Goal: Task Accomplishment & Management: Complete application form

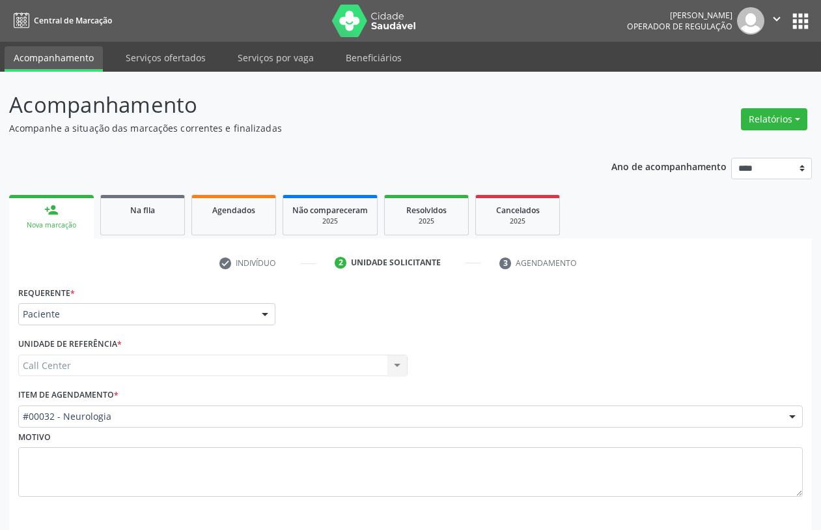
scroll to position [52, 0]
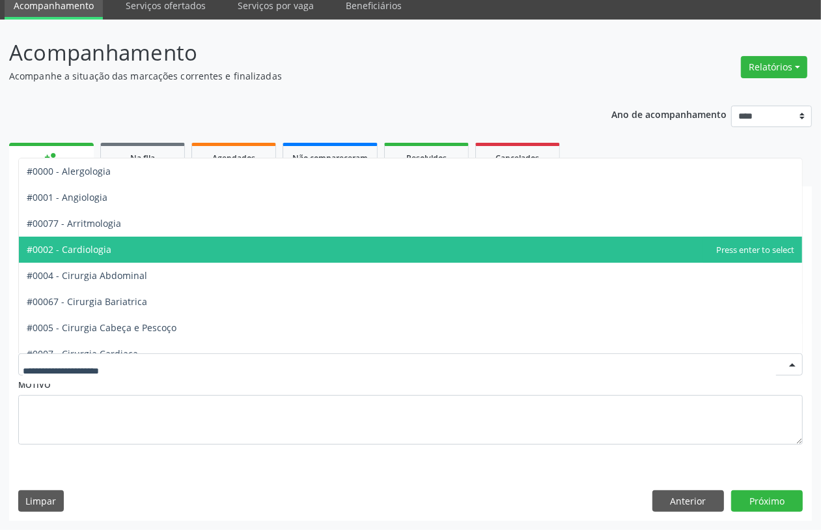
click at [131, 252] on span "#0002 - Cardiologia" at bounding box center [411, 249] width 784 height 26
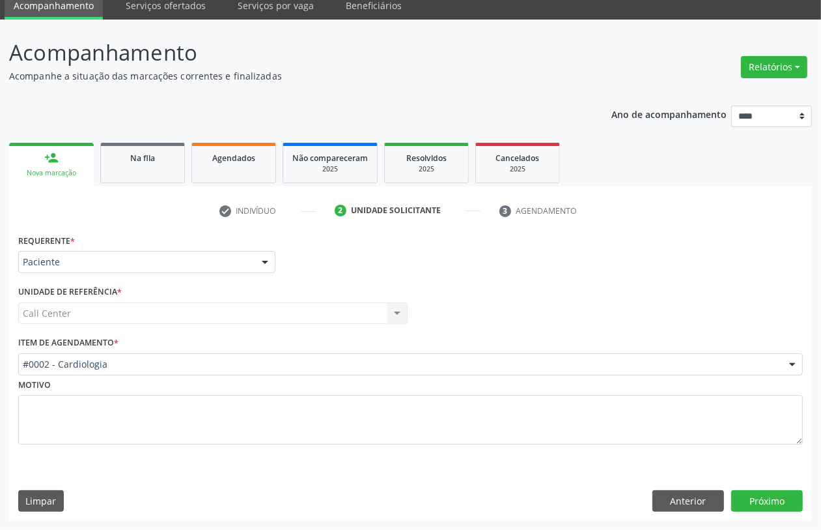
click at [754, 487] on div "Requerente * Paciente Médico(a) Enfermeiro(a) Paciente Nenhum resultado encontr…" at bounding box center [410, 376] width 803 height 290
click at [747, 500] on button "Próximo" at bounding box center [768, 501] width 72 height 22
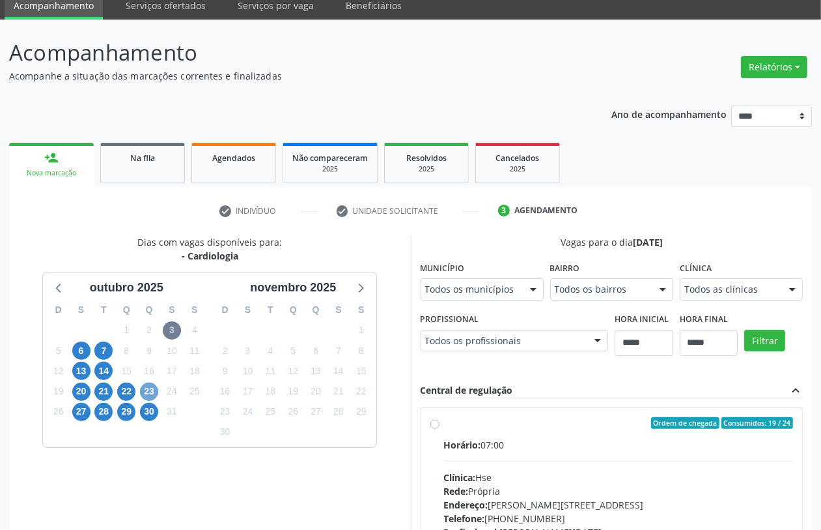
click at [149, 392] on span "23" at bounding box center [149, 391] width 18 height 18
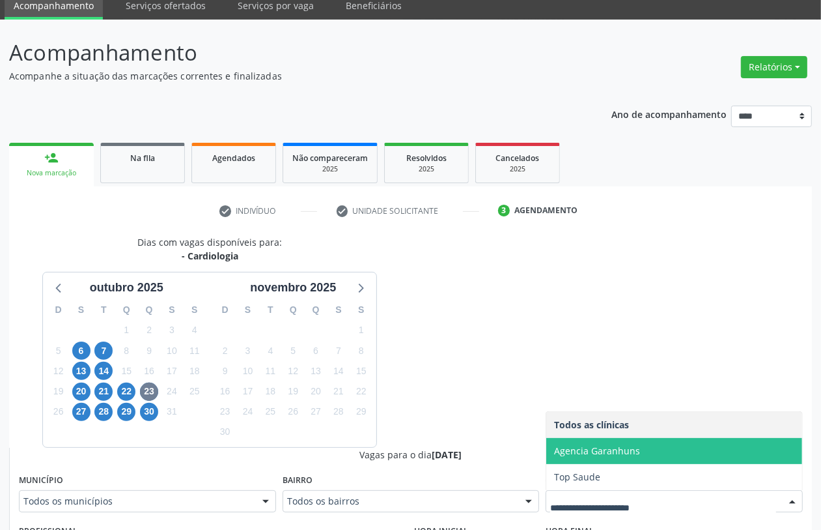
click at [580, 448] on span "Agencia Garanhuns" at bounding box center [597, 450] width 86 height 12
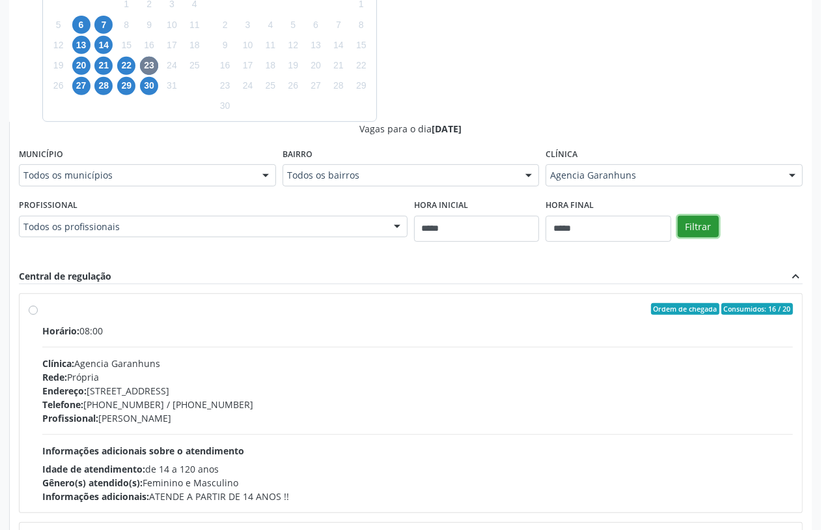
click at [701, 226] on button "Filtrar" at bounding box center [698, 227] width 41 height 22
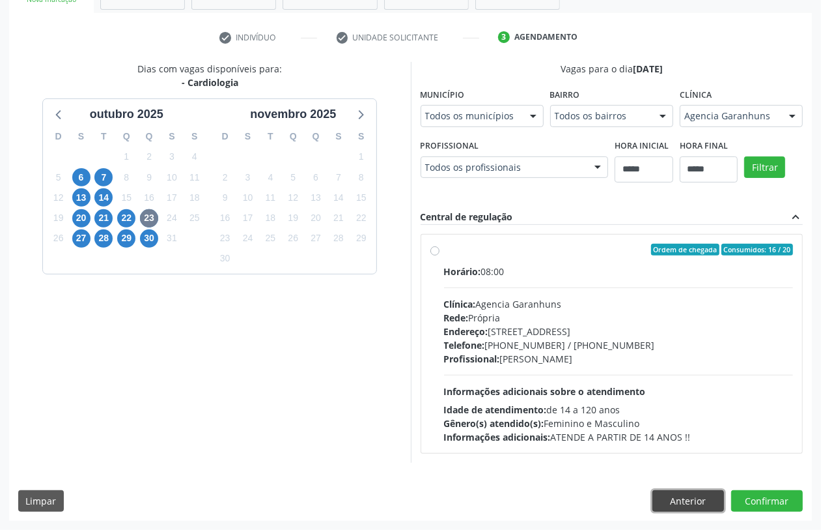
click at [694, 502] on button "Anterior" at bounding box center [689, 501] width 72 height 22
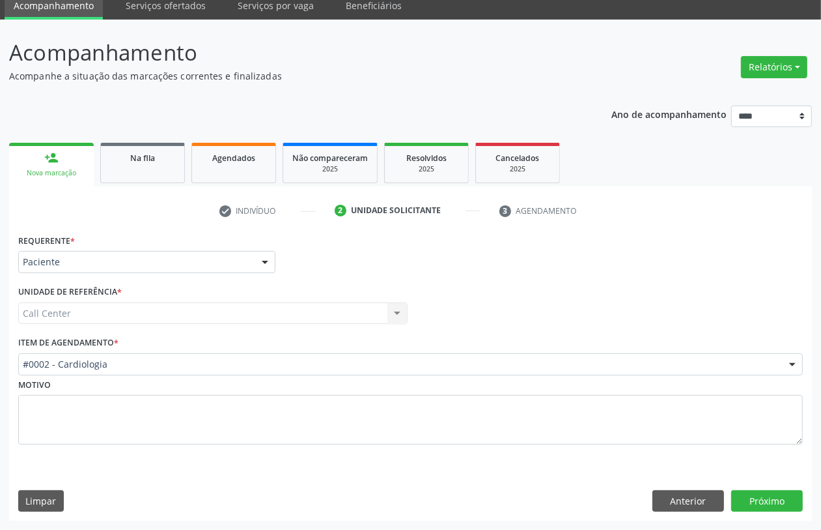
scroll to position [52, 0]
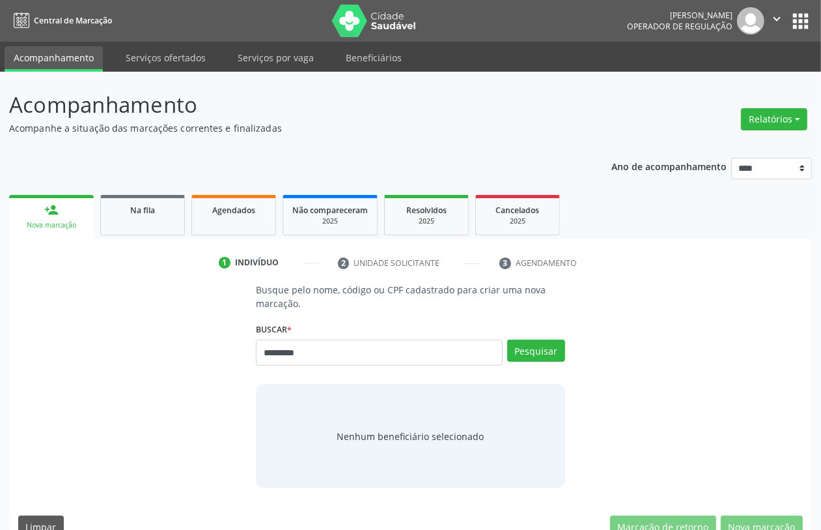
type input "*********"
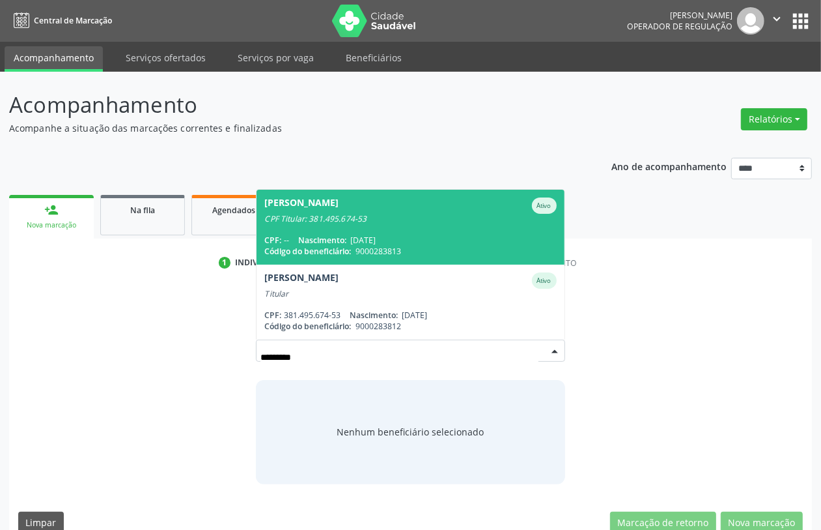
click at [360, 227] on span "[PERSON_NAME] Ativo CPF Titular: 381.495.674-53 CPF: -- Nascimento: [DATE] Códi…" at bounding box center [410, 227] width 307 height 75
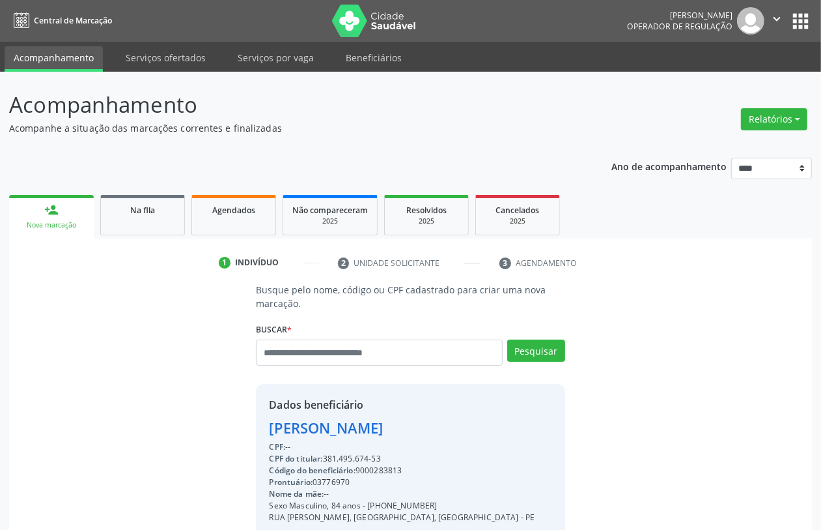
scroll to position [171, 0]
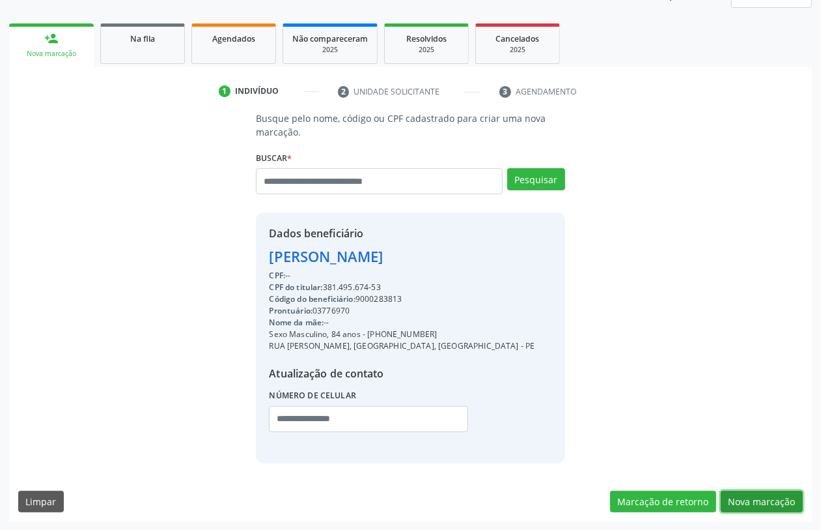
click at [771, 504] on button "Nova marcação" at bounding box center [762, 501] width 82 height 22
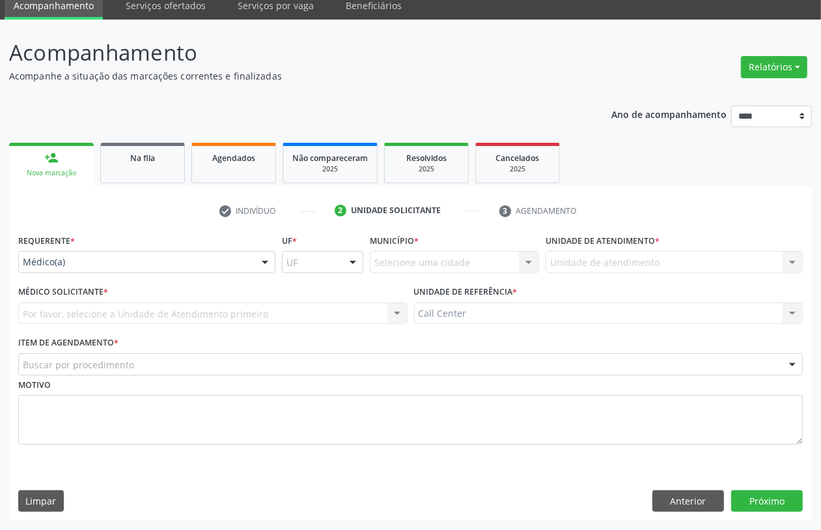
scroll to position [52, 0]
drag, startPoint x: 67, startPoint y: 258, endPoint x: 93, endPoint y: 310, distance: 58.3
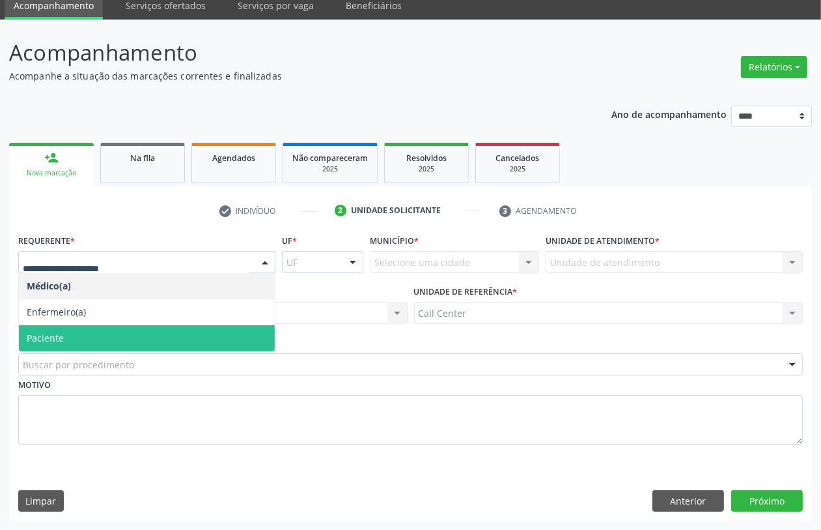
click at [106, 341] on span "Paciente" at bounding box center [147, 338] width 256 height 26
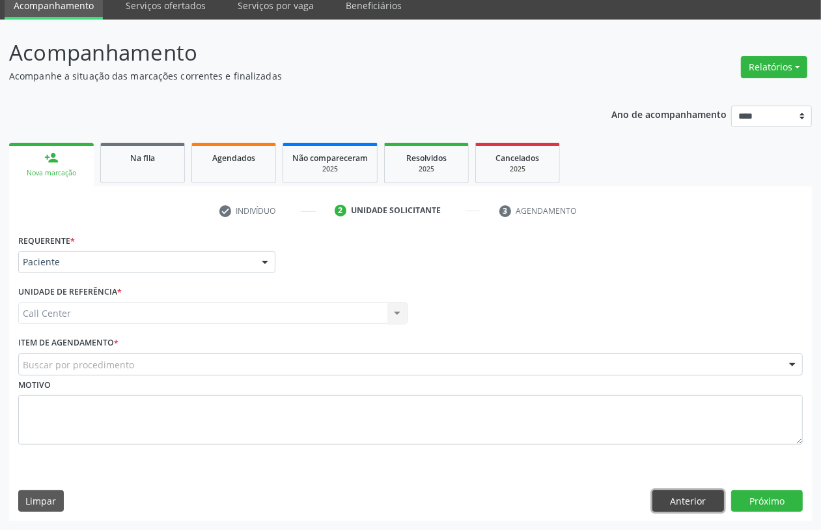
click at [684, 496] on button "Anterior" at bounding box center [689, 501] width 72 height 22
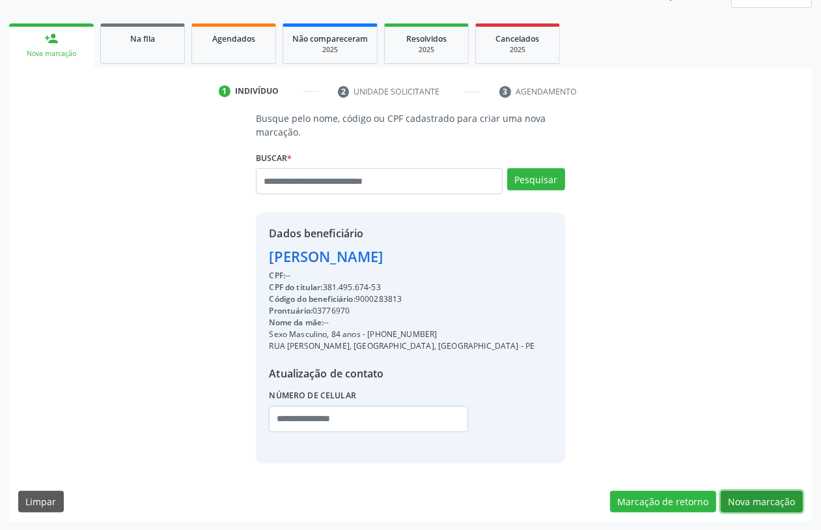
click at [762, 498] on button "Nova marcação" at bounding box center [762, 501] width 82 height 22
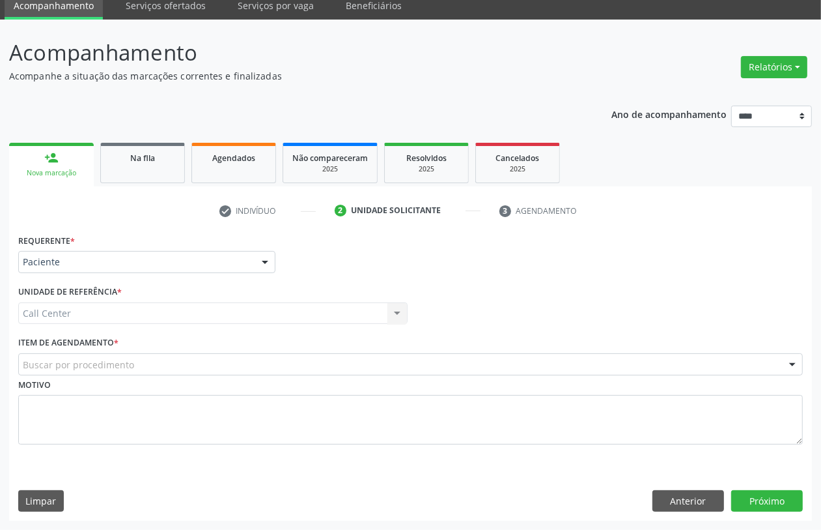
click at [137, 363] on div "Buscar por procedimento" at bounding box center [410, 364] width 785 height 22
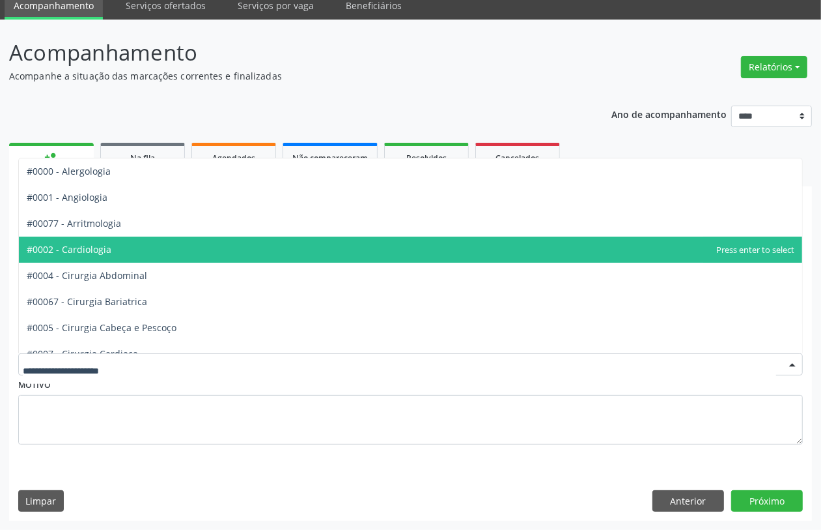
drag, startPoint x: 106, startPoint y: 256, endPoint x: 129, endPoint y: 264, distance: 24.1
click at [109, 256] on span "#0002 - Cardiologia" at bounding box center [411, 249] width 784 height 26
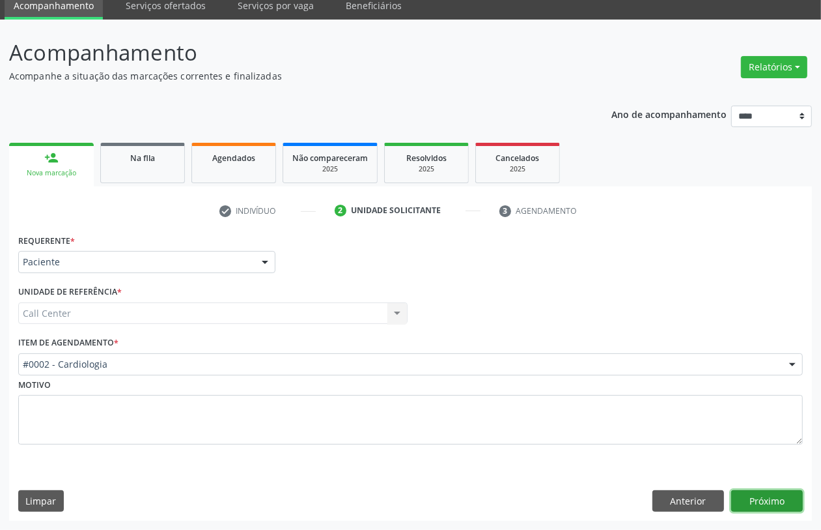
click at [763, 500] on button "Próximo" at bounding box center [768, 501] width 72 height 22
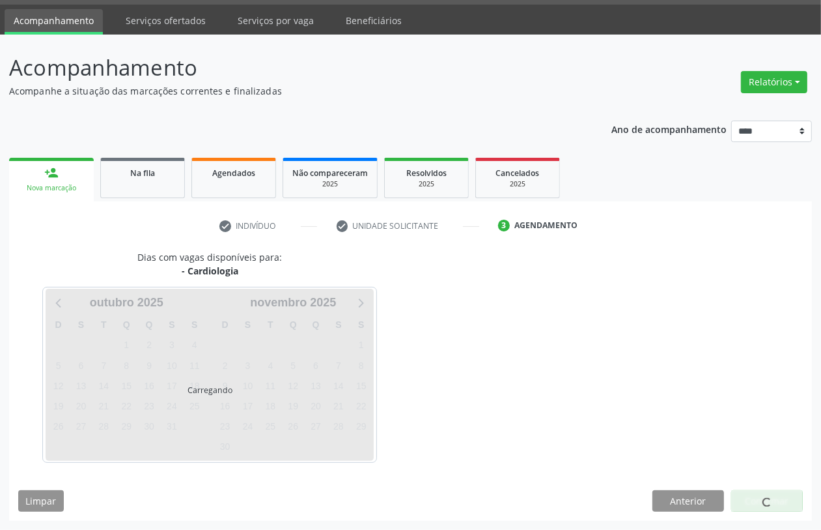
scroll to position [37, 0]
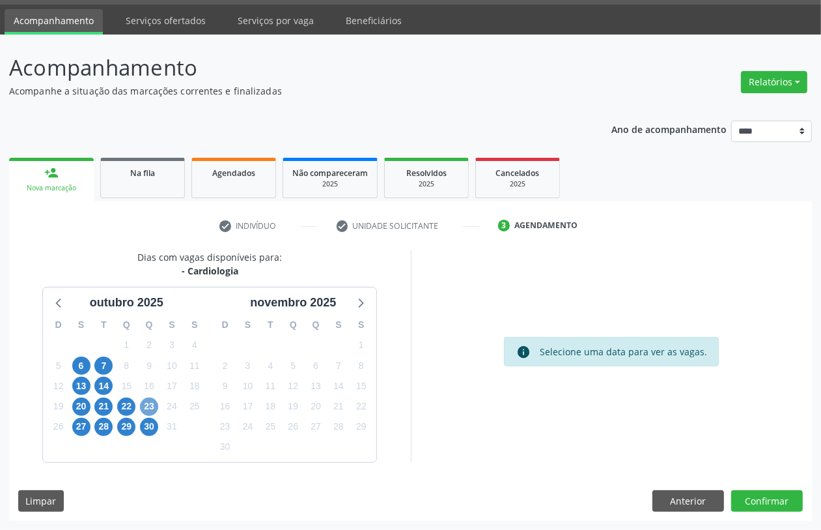
click at [147, 406] on span "23" at bounding box center [149, 406] width 18 height 18
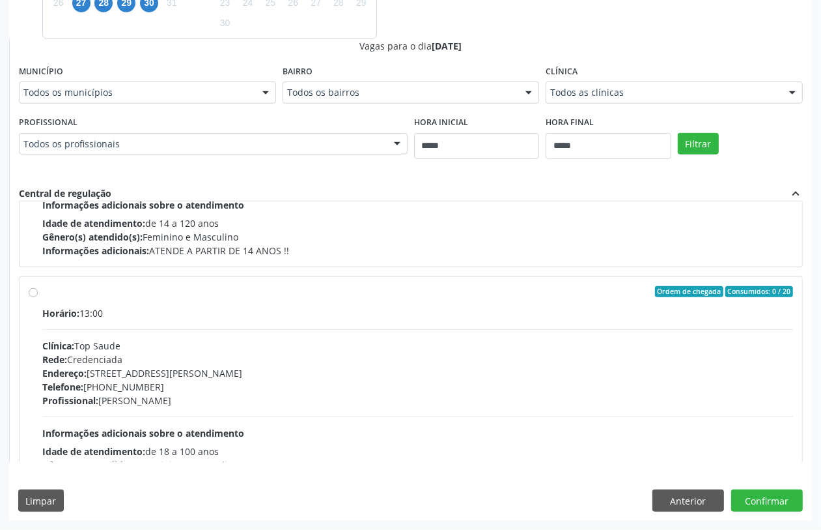
scroll to position [0, 0]
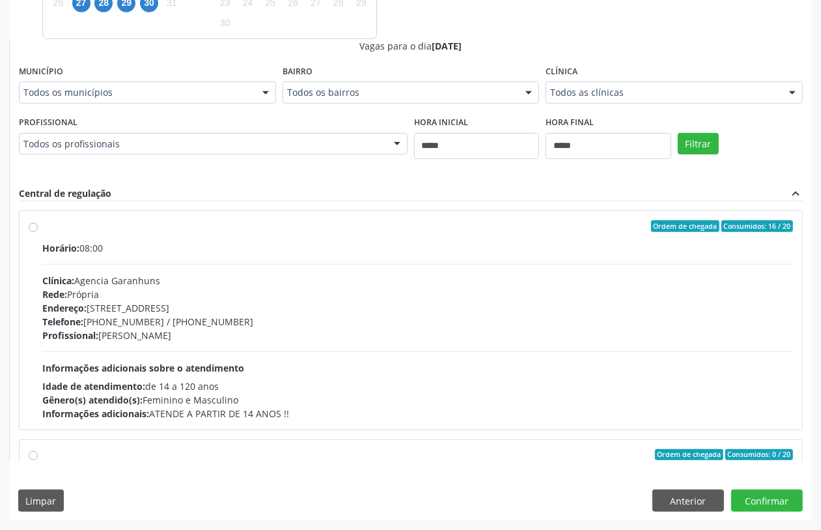
click at [178, 339] on div "Profissional: Flavio Laurentino de Sousa" at bounding box center [417, 335] width 751 height 14
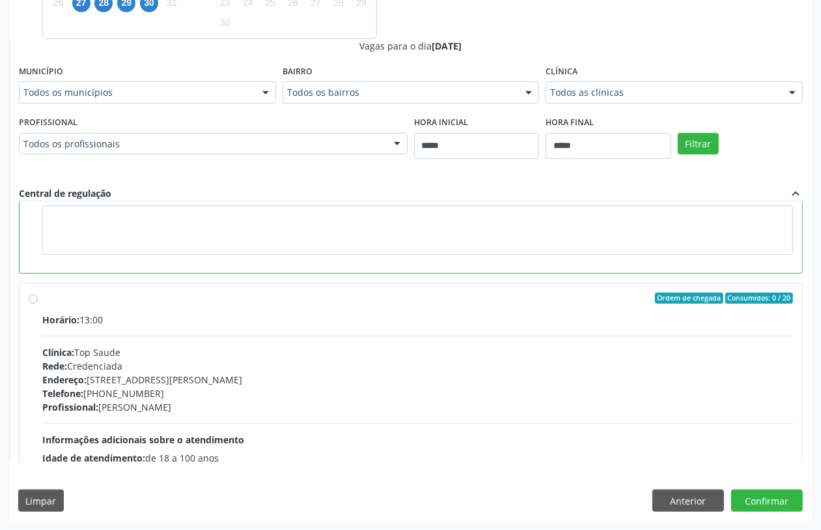
scroll to position [81, 0]
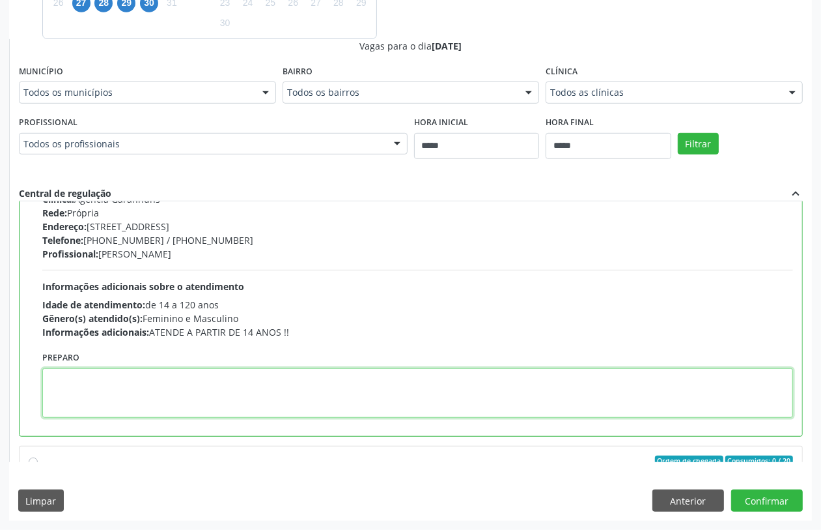
paste textarea "**********"
type textarea "**********"
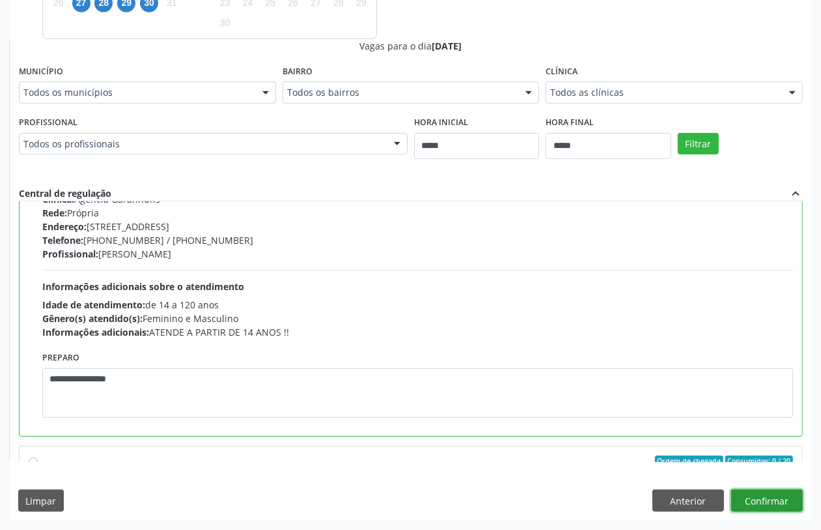
click at [778, 499] on button "Confirmar" at bounding box center [768, 500] width 72 height 22
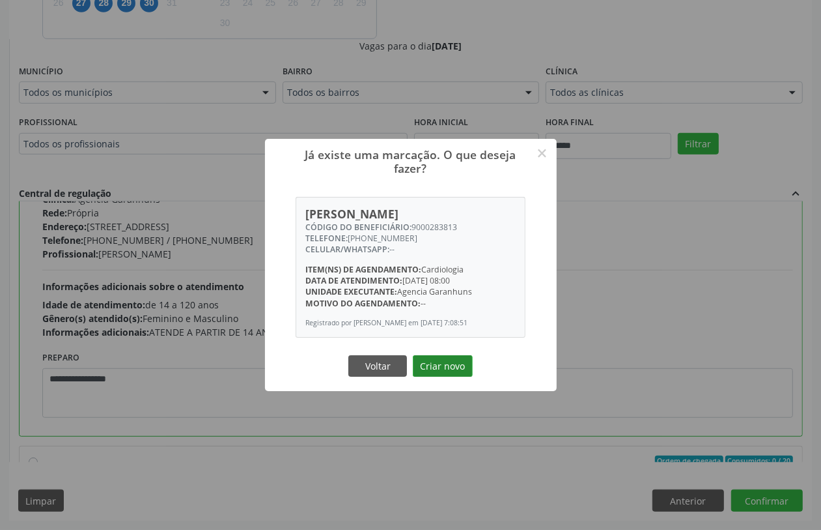
click at [443, 359] on button "Criar novo" at bounding box center [443, 366] width 60 height 22
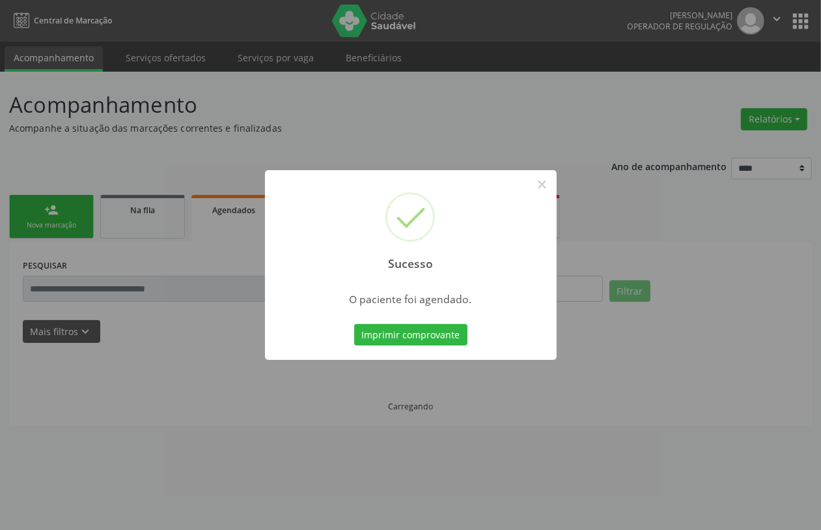
scroll to position [0, 0]
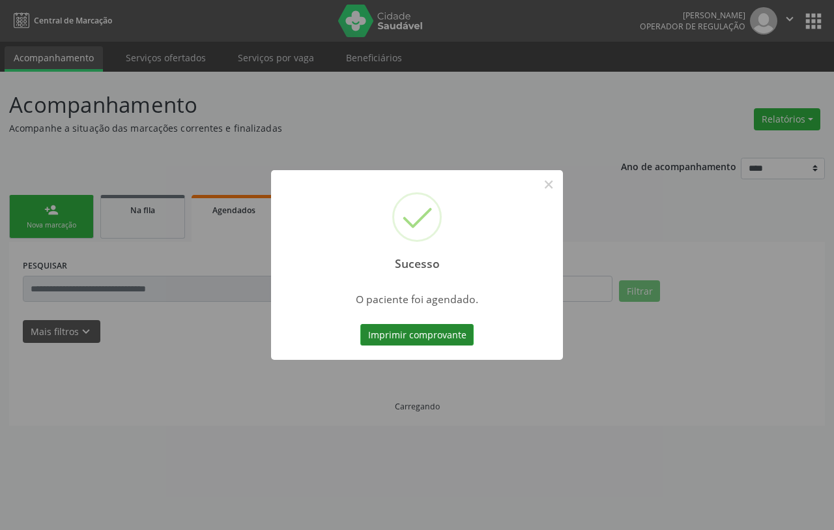
click at [428, 333] on button "Imprimir comprovante" at bounding box center [416, 335] width 113 height 22
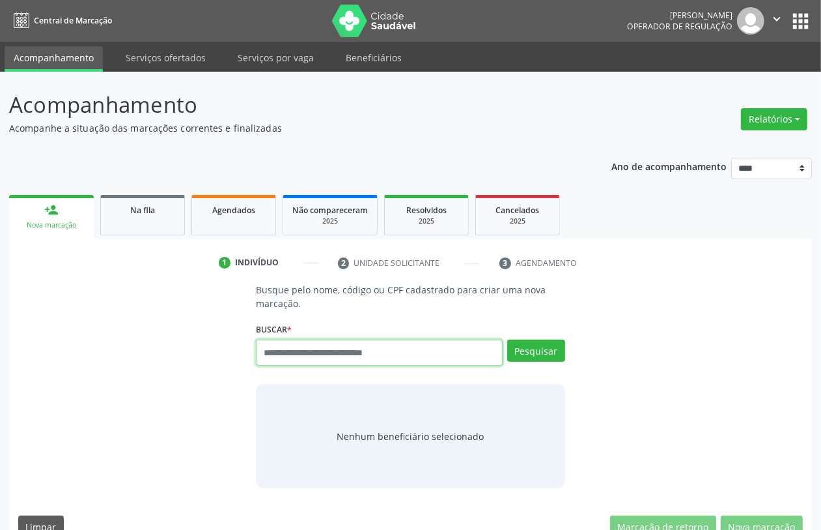
paste input "**********"
type input "**********"
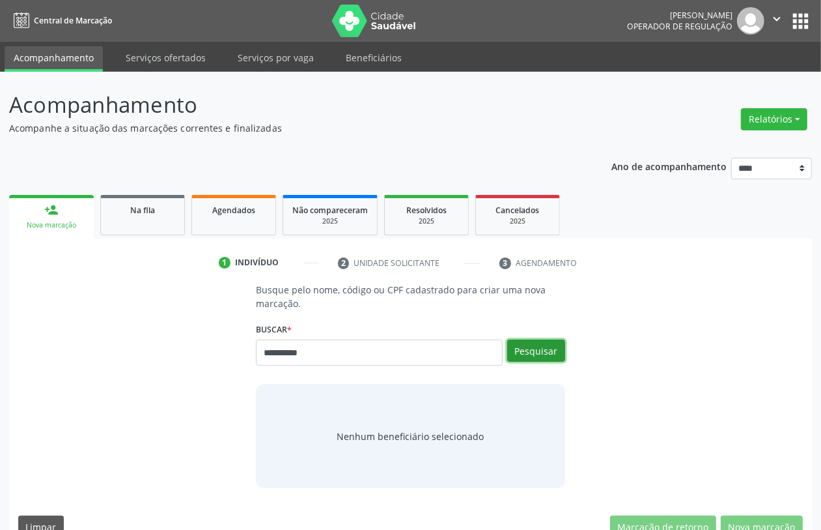
click at [526, 350] on button "Pesquisar" at bounding box center [536, 350] width 58 height 22
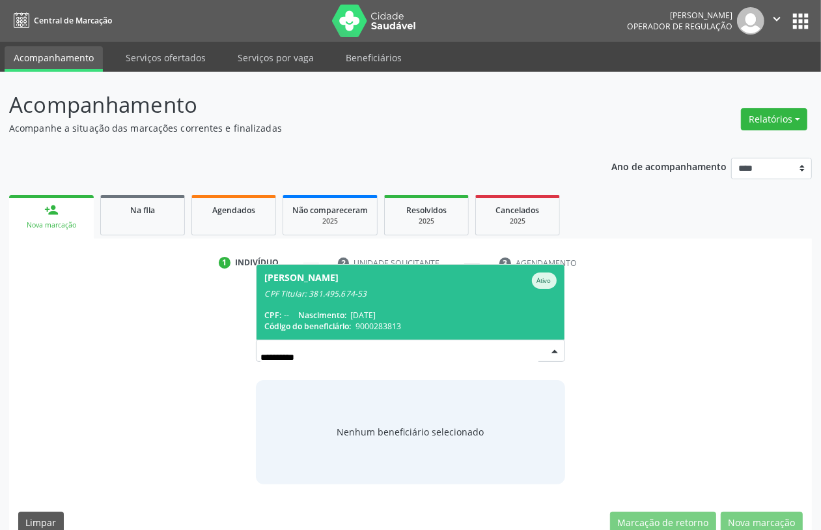
click at [384, 304] on span "[PERSON_NAME] Ativo CPF Titular: 381.495.674-53 CPF: -- Nascimento: [DATE] Códi…" at bounding box center [410, 301] width 307 height 75
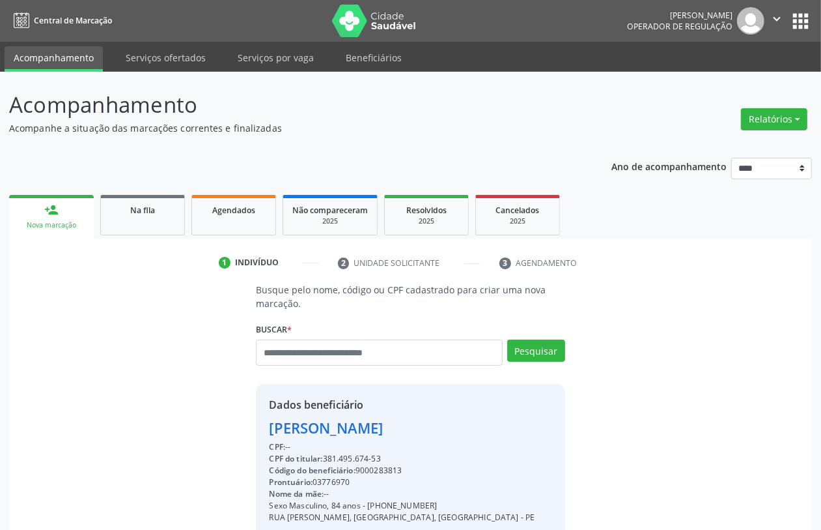
scroll to position [171, 0]
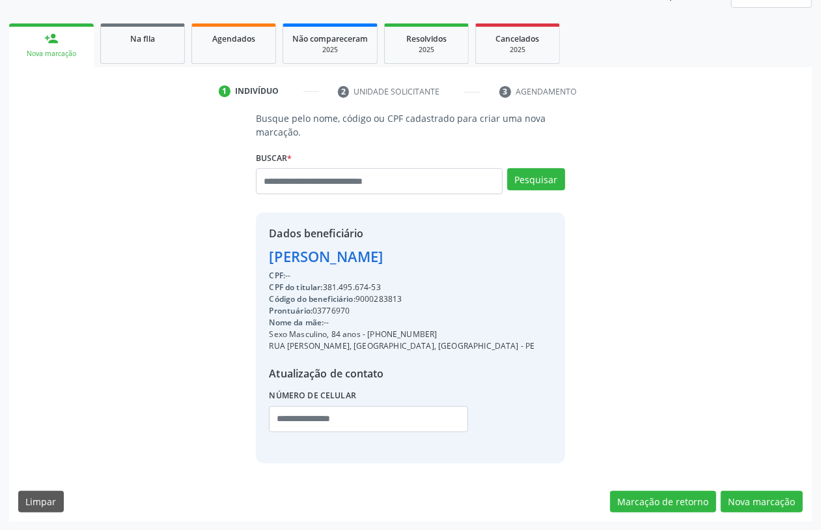
click at [343, 284] on div "CPF do titular: 381.495.674-53" at bounding box center [402, 287] width 266 height 12
copy div "381.495.674"
paste input "**********"
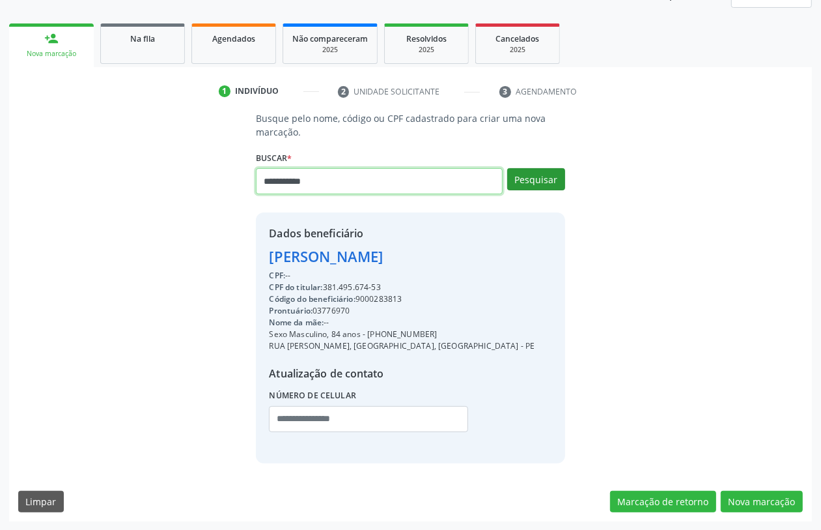
type input "**********"
click at [537, 181] on button "Pesquisar" at bounding box center [536, 179] width 58 height 22
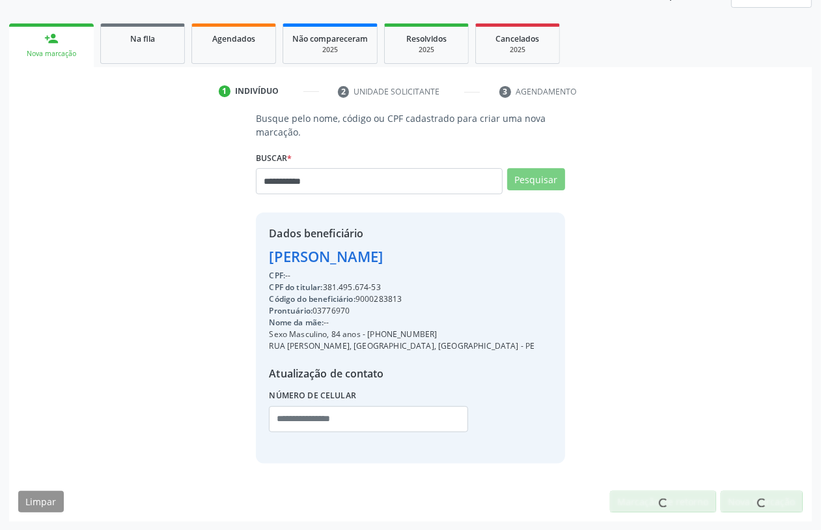
scroll to position [167, 0]
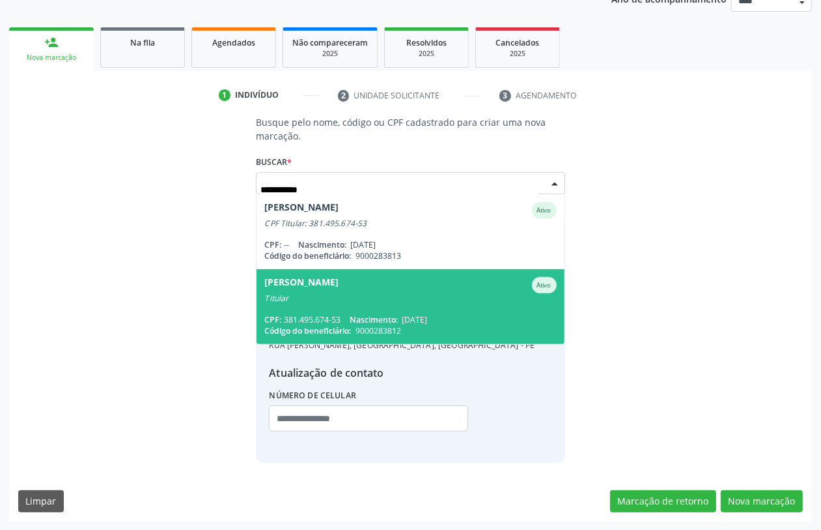
click at [409, 314] on div "CPF: 381.495.674-53 Nascimento: 04/09/1945" at bounding box center [410, 319] width 292 height 11
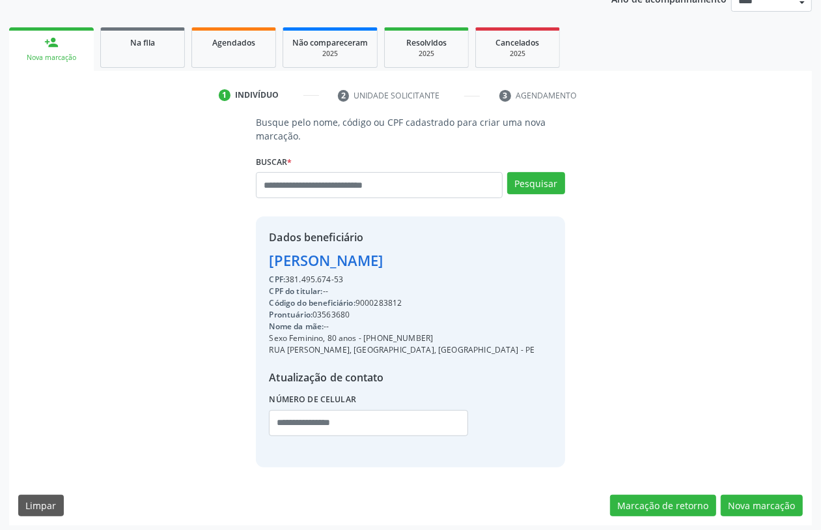
scroll to position [171, 0]
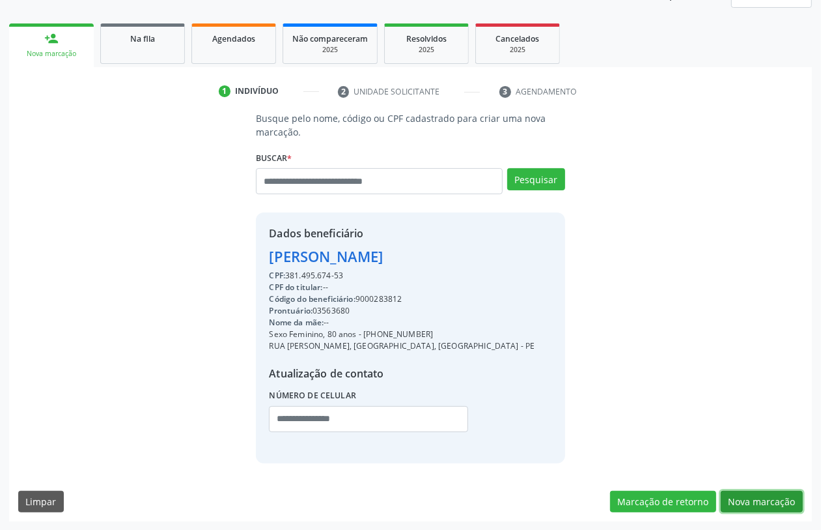
drag, startPoint x: 750, startPoint y: 494, endPoint x: 762, endPoint y: 498, distance: 13.2
click at [763, 499] on button "Nova marcação" at bounding box center [762, 501] width 82 height 22
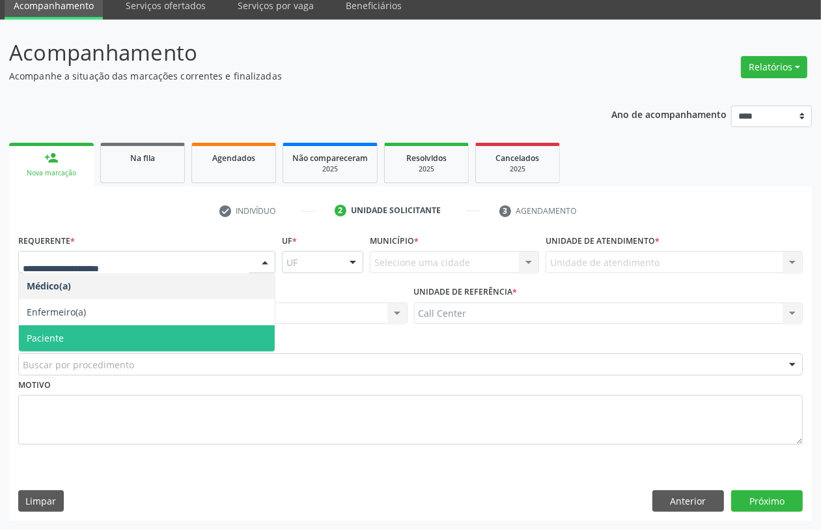
drag, startPoint x: 54, startPoint y: 331, endPoint x: 63, endPoint y: 342, distance: 14.3
click at [54, 332] on span "Paciente" at bounding box center [45, 338] width 37 height 12
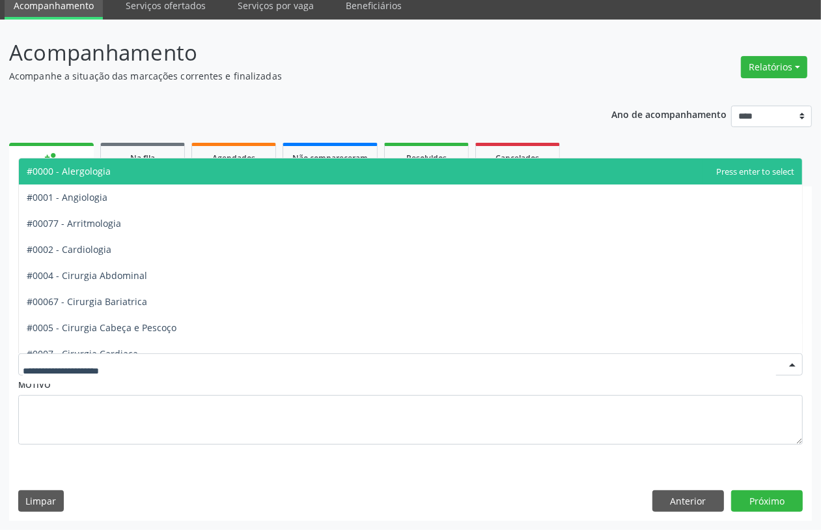
click at [63, 354] on div at bounding box center [410, 364] width 785 height 22
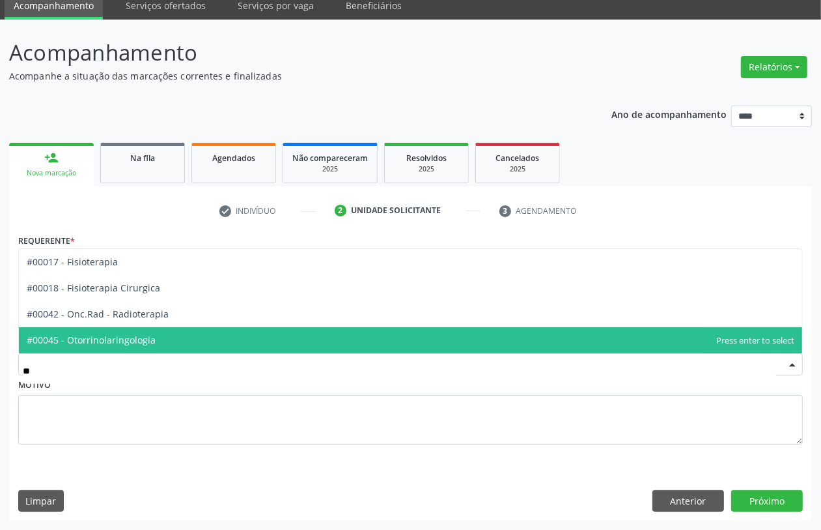
type input "***"
click at [87, 337] on span "#00045 - Otorrinolaringologia" at bounding box center [91, 340] width 129 height 12
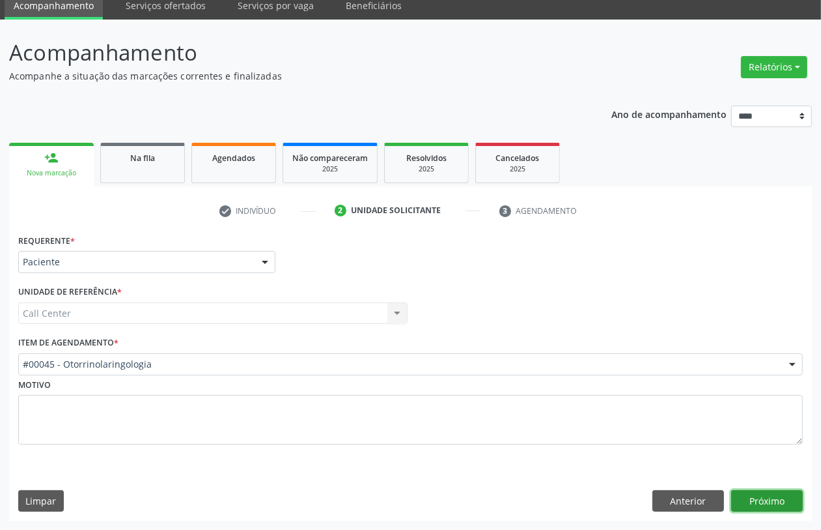
click at [748, 494] on button "Próximo" at bounding box center [768, 501] width 72 height 22
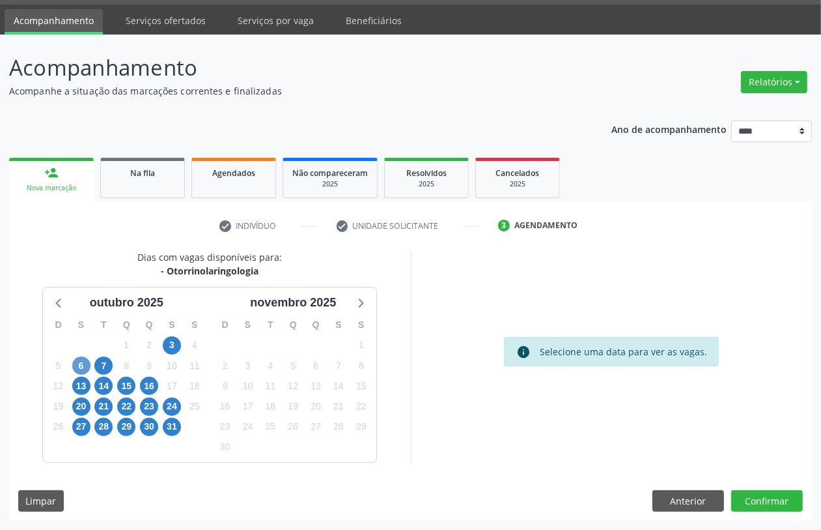
drag, startPoint x: 68, startPoint y: 365, endPoint x: 81, endPoint y: 369, distance: 13.8
click at [70, 365] on div "D S T Q Q S S 28 29 30 1 2 3 4 5 6 7 8 9 10 11 12 13 14 15 16 17 18 19 20 21 22…" at bounding box center [126, 386] width 167 height 150
click at [77, 368] on span "6" at bounding box center [81, 365] width 18 height 18
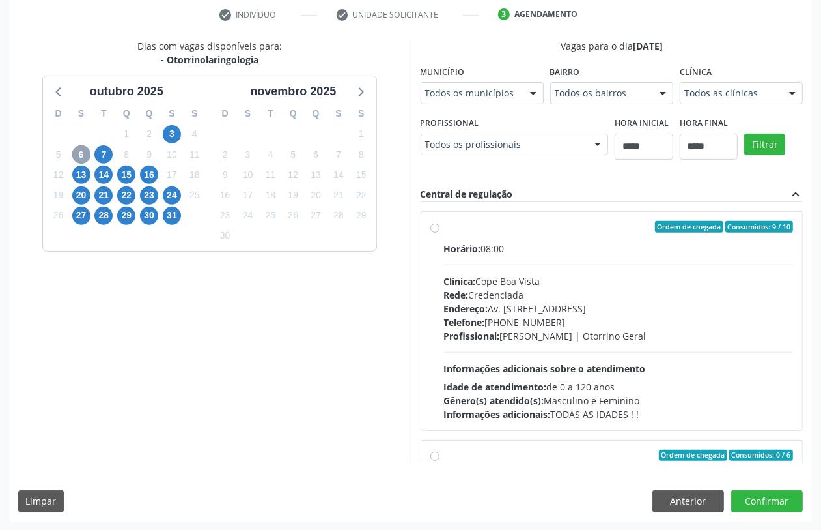
scroll to position [206, 0]
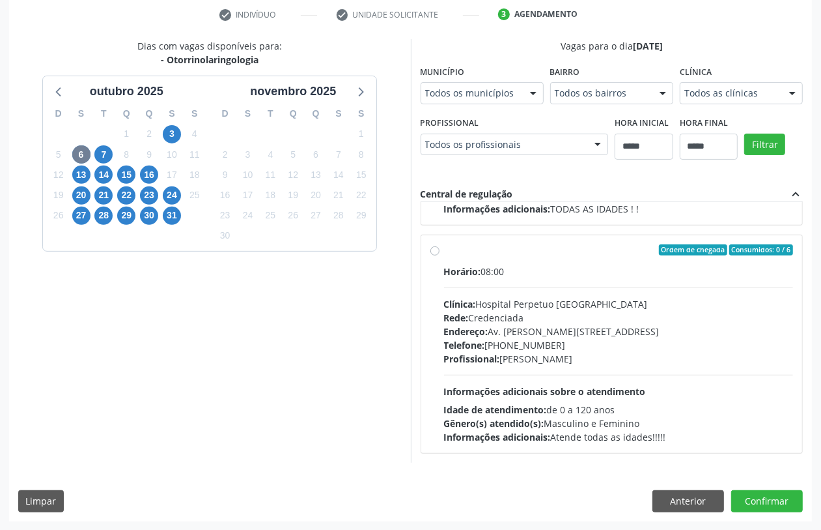
click at [474, 345] on span "Telefone:" at bounding box center [464, 345] width 41 height 12
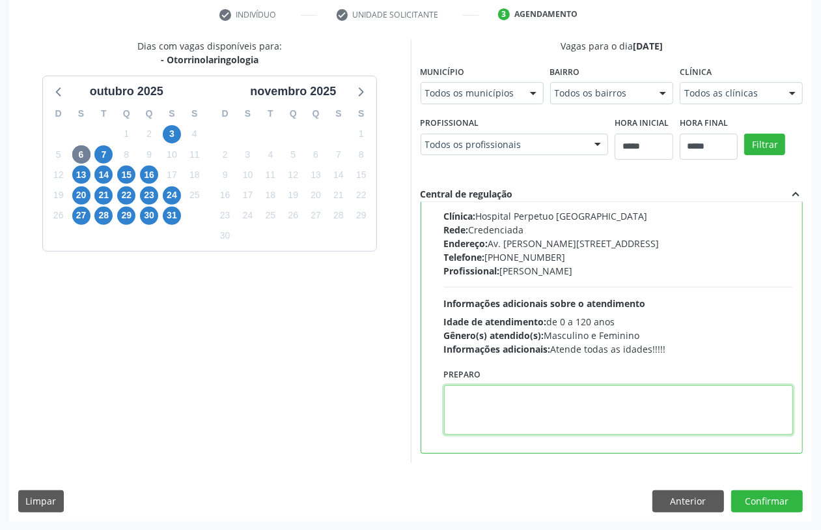
paste textarea "**********"
type textarea "**********"
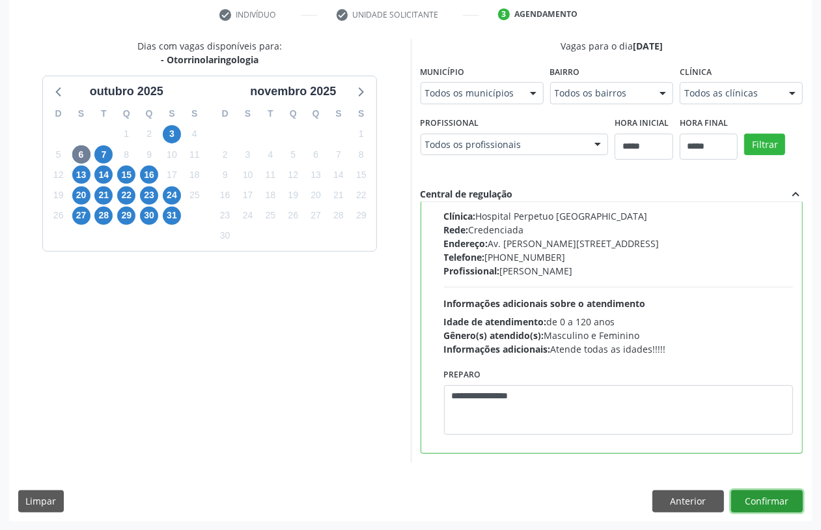
click at [760, 496] on button "Confirmar" at bounding box center [768, 501] width 72 height 22
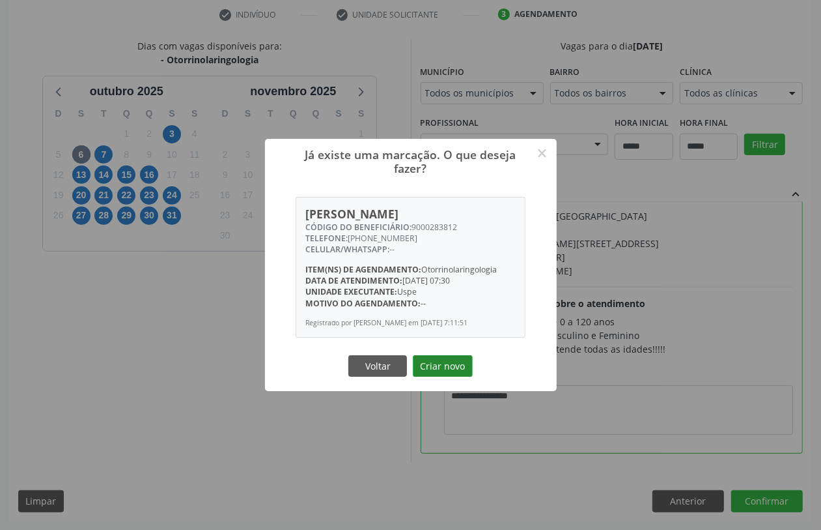
click at [448, 363] on button "Criar novo" at bounding box center [443, 366] width 60 height 22
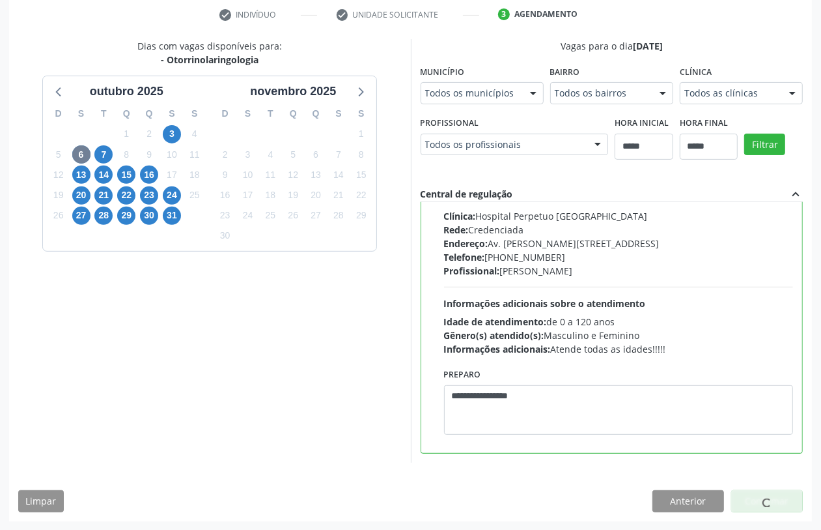
scroll to position [0, 0]
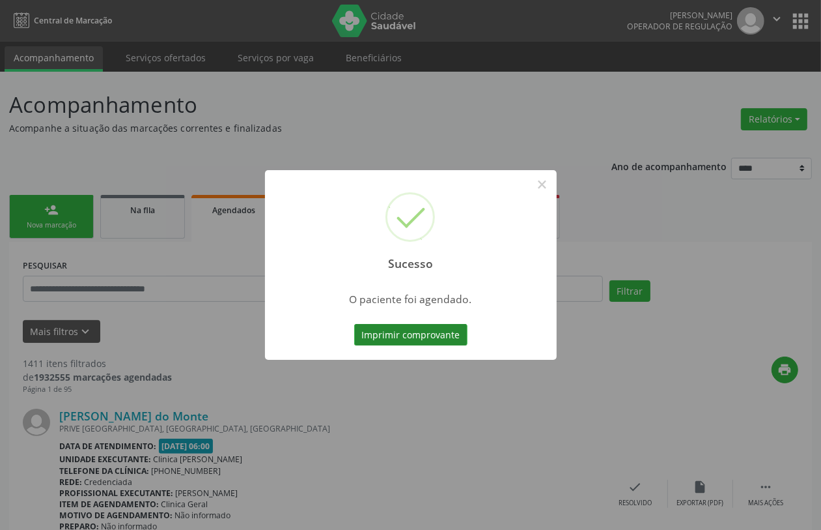
click at [434, 335] on button "Imprimir comprovante" at bounding box center [410, 335] width 113 height 22
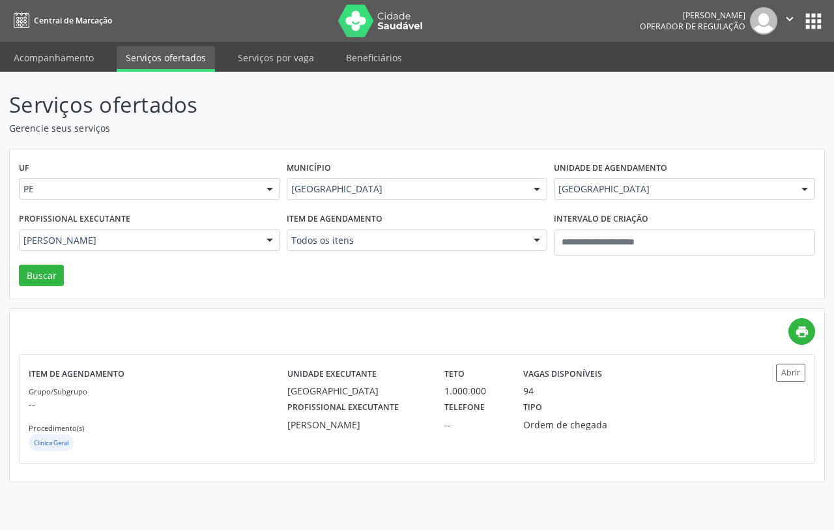
click at [380, 180] on div "Recife" at bounding box center [417, 189] width 261 height 22
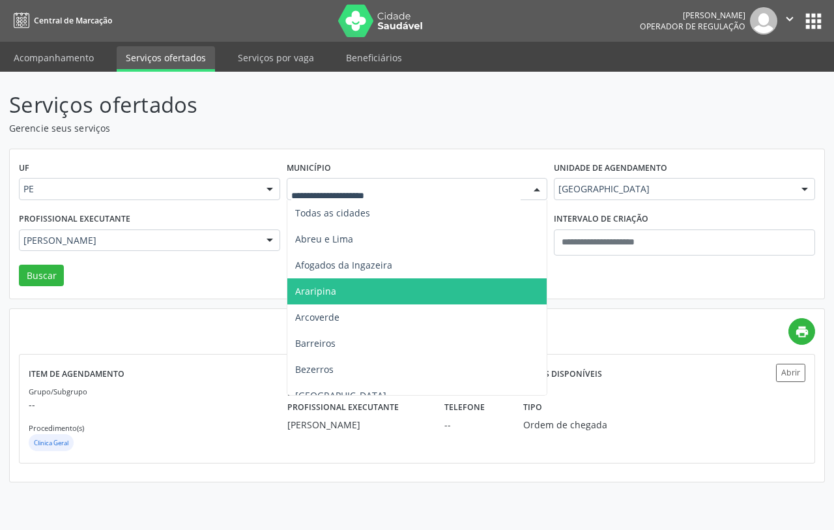
scroll to position [244, 0]
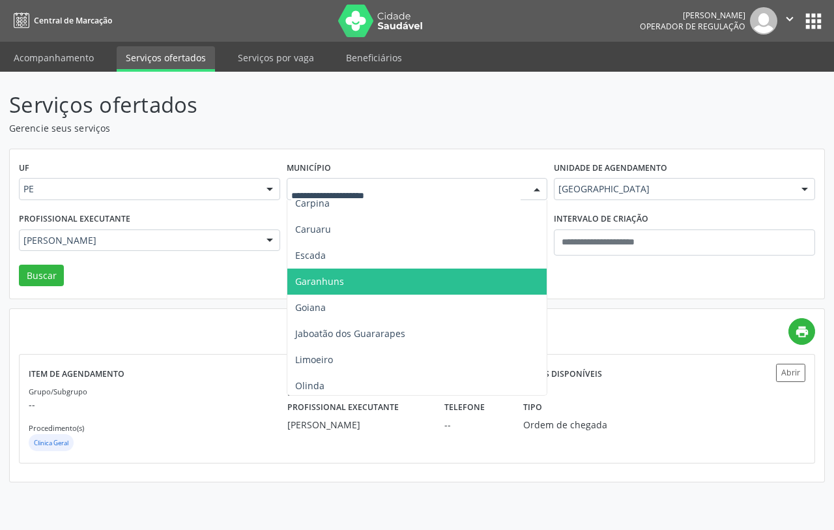
click at [340, 292] on span "Garanhuns" at bounding box center [417, 281] width 260 height 26
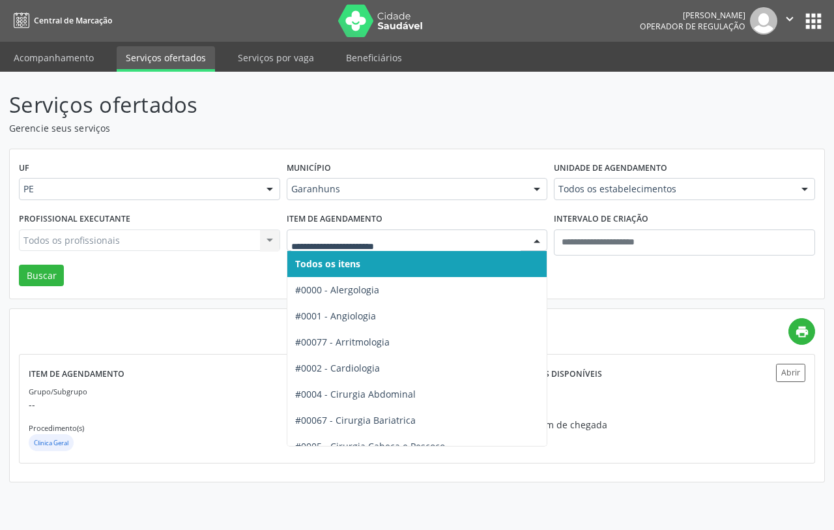
drag, startPoint x: 382, startPoint y: 242, endPoint x: 376, endPoint y: 263, distance: 21.7
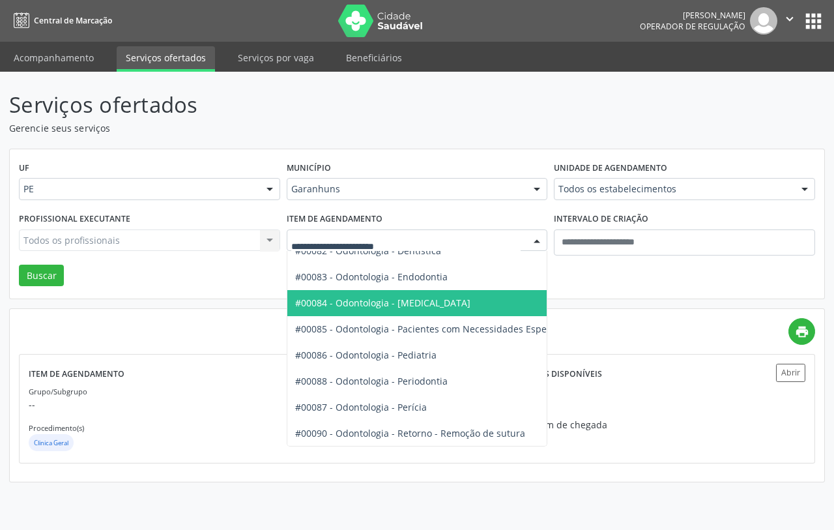
scroll to position [1791, 0]
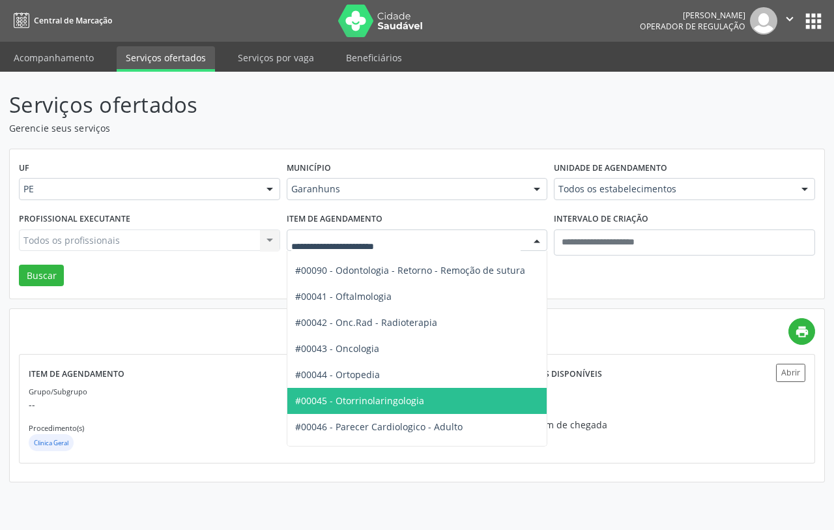
click at [377, 395] on span "#00045 - Otorrinolaringologia" at bounding box center [359, 400] width 129 height 12
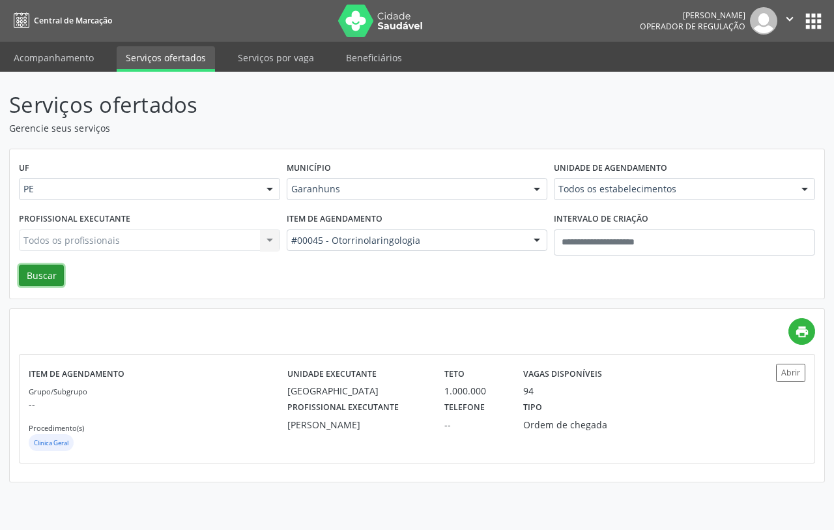
click at [40, 275] on button "Buscar" at bounding box center [41, 275] width 45 height 22
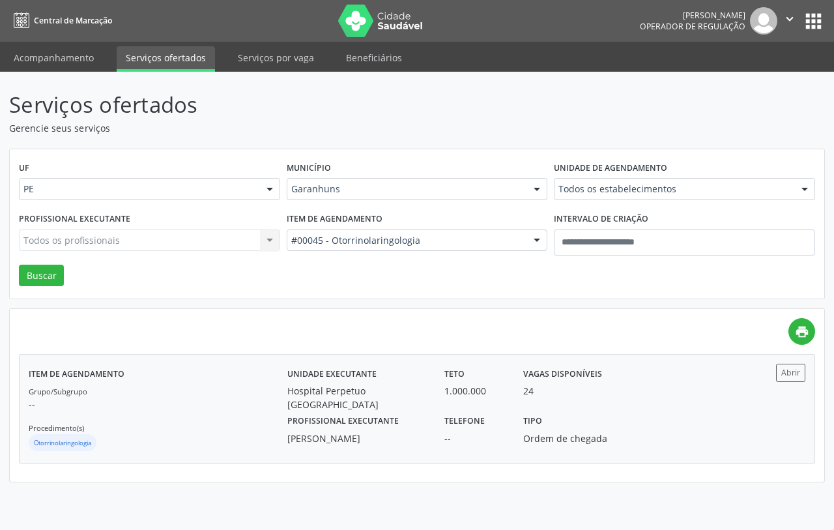
click at [285, 411] on div "Profissional executante Fernando Camara" at bounding box center [356, 428] width 157 height 34
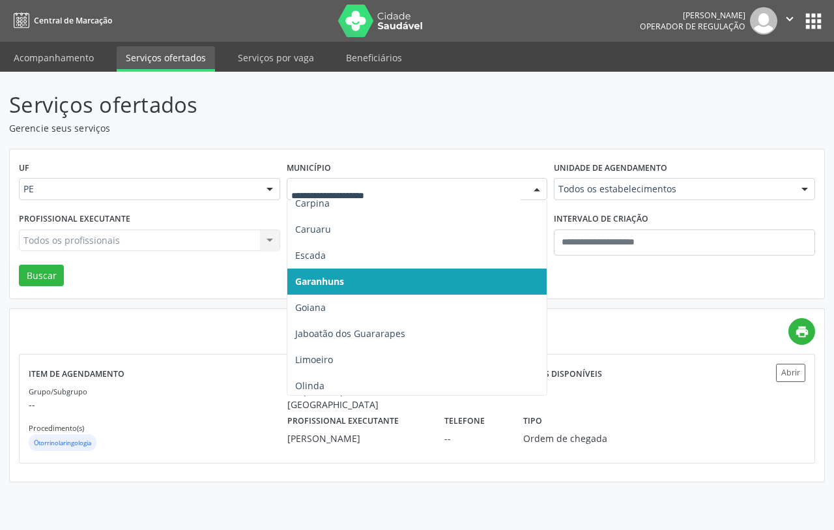
click at [359, 182] on div at bounding box center [417, 189] width 261 height 22
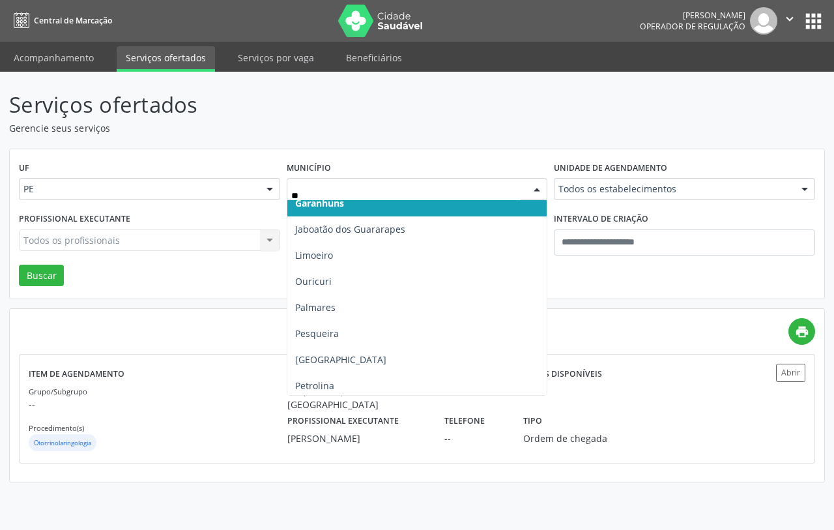
scroll to position [0, 0]
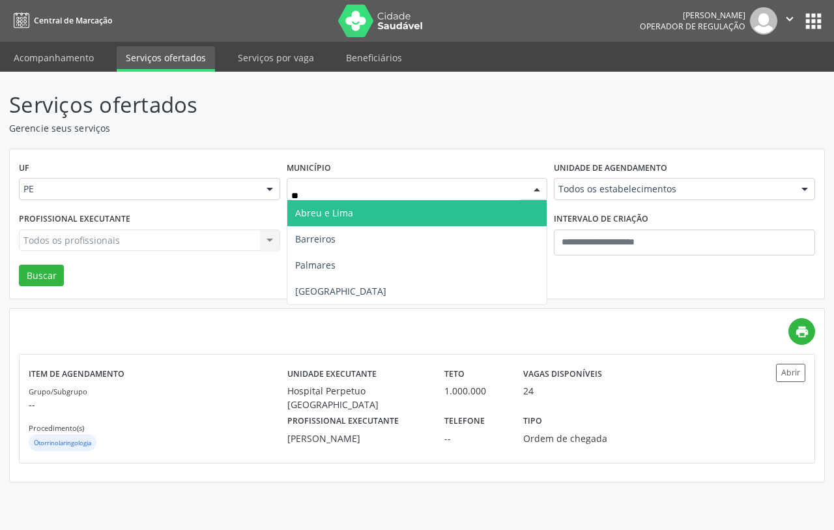
type input "***"
click at [332, 216] on span "Recife" at bounding box center [417, 213] width 260 height 26
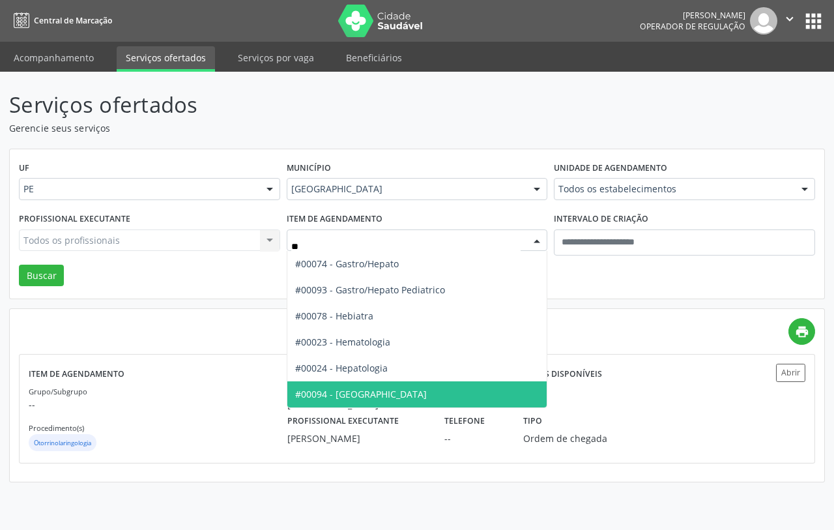
type input "***"
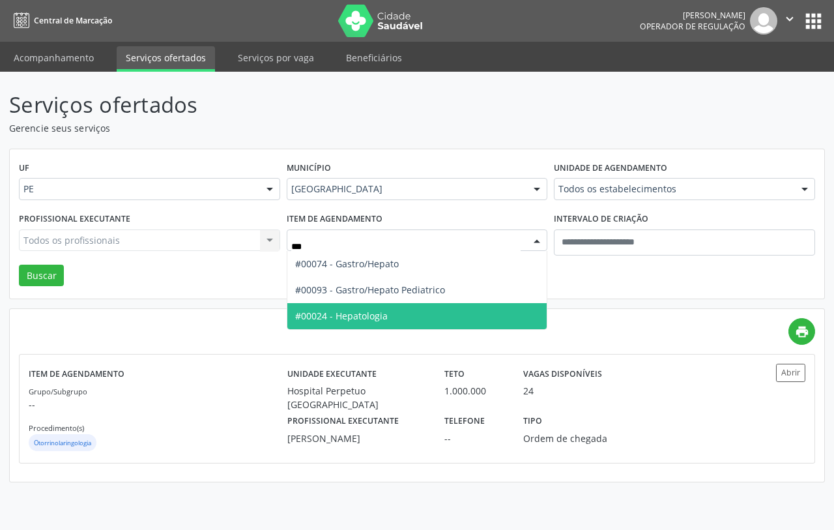
click at [370, 307] on span "#00024 - Hepatologia" at bounding box center [417, 316] width 260 height 26
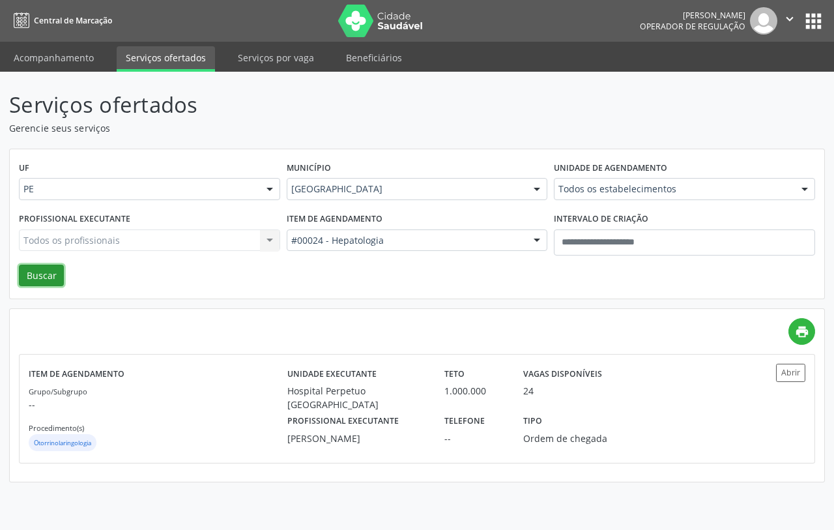
drag, startPoint x: 40, startPoint y: 272, endPoint x: 37, endPoint y: 287, distance: 14.6
click at [40, 274] on button "Buscar" at bounding box center [41, 275] width 45 height 22
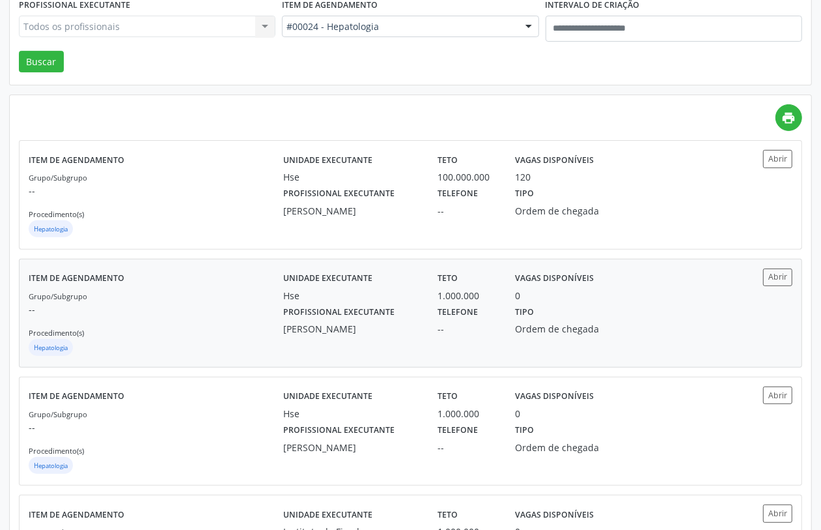
scroll to position [132, 0]
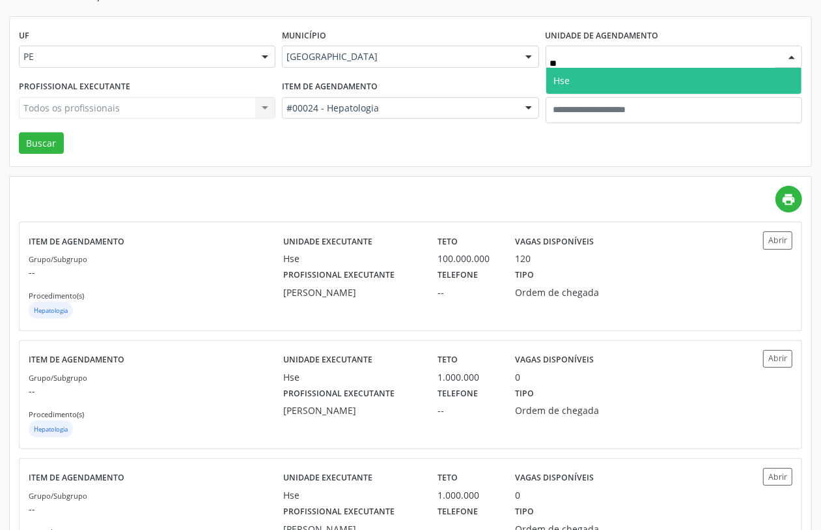
type input "***"
click at [603, 79] on span "Hse" at bounding box center [674, 81] width 255 height 26
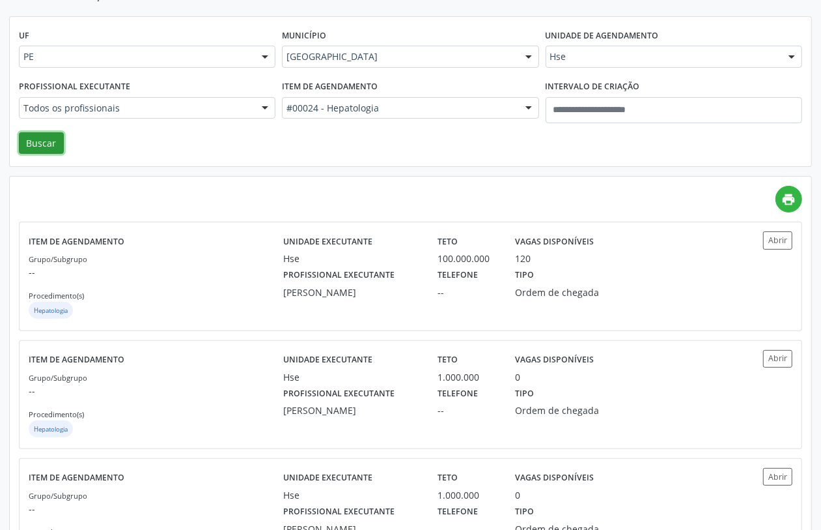
click at [37, 145] on button "Buscar" at bounding box center [41, 143] width 45 height 22
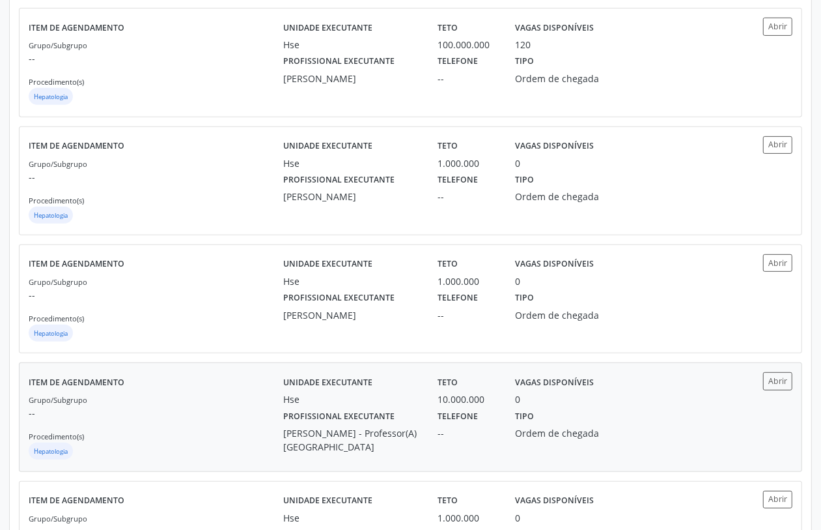
scroll to position [183, 0]
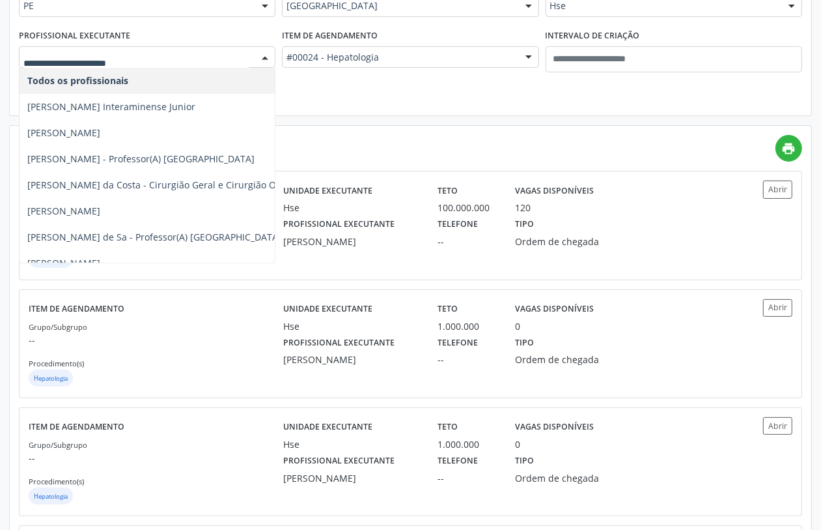
click at [132, 47] on div at bounding box center [147, 57] width 257 height 22
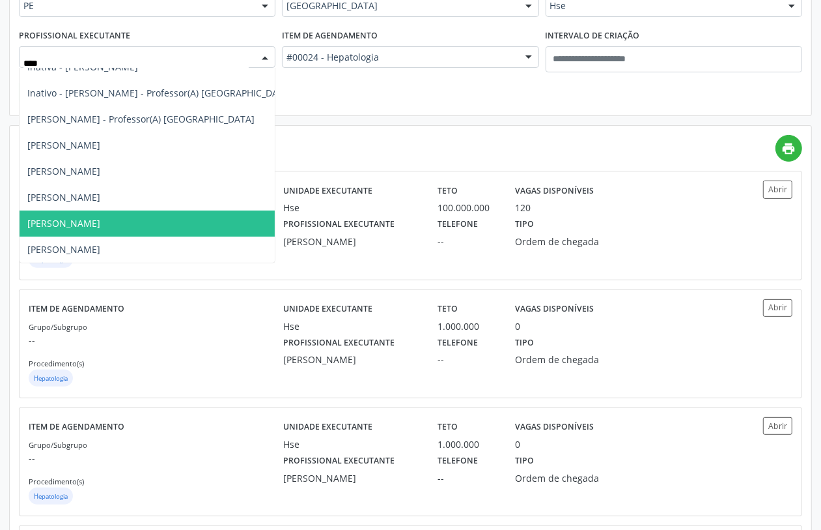
scroll to position [0, 0]
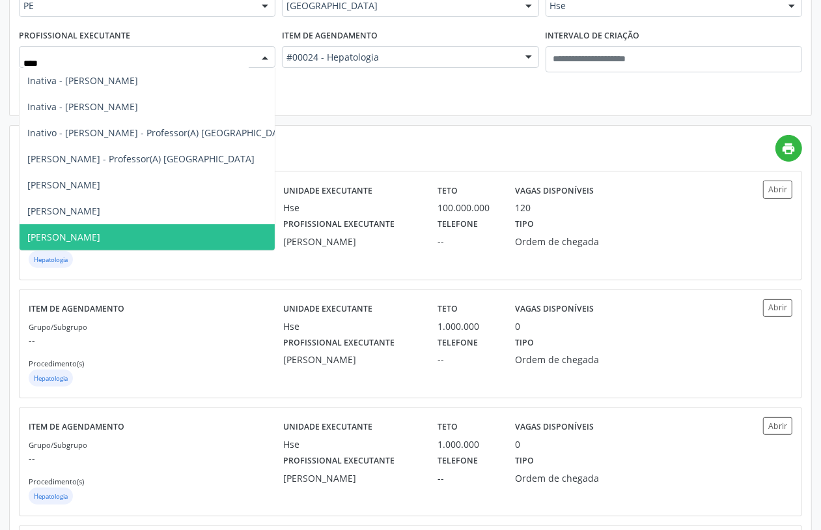
type input "*****"
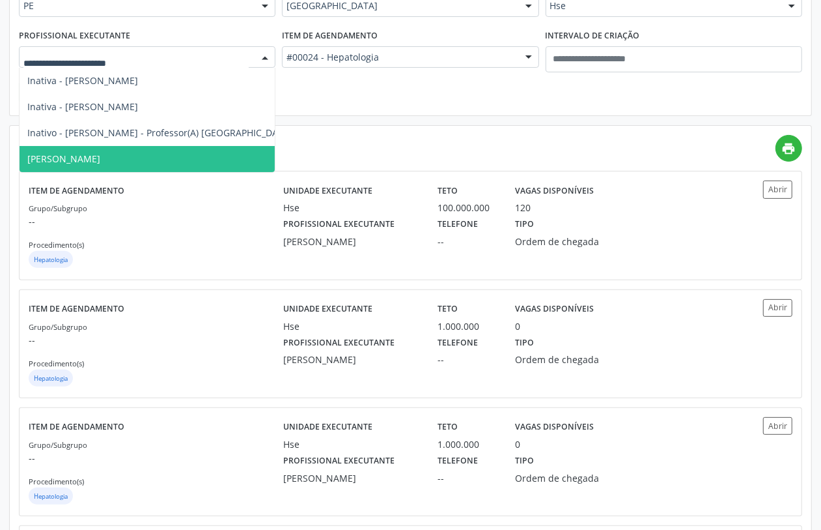
click at [416, 105] on div "UF PE PE Nenhum resultado encontrado para: " " Não há nenhuma opção para ser ex…" at bounding box center [411, 41] width 802 height 150
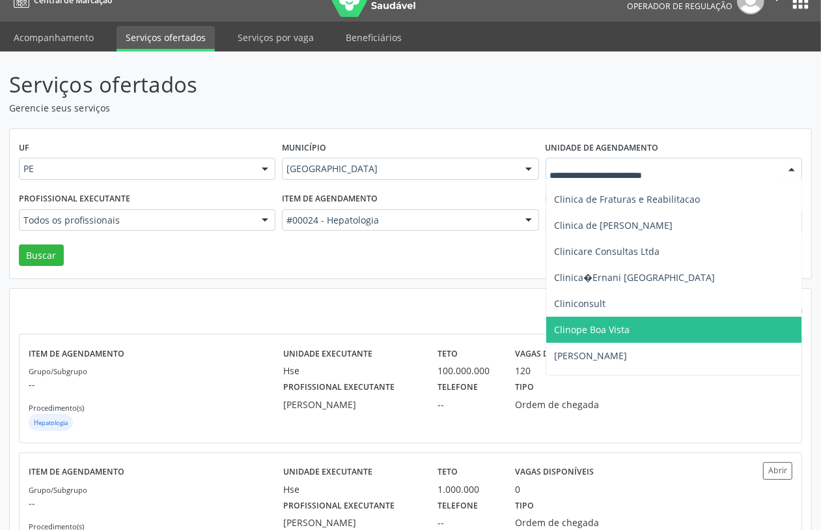
scroll to position [651, 0]
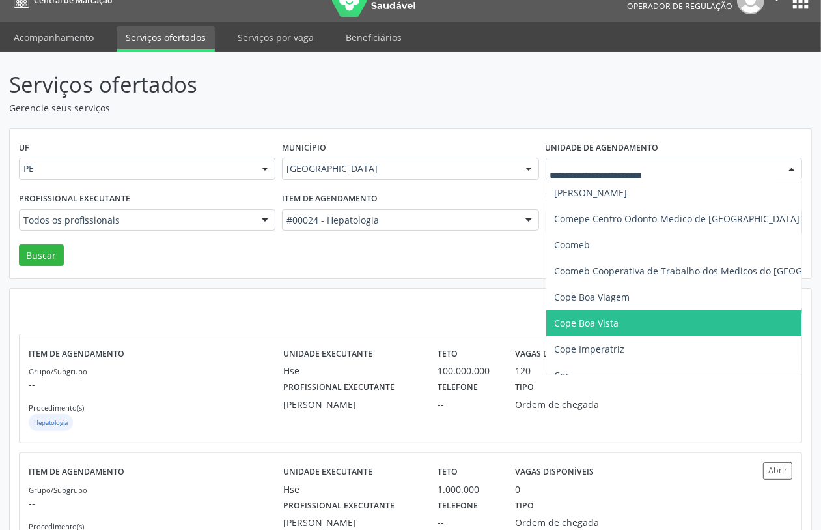
click at [619, 319] on span "Cope Boa Vista" at bounding box center [710, 323] width 326 height 26
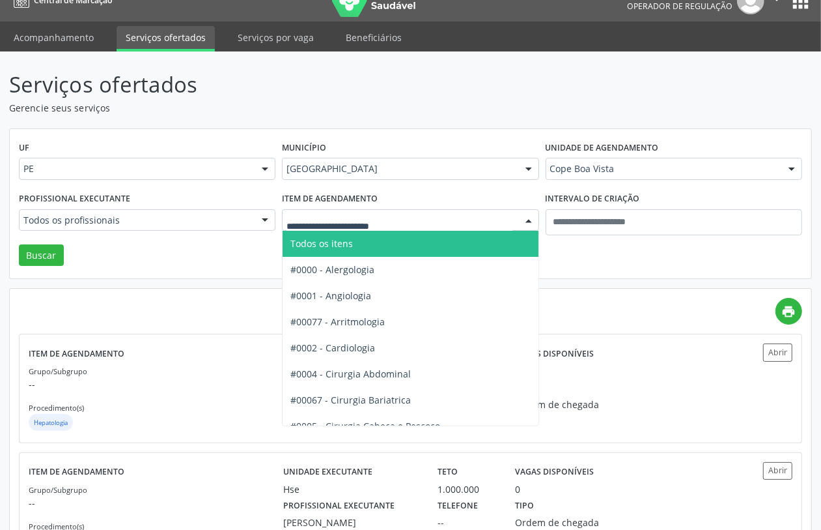
click at [356, 245] on span "Todos os itens" at bounding box center [463, 244] width 361 height 26
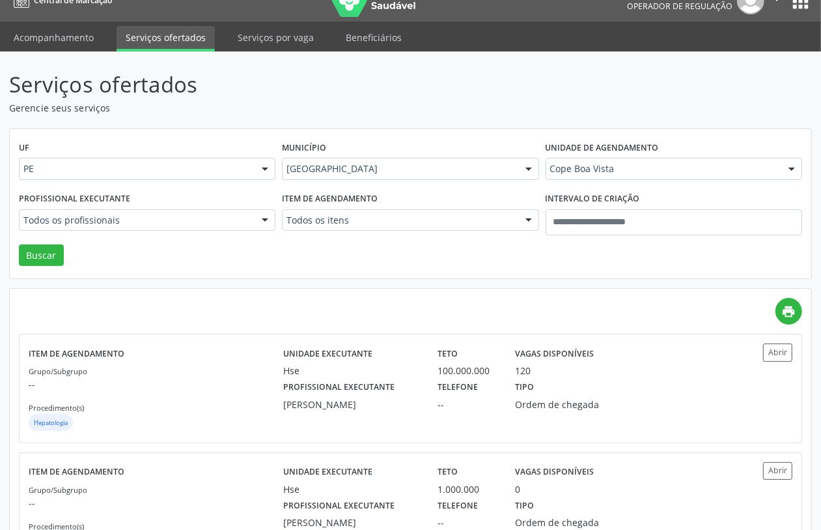
click at [53, 228] on div "Todos os profissionais" at bounding box center [147, 220] width 257 height 22
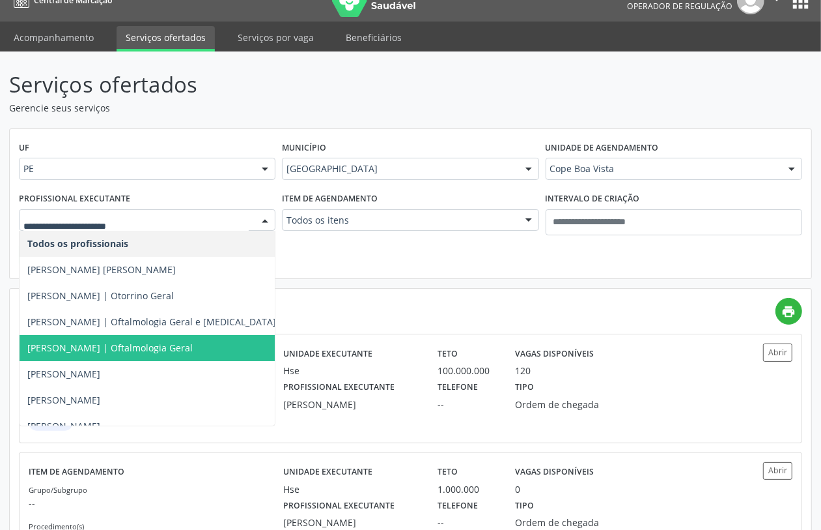
click at [109, 347] on span "[PERSON_NAME] | Oftalmologia Geral" at bounding box center [109, 347] width 165 height 12
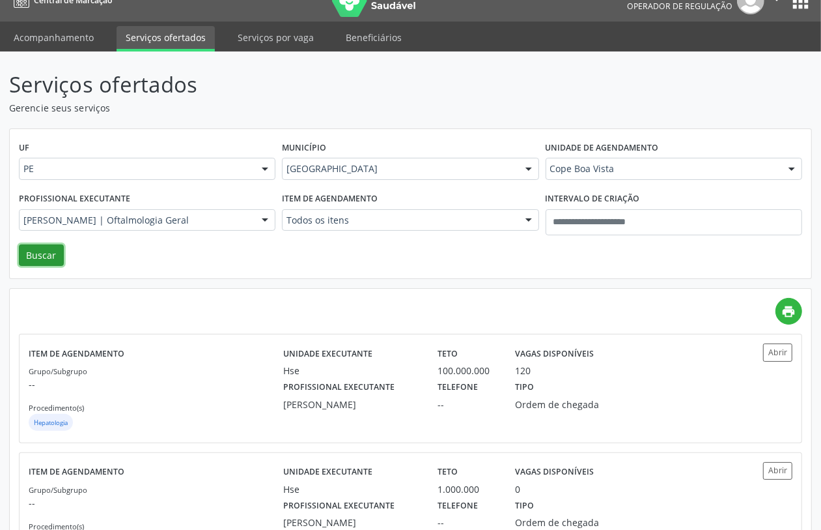
click at [35, 249] on button "Buscar" at bounding box center [41, 255] width 45 height 22
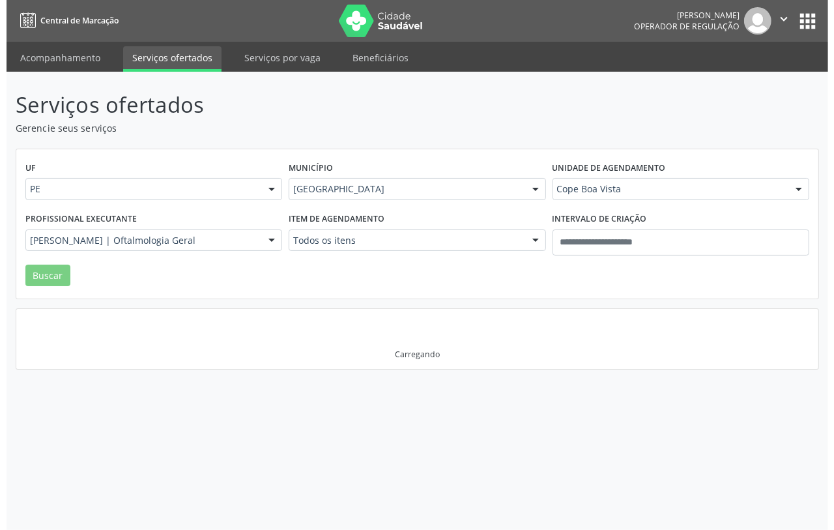
scroll to position [0, 0]
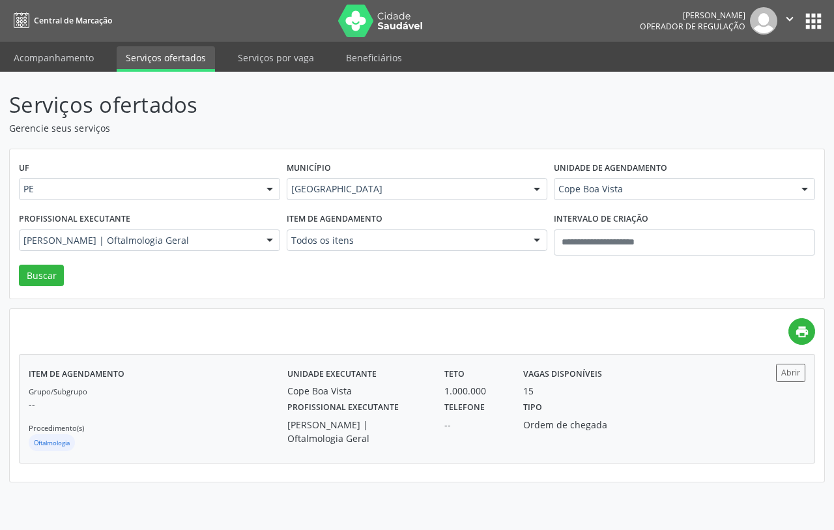
click at [199, 423] on div "Grupo/Subgrupo -- Procedimento(s) Oftalmologia" at bounding box center [158, 419] width 259 height 70
click at [461, 173] on div "Município Recife Todas as cidades Abreu e Lima Afogados da Ingazeira Araripina …" at bounding box center [417, 183] width 268 height 51
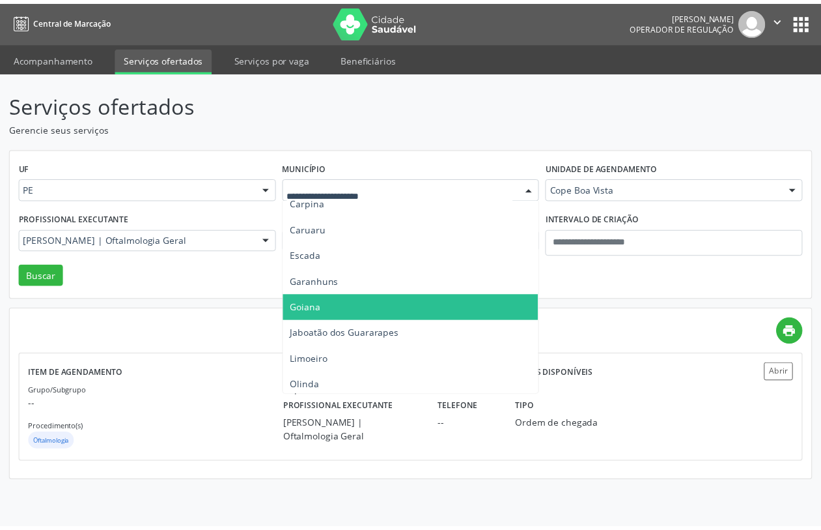
scroll to position [326, 0]
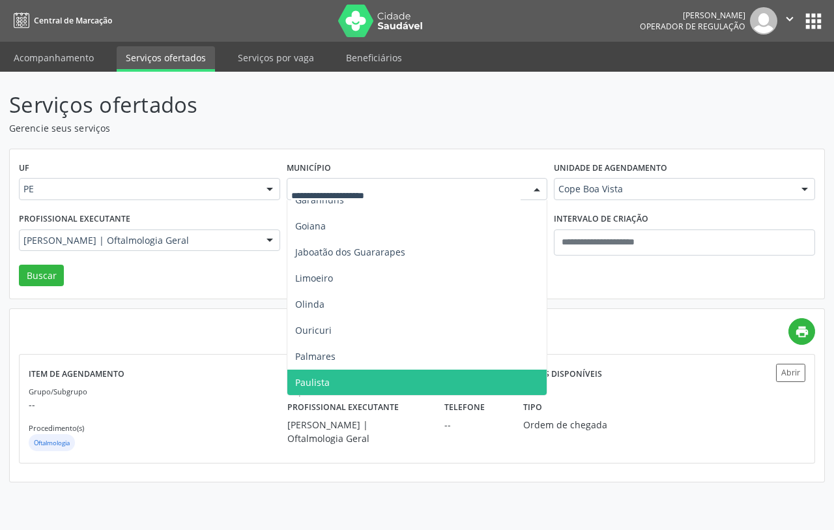
click at [307, 375] on span "Paulista" at bounding box center [417, 382] width 260 height 26
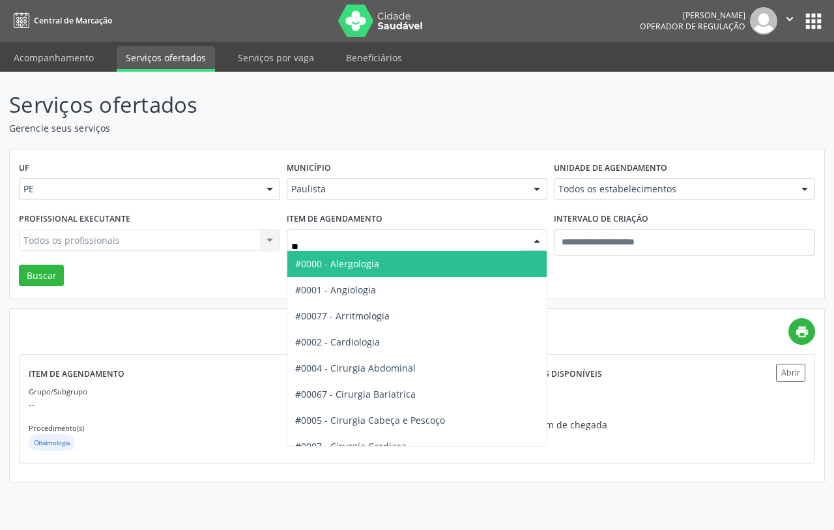
type input "***"
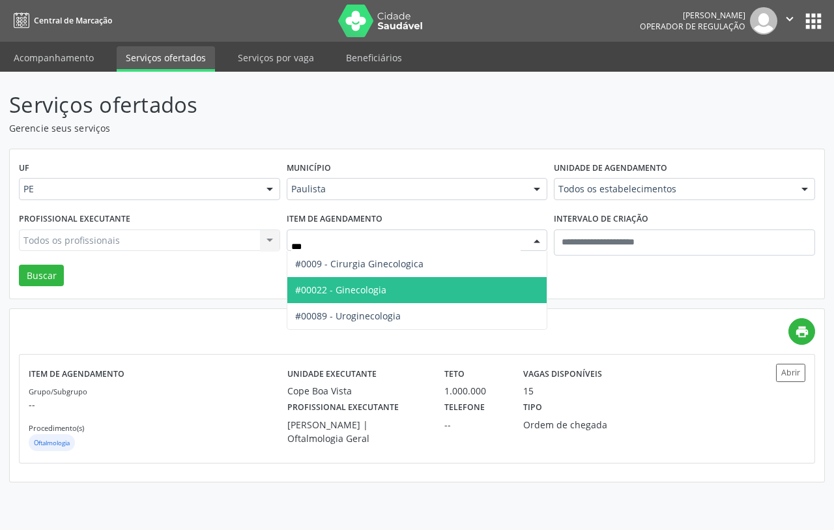
click at [392, 293] on span "#00022 - Ginecologia" at bounding box center [417, 290] width 260 height 26
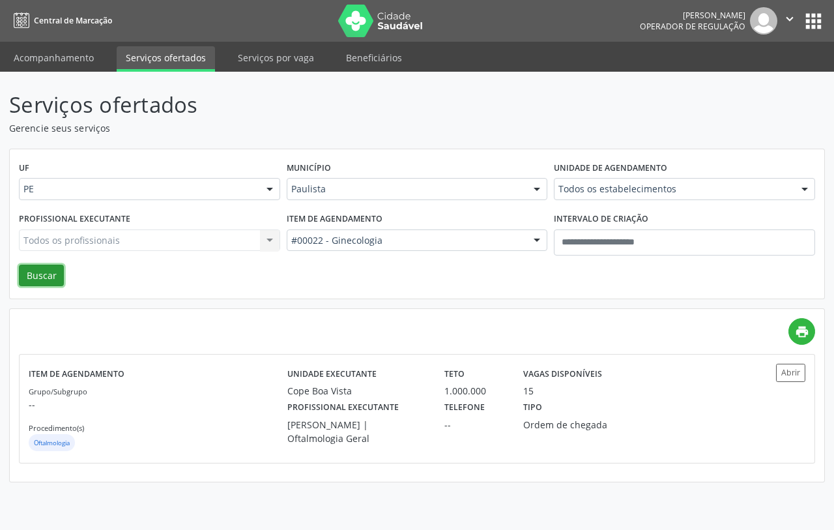
click at [37, 270] on button "Buscar" at bounding box center [41, 275] width 45 height 22
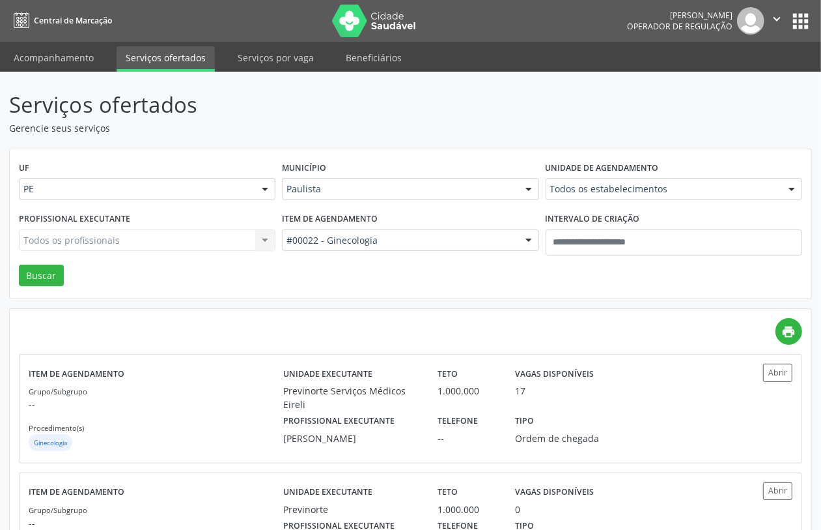
scroll to position [244, 0]
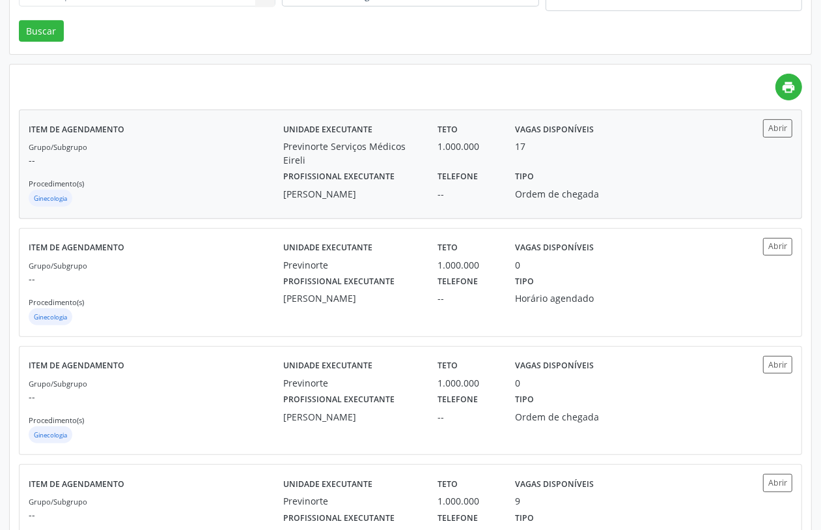
click at [128, 165] on p "--" at bounding box center [156, 160] width 255 height 14
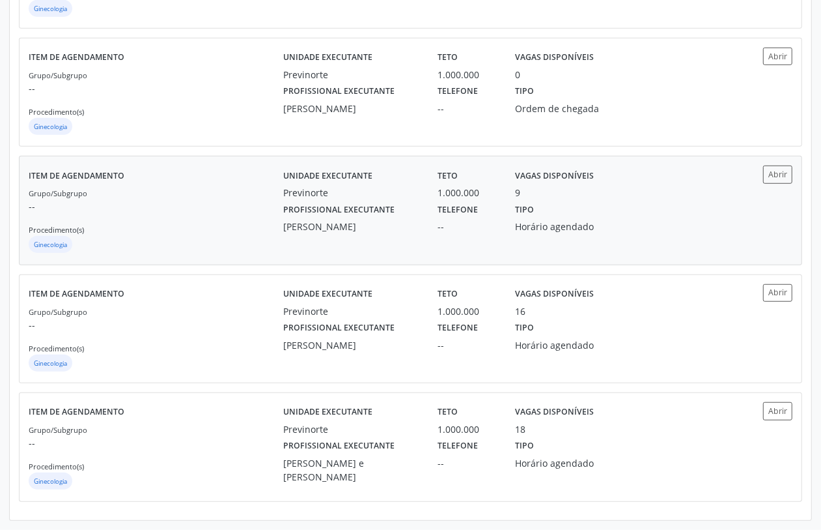
scroll to position [391, 0]
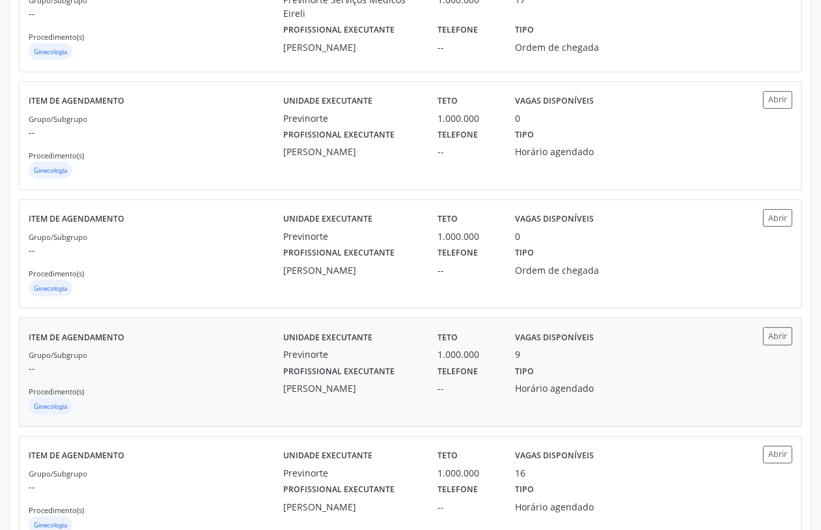
click at [223, 356] on div "Grupo/Subgrupo -- Procedimento(s) Ginecologia" at bounding box center [156, 382] width 255 height 70
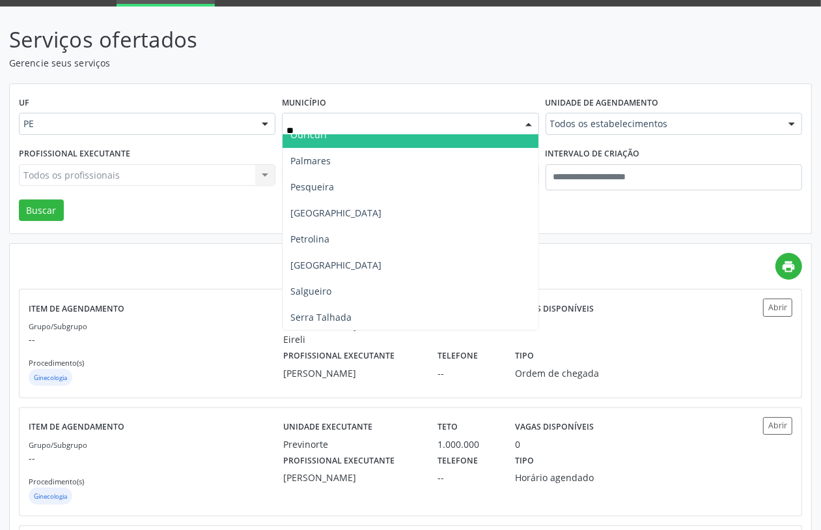
scroll to position [0, 0]
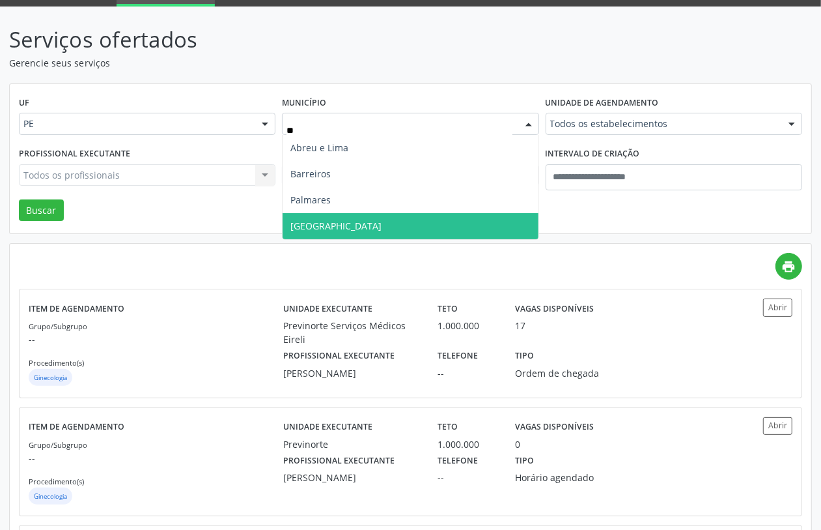
type input "***"
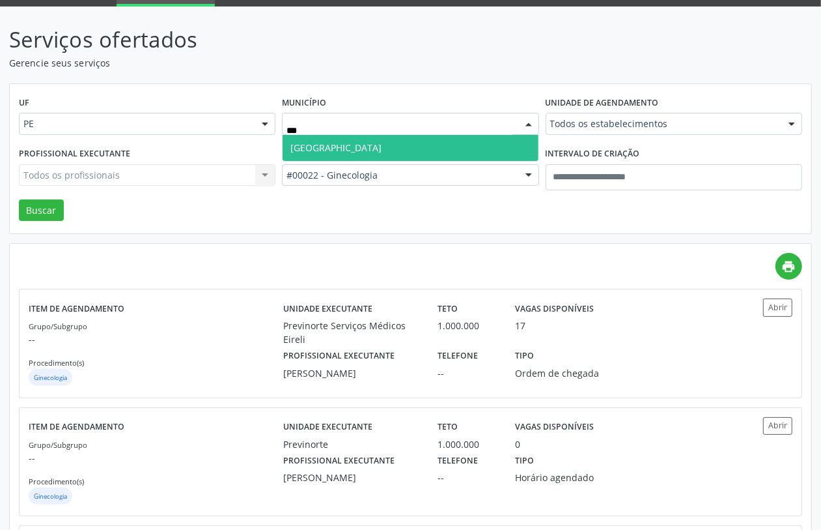
click at [417, 141] on span "Recife" at bounding box center [410, 148] width 255 height 26
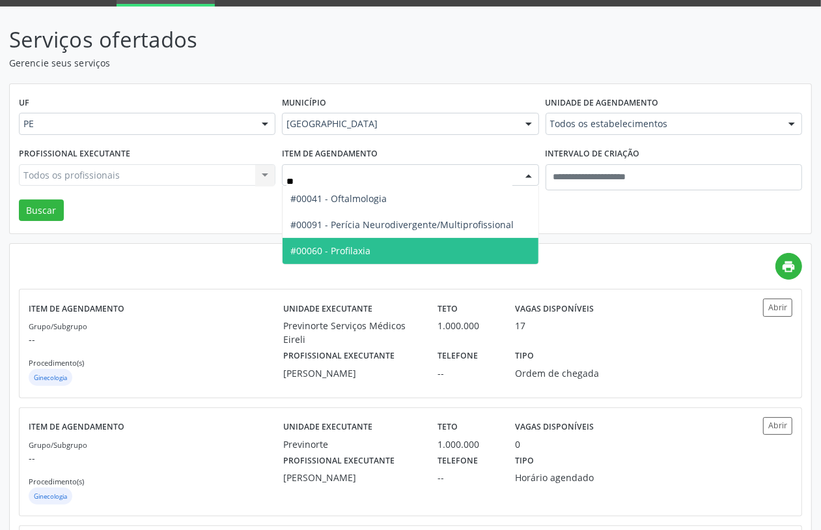
type input "***"
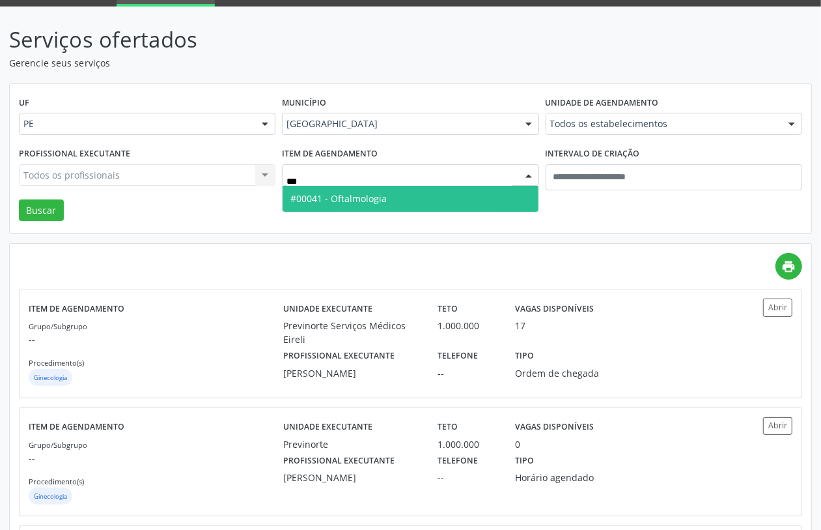
drag, startPoint x: 416, startPoint y: 195, endPoint x: 425, endPoint y: 197, distance: 9.2
click at [417, 195] on span "#00041 - Oftalmologia" at bounding box center [410, 199] width 255 height 26
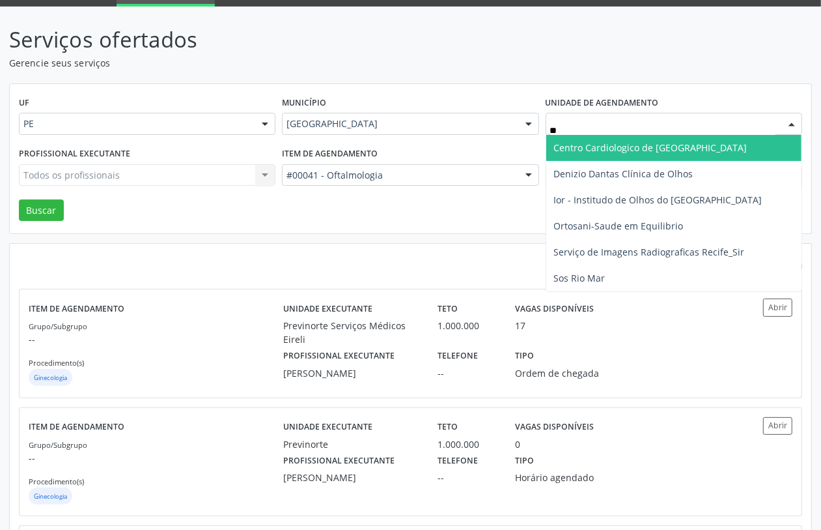
type input "***"
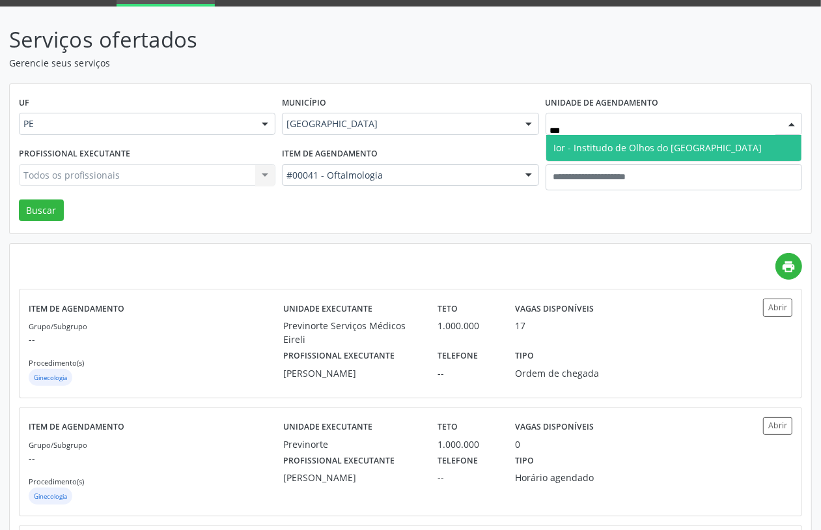
click at [604, 150] on span "Ior - Institudo de Olhos do [GEOGRAPHIC_DATA]" at bounding box center [658, 147] width 208 height 12
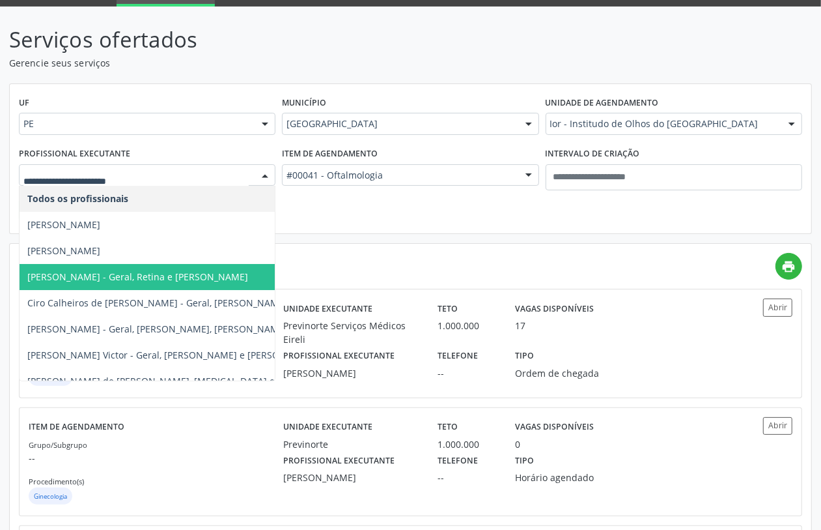
click at [119, 277] on span "Arthur Maciel Bandin - Geral, Retina e Catarata" at bounding box center [137, 276] width 221 height 12
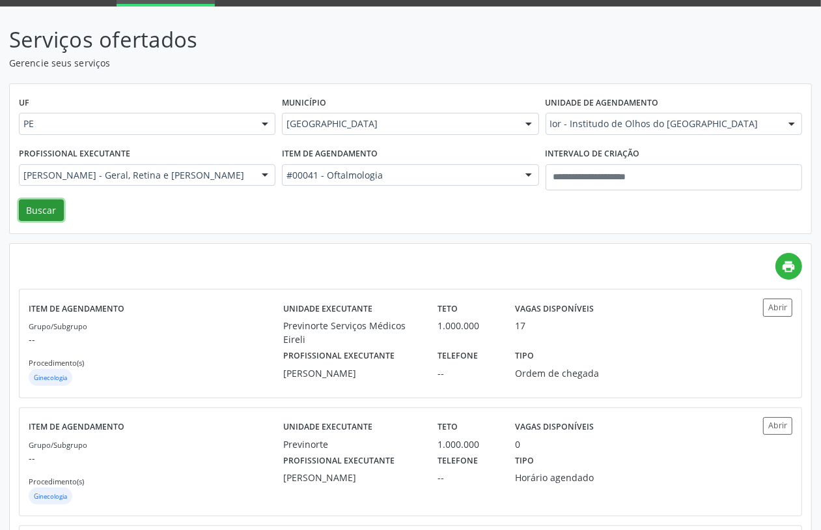
click at [50, 212] on button "Buscar" at bounding box center [41, 210] width 45 height 22
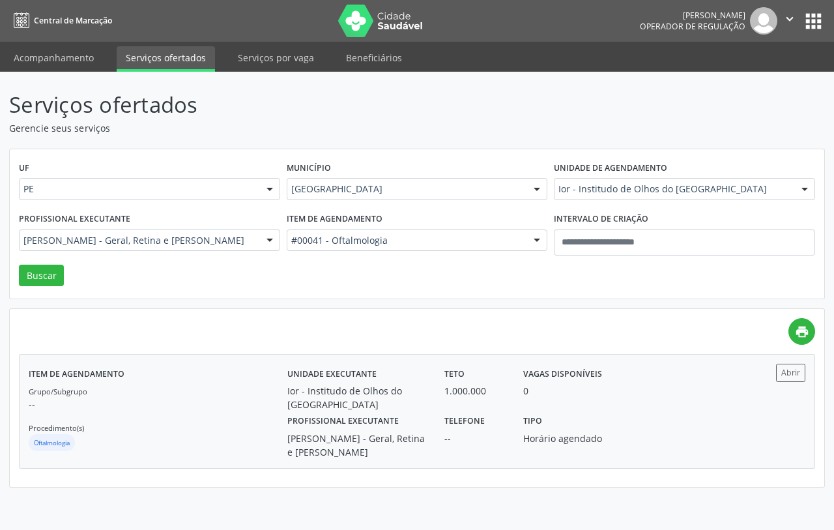
click at [240, 379] on div "Item de agendamento Grupo/Subgrupo -- Procedimento(s) Oftalmologia" at bounding box center [158, 410] width 259 height 95
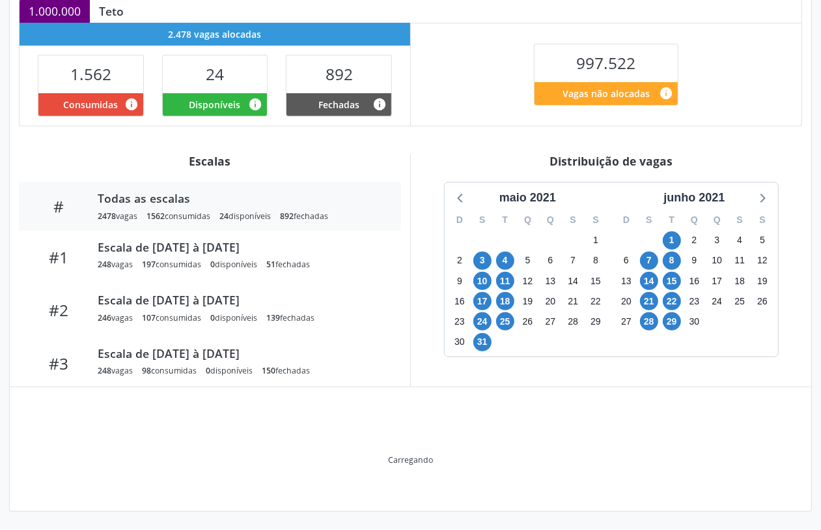
scroll to position [229, 0]
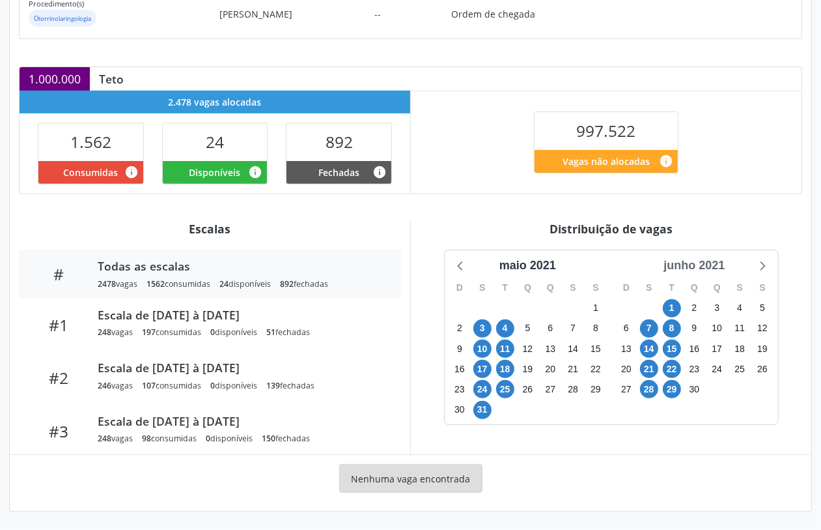
click at [695, 257] on div "junho 2021" at bounding box center [695, 266] width 72 height 18
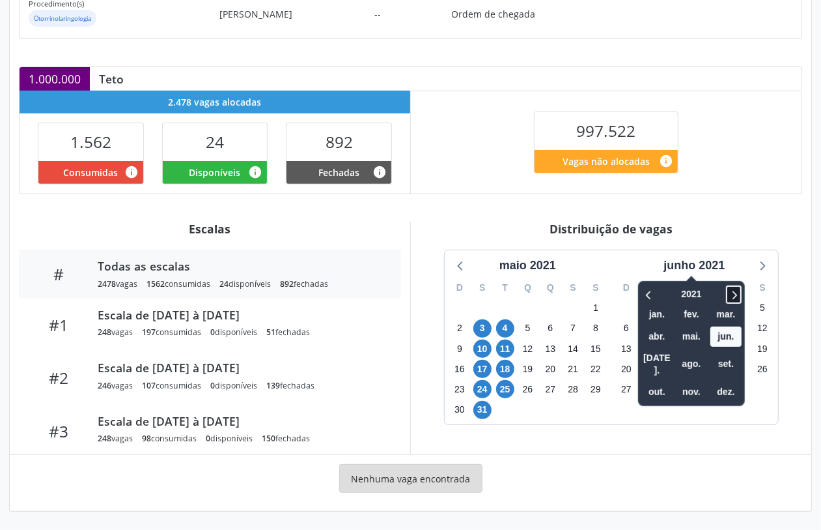
click at [735, 289] on icon at bounding box center [734, 295] width 13 height 16
click at [736, 288] on icon at bounding box center [734, 295] width 13 height 16
click at [652, 382] on span "out." at bounding box center [657, 392] width 31 height 20
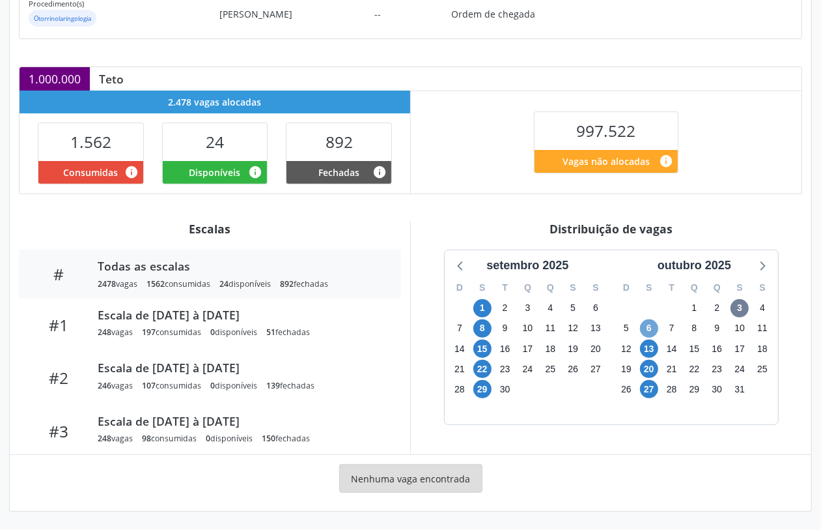
click at [649, 328] on span "6" at bounding box center [649, 328] width 18 height 18
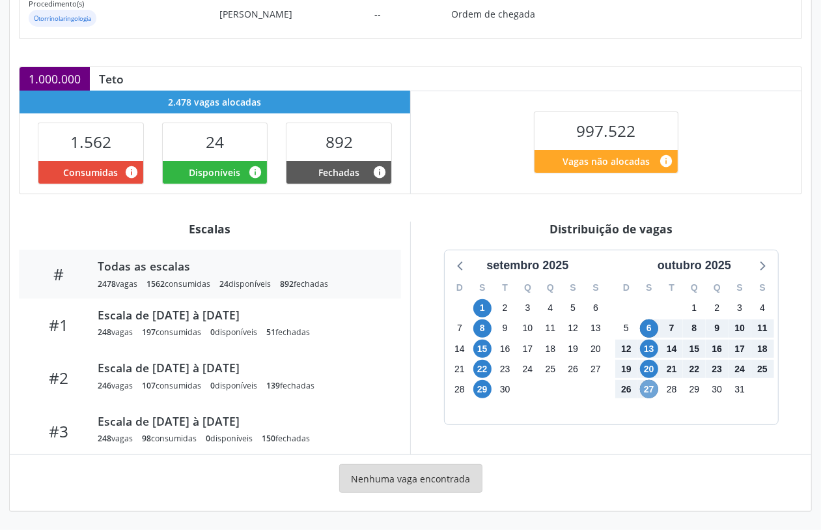
click at [649, 388] on span "27" at bounding box center [649, 389] width 18 height 18
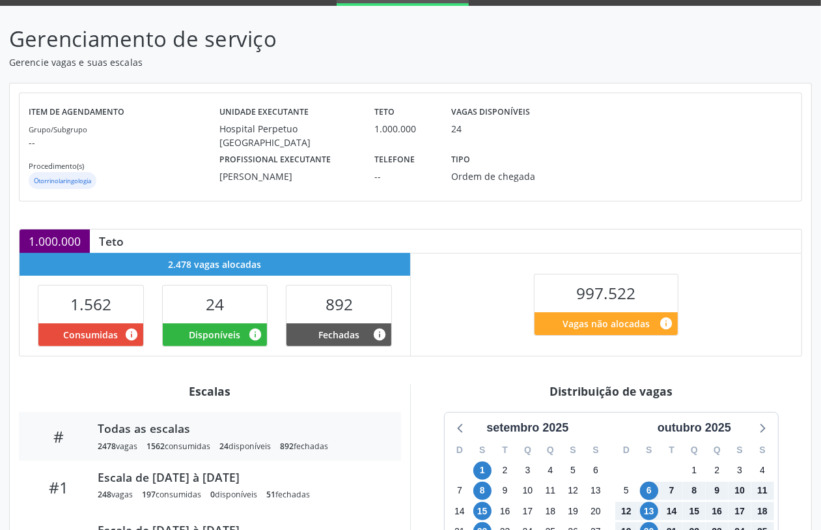
scroll to position [0, 0]
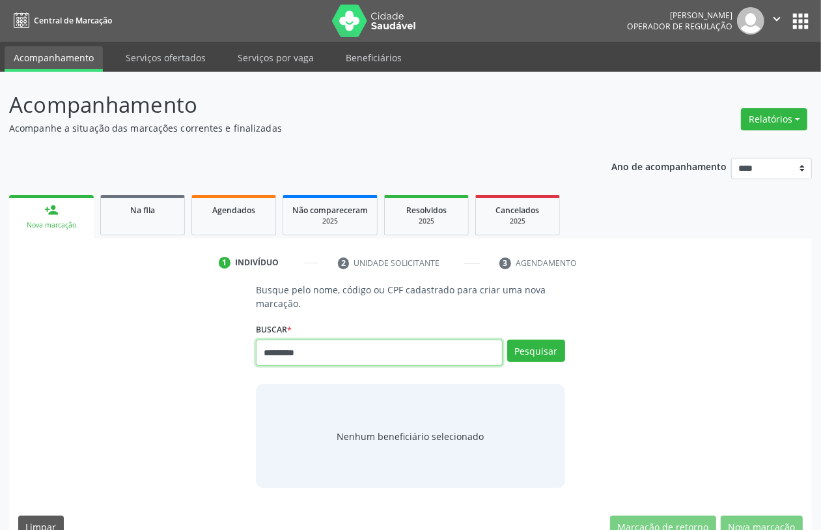
type input "*********"
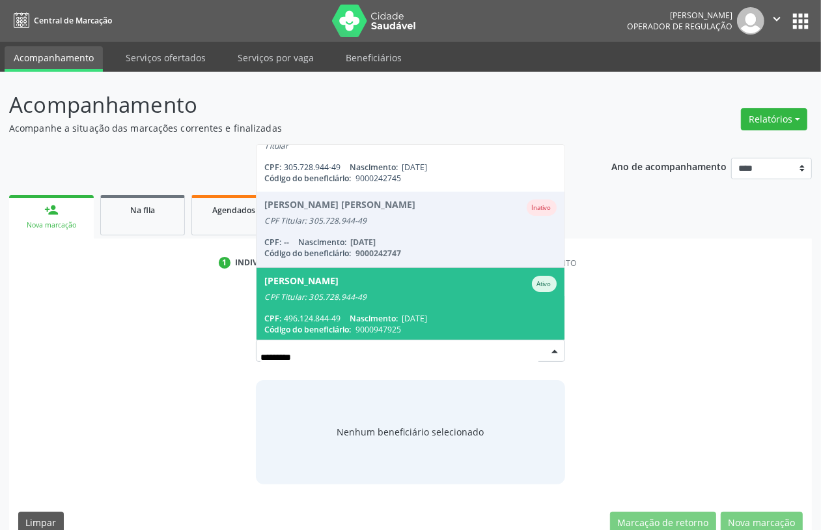
scroll to position [17, 0]
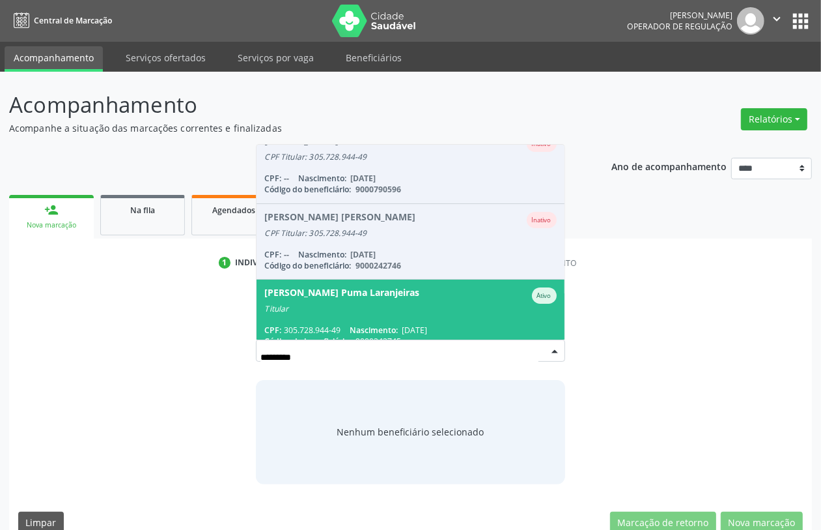
click at [368, 306] on div "Titular" at bounding box center [410, 309] width 292 height 10
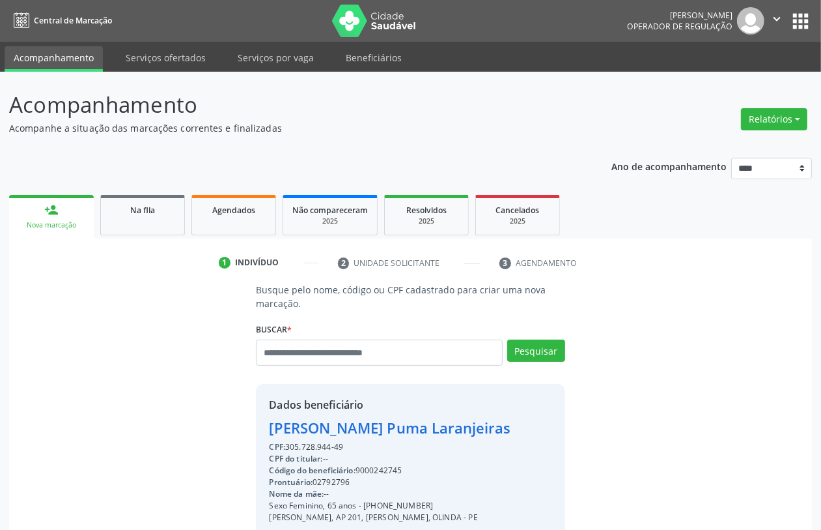
scroll to position [171, 0]
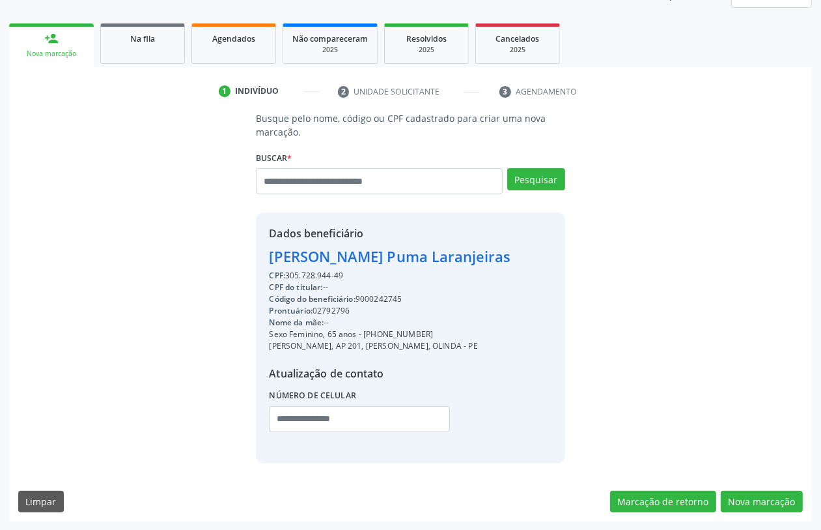
click at [393, 291] on div "CPF do titular: --" at bounding box center [390, 287] width 242 height 12
click at [388, 300] on div "Código do beneficiário: 9000242745" at bounding box center [390, 299] width 242 height 12
copy div "9000242745"
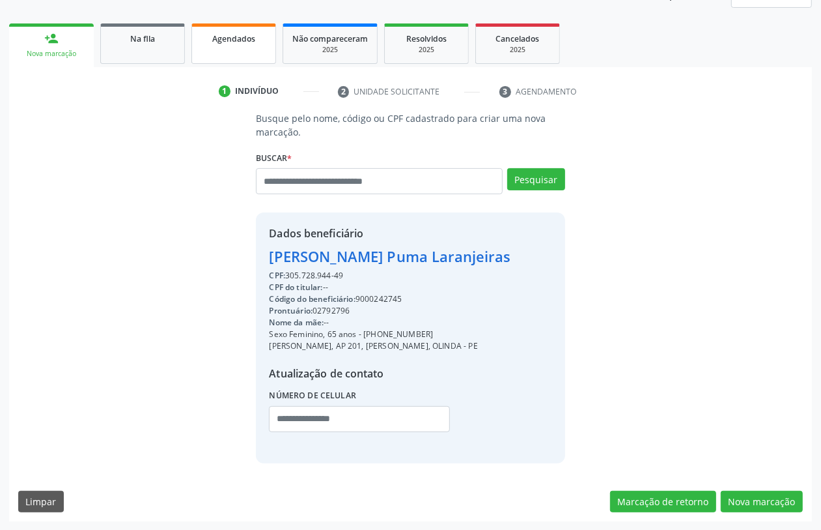
click at [245, 53] on link "Agendados" at bounding box center [234, 43] width 85 height 40
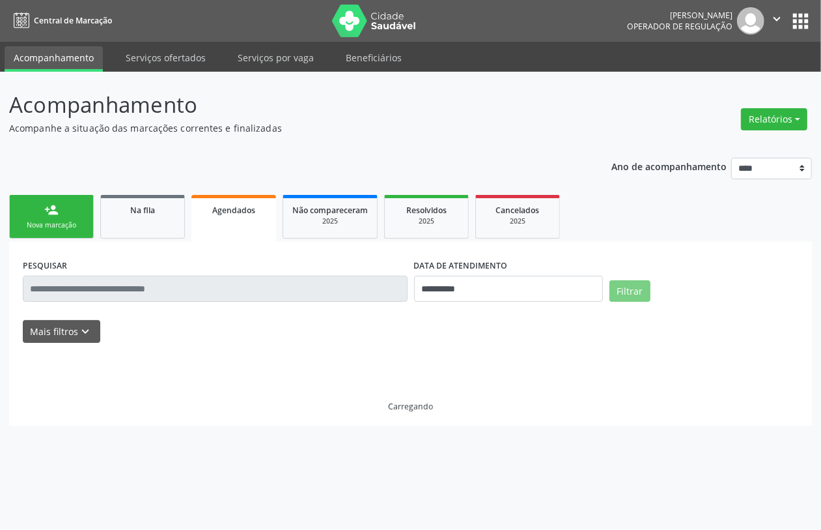
scroll to position [0, 0]
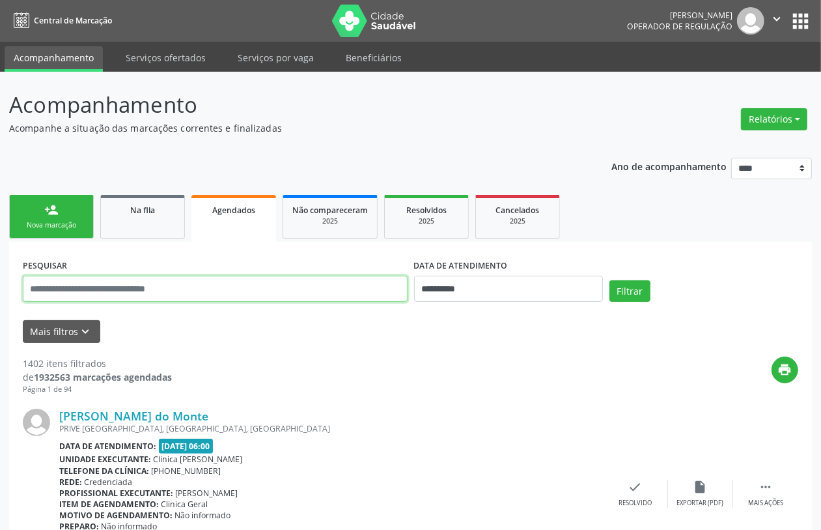
paste input "**********"
type input "**********"
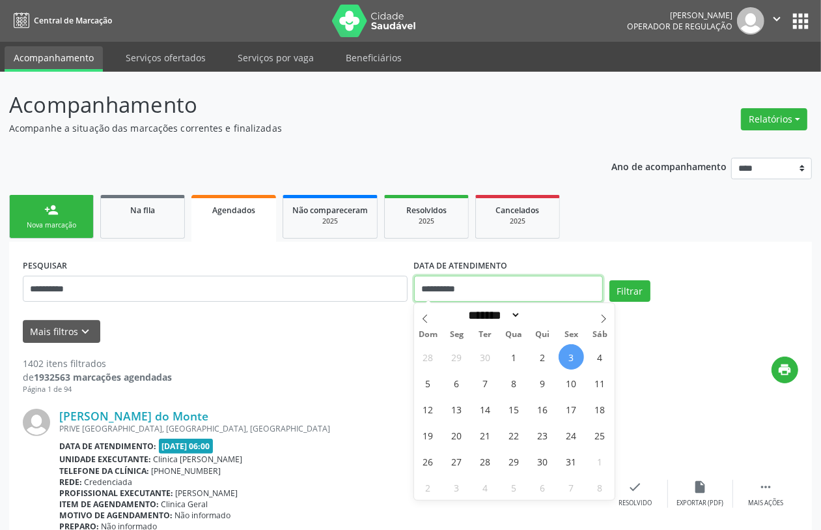
click at [512, 295] on input "**********" at bounding box center [508, 289] width 189 height 26
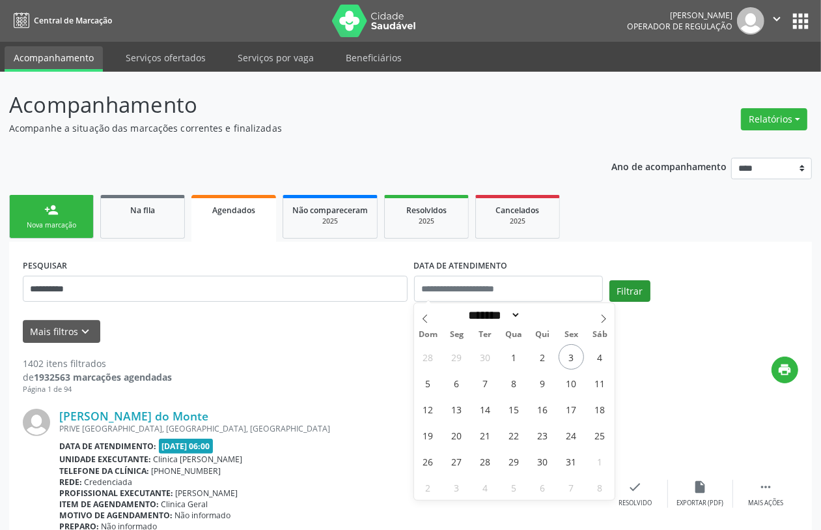
click at [632, 301] on div "Filtrar" at bounding box center [703, 295] width 195 height 31
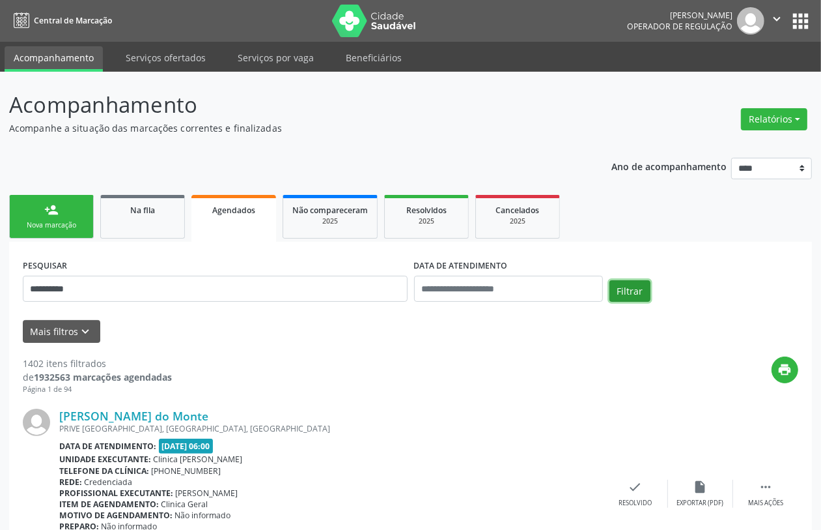
click at [638, 291] on button "Filtrar" at bounding box center [630, 291] width 41 height 22
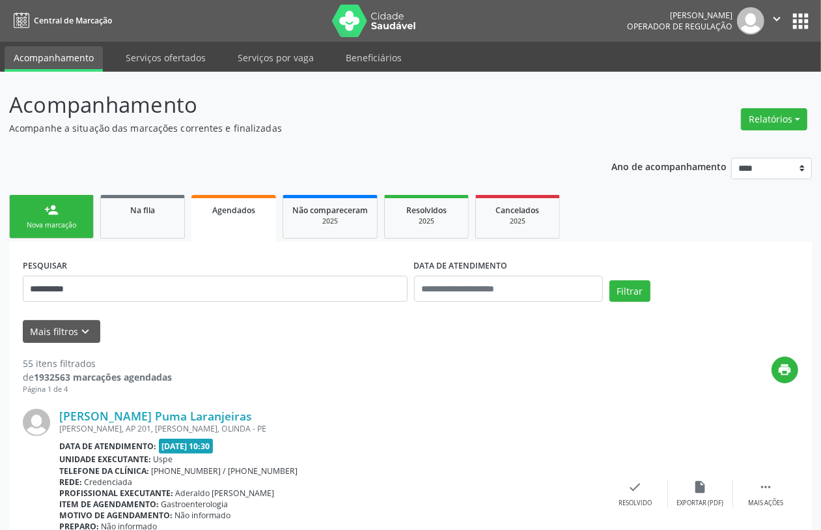
scroll to position [2909, 0]
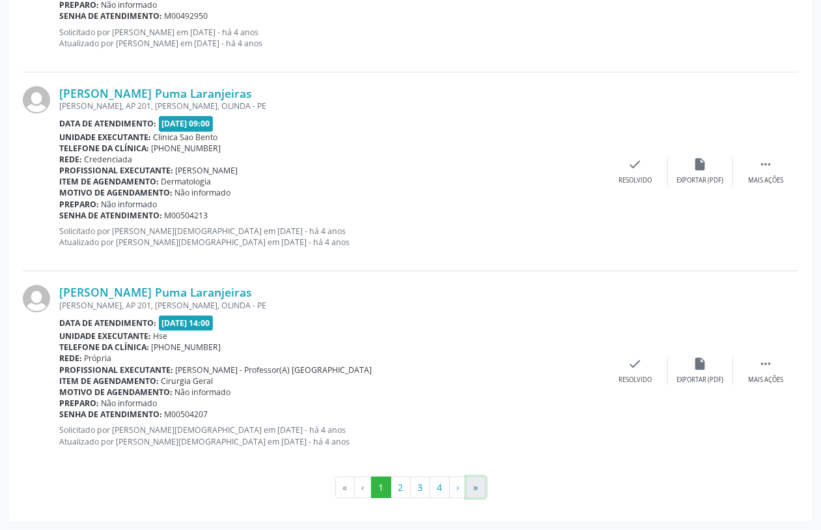
click at [468, 490] on button "»" at bounding box center [476, 487] width 20 height 22
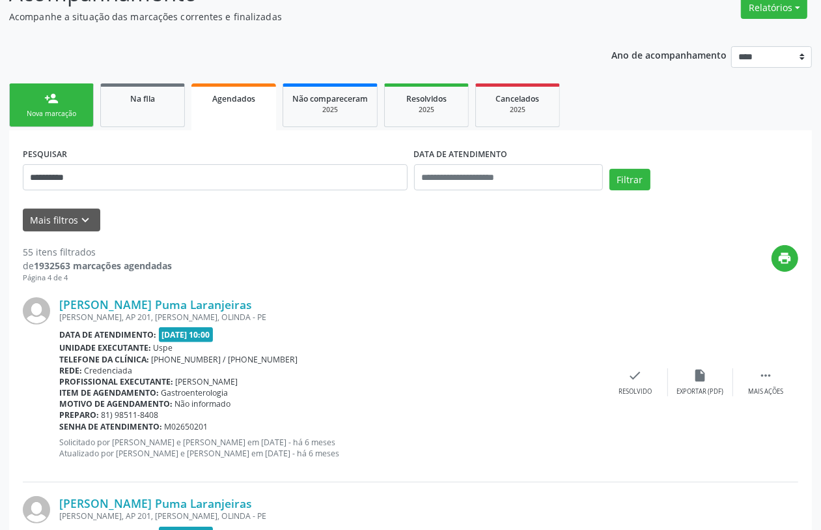
scroll to position [0, 0]
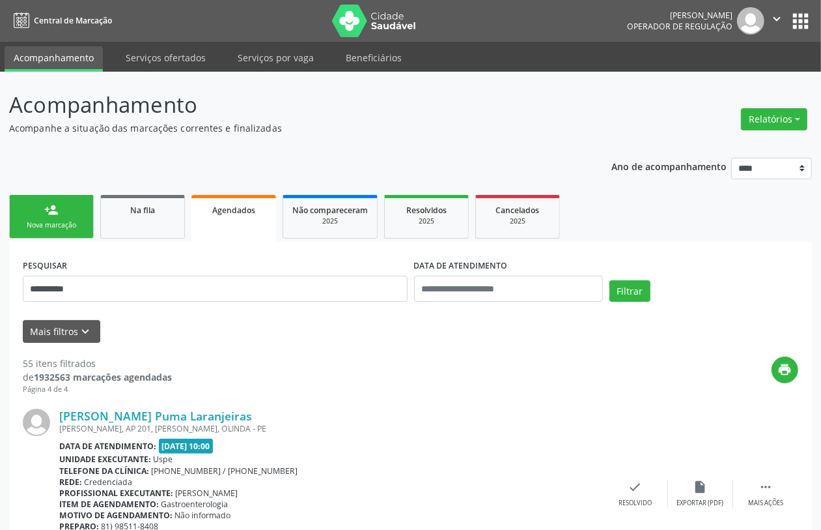
click at [42, 223] on div "Nova marcação" at bounding box center [51, 225] width 65 height 10
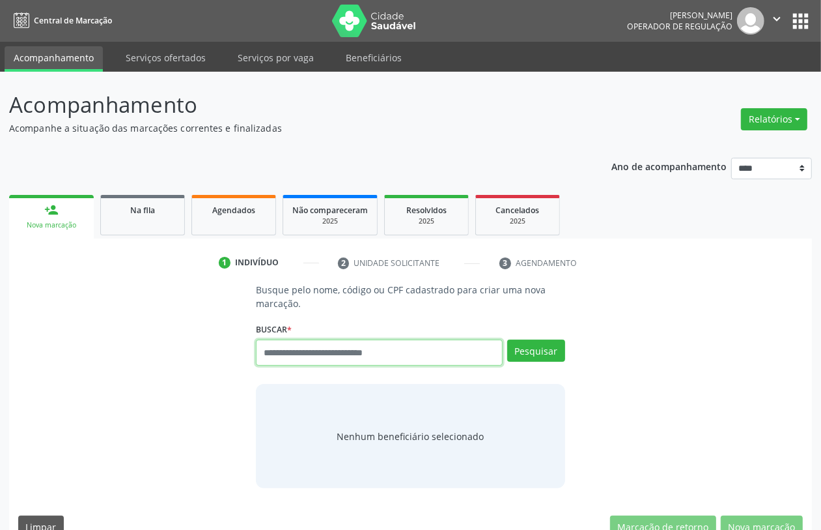
drag, startPoint x: 303, startPoint y: 347, endPoint x: 280, endPoint y: 251, distance: 98.4
click at [303, 345] on input "text" at bounding box center [379, 352] width 246 height 26
type input "*********"
type input "*"
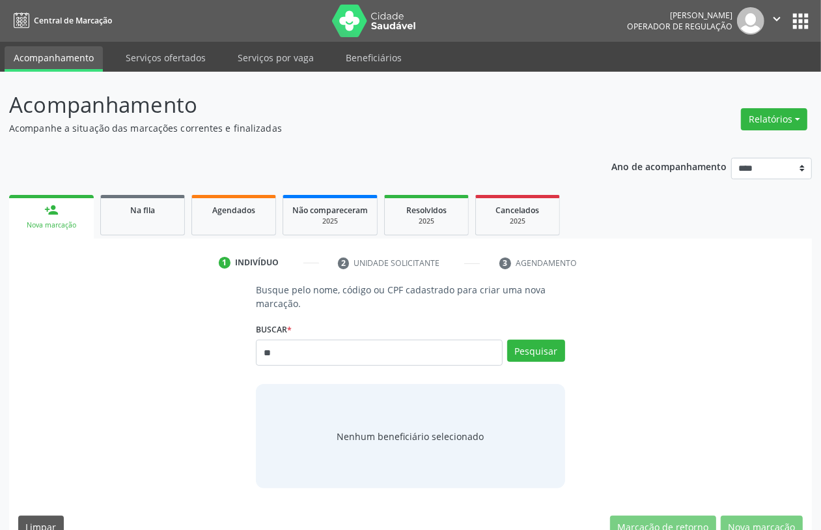
type input "*"
click at [280, 353] on input "**********" at bounding box center [379, 352] width 246 height 26
type input "**********"
click at [544, 358] on button "Pesquisar" at bounding box center [536, 350] width 58 height 22
type input "**********"
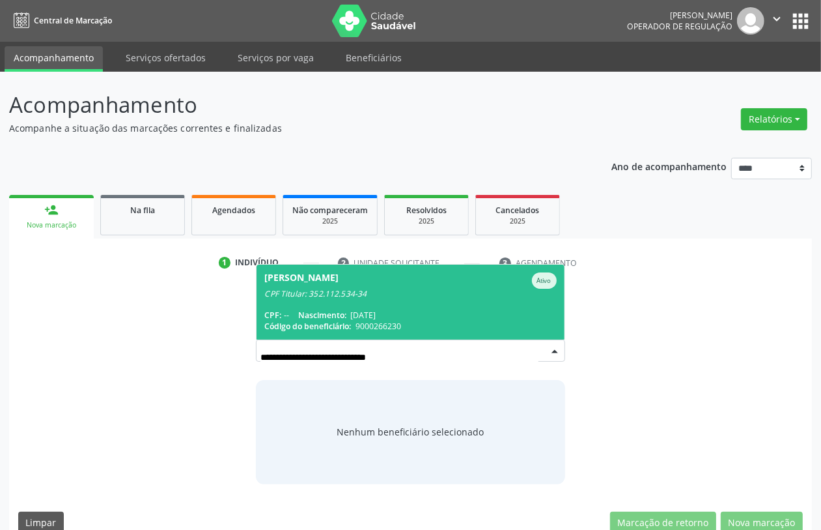
click at [324, 300] on span "Nailza Bandeira de Almeida Brito Ativo CPF Titular: 352.112.534-34 CPF: -- Nasc…" at bounding box center [410, 301] width 307 height 75
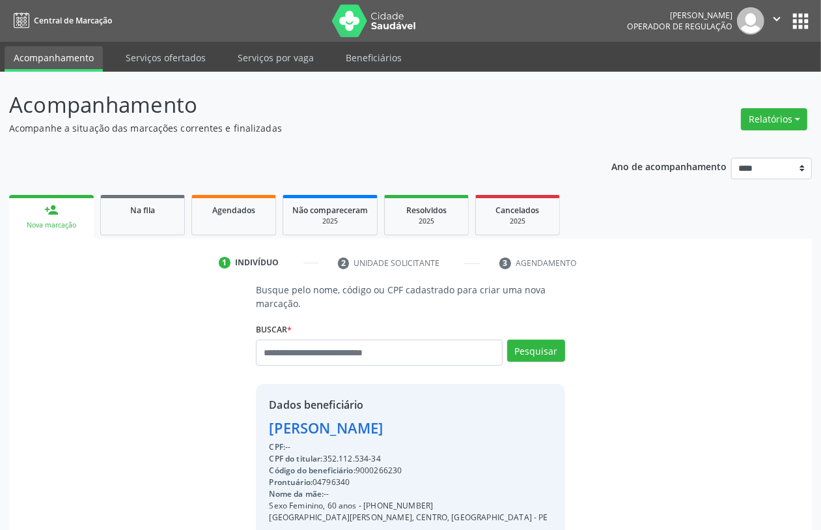
scroll to position [171, 0]
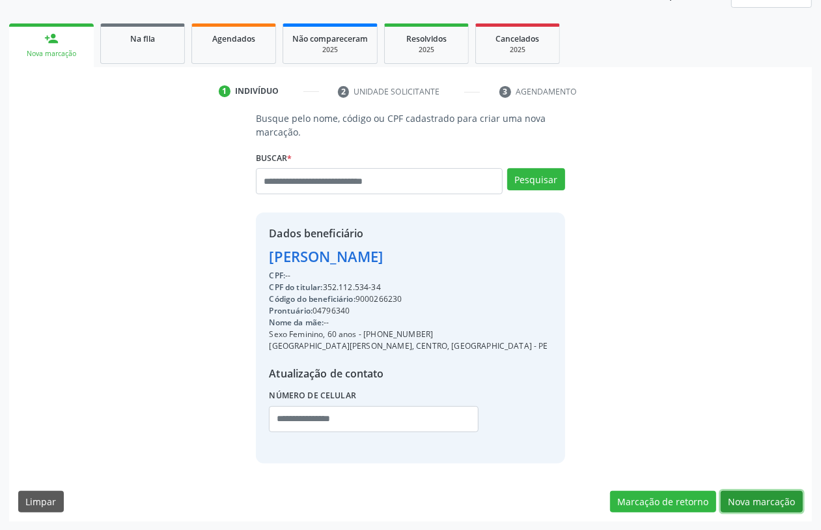
drag, startPoint x: 773, startPoint y: 494, endPoint x: 759, endPoint y: 496, distance: 14.5
click at [769, 496] on button "Nova marcação" at bounding box center [762, 501] width 82 height 22
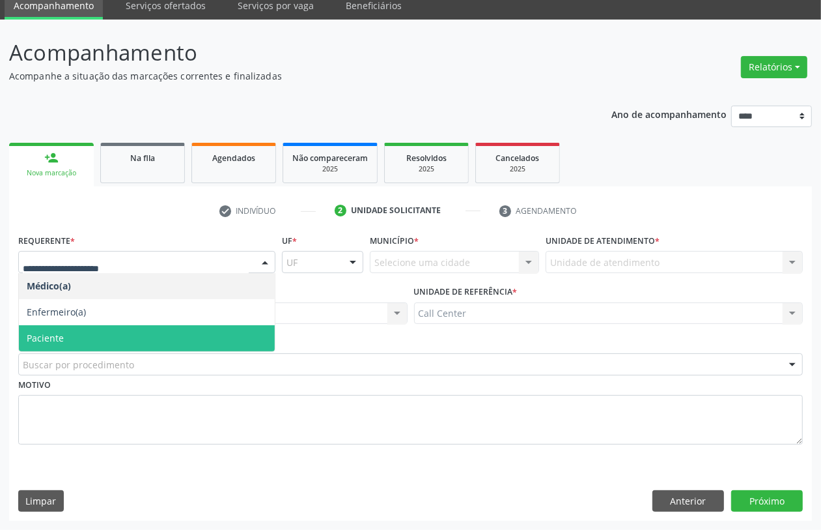
click at [79, 343] on span "Paciente" at bounding box center [147, 338] width 256 height 26
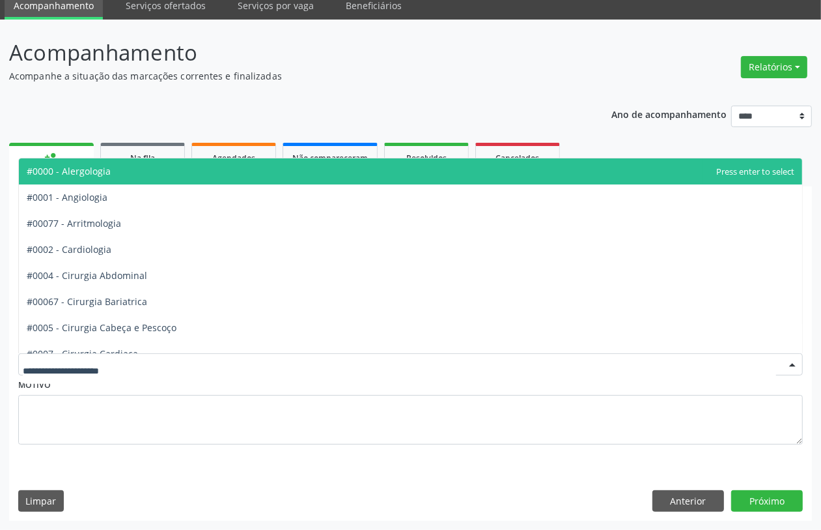
type input "*"
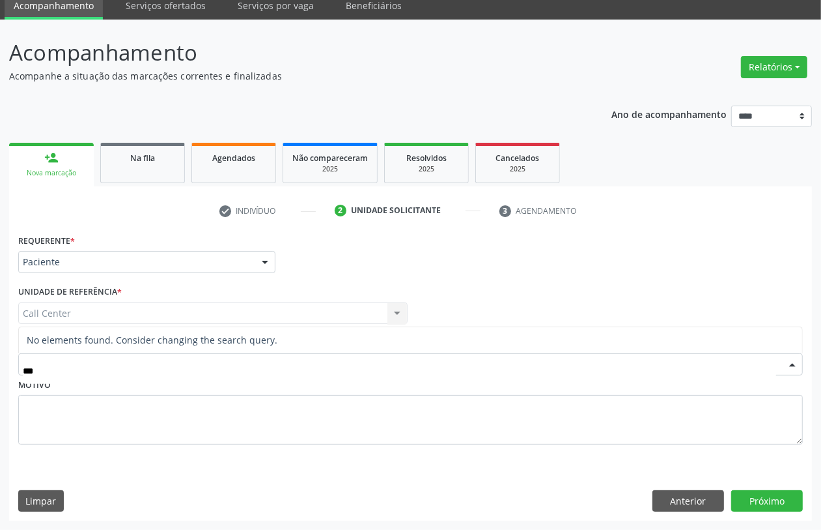
type input "**"
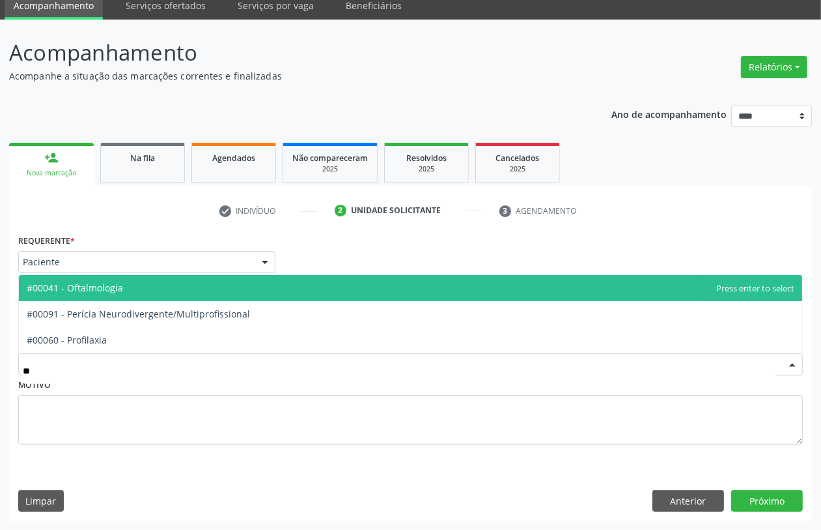
click at [131, 293] on span "#00041 - Oftalmologia" at bounding box center [411, 288] width 784 height 26
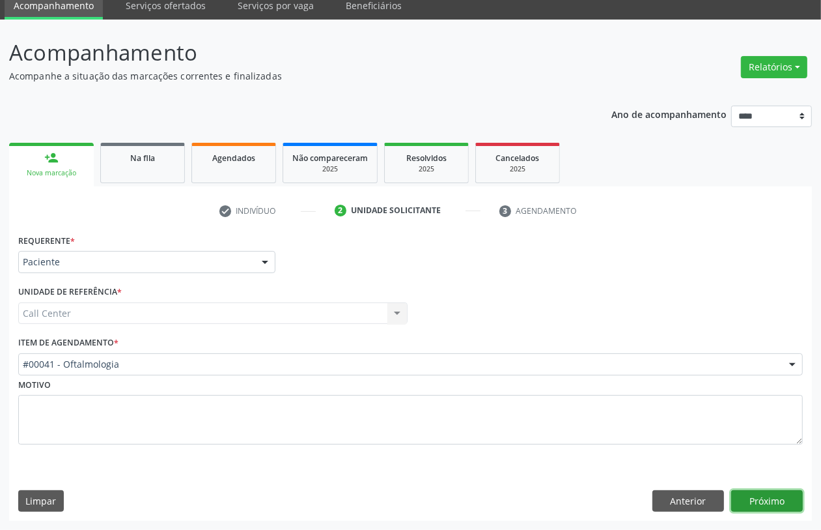
click at [770, 502] on button "Próximo" at bounding box center [768, 501] width 72 height 22
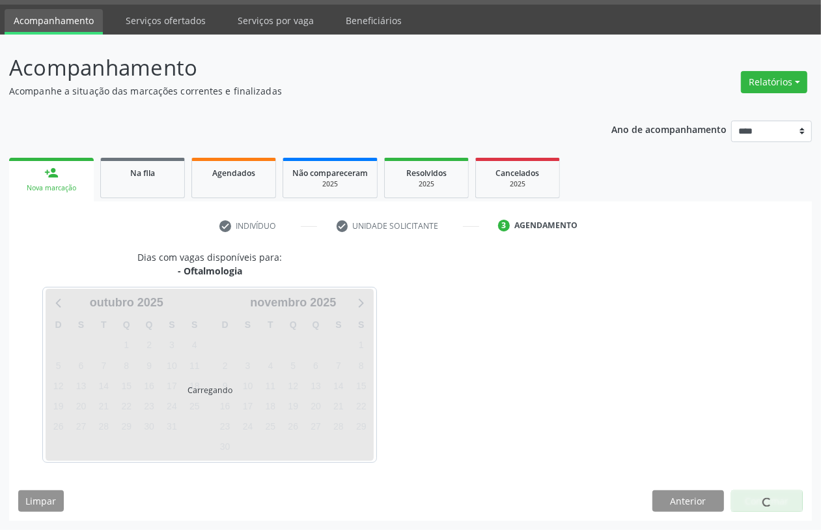
scroll to position [37, 0]
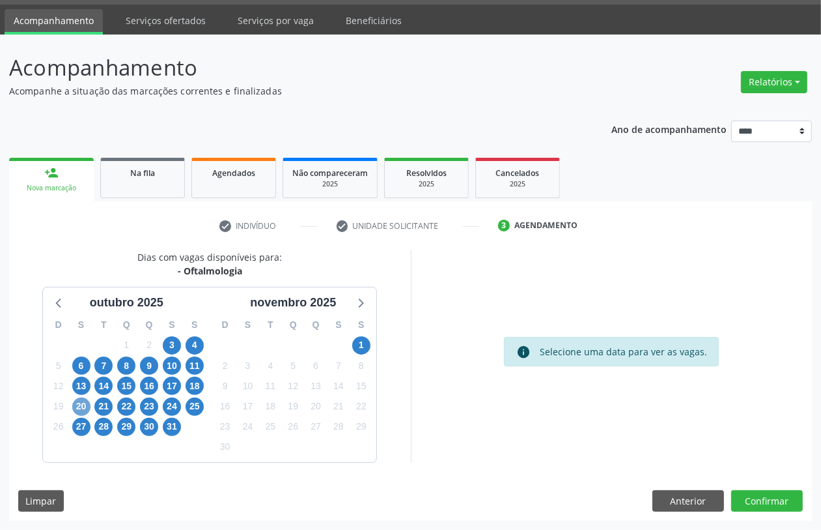
click at [79, 407] on span "20" at bounding box center [81, 406] width 18 height 18
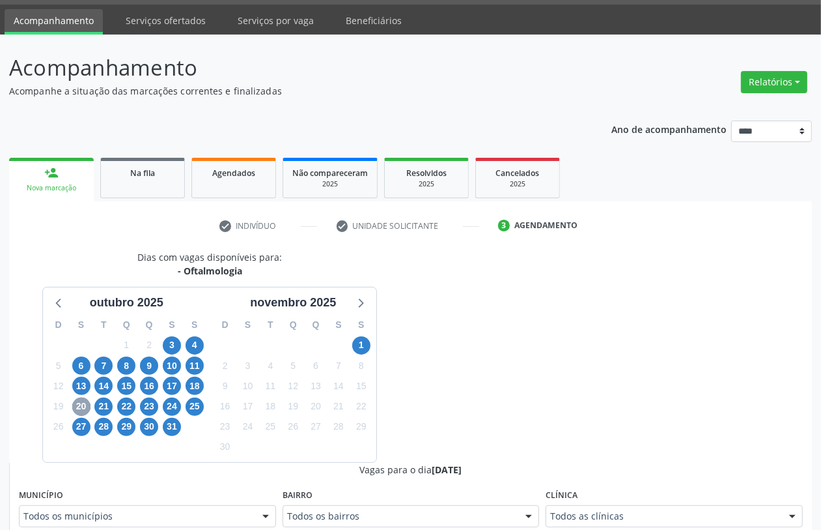
scroll to position [200, 0]
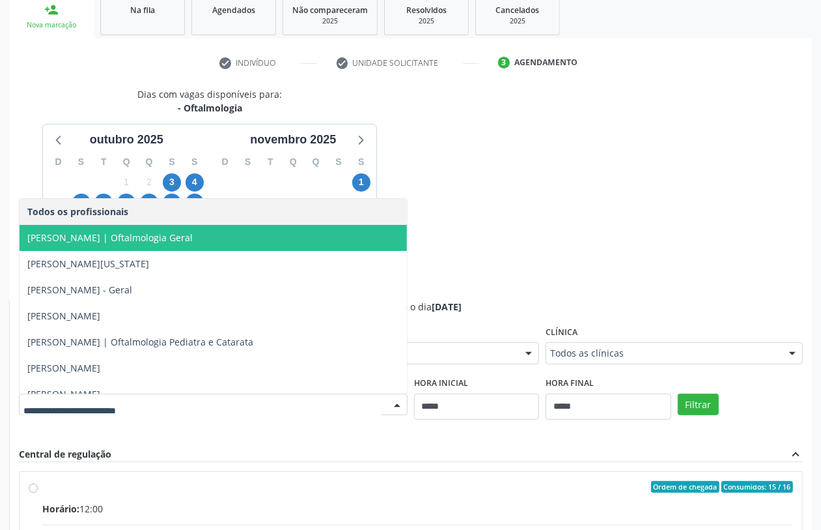
click at [75, 238] on span "Ana Floripes | Oftalmologia Geral" at bounding box center [109, 237] width 165 height 12
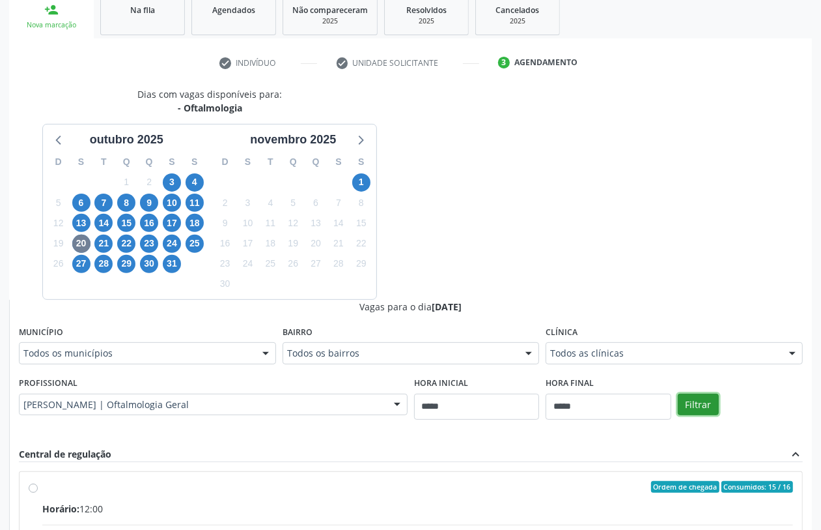
click at [704, 399] on button "Filtrar" at bounding box center [698, 404] width 41 height 22
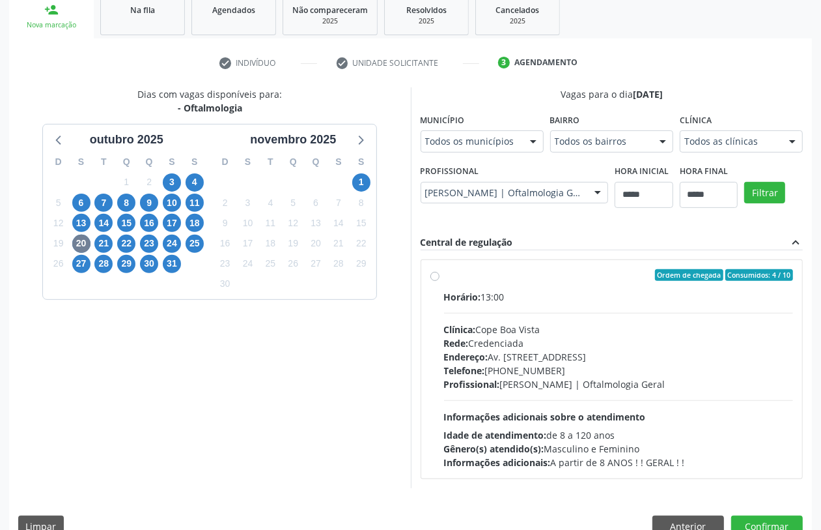
click at [483, 366] on div "Telefone: (81) 3081-5999" at bounding box center [619, 370] width 350 height 14
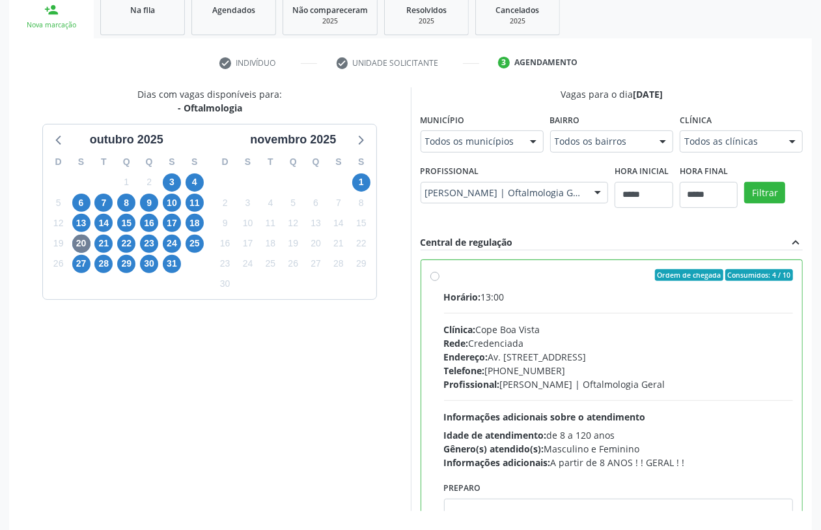
scroll to position [65, 0]
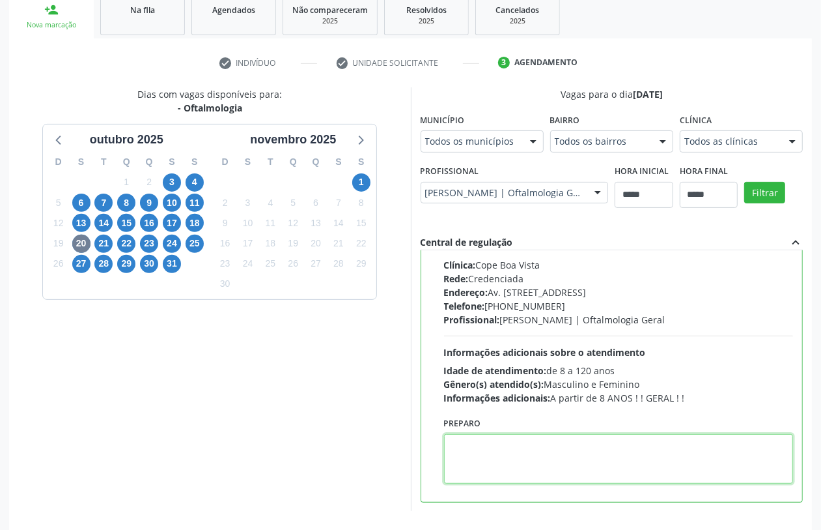
paste textarea "**********"
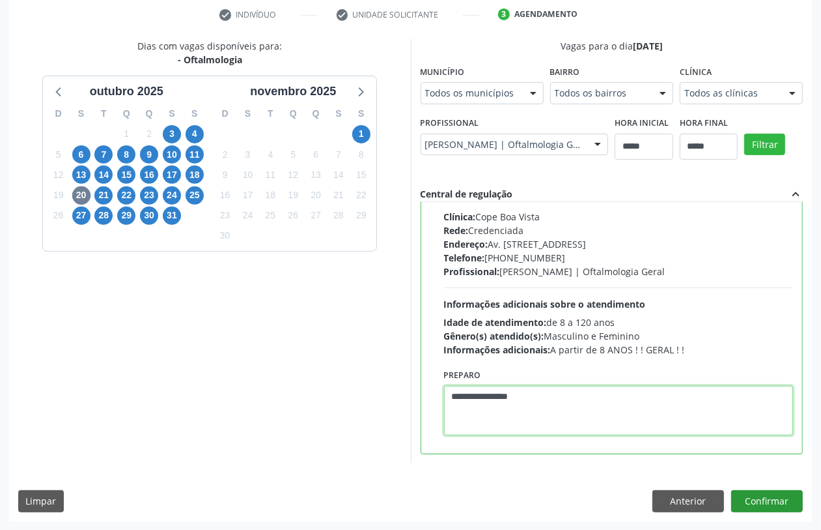
type textarea "**********"
click at [760, 499] on button "Confirmar" at bounding box center [768, 501] width 72 height 22
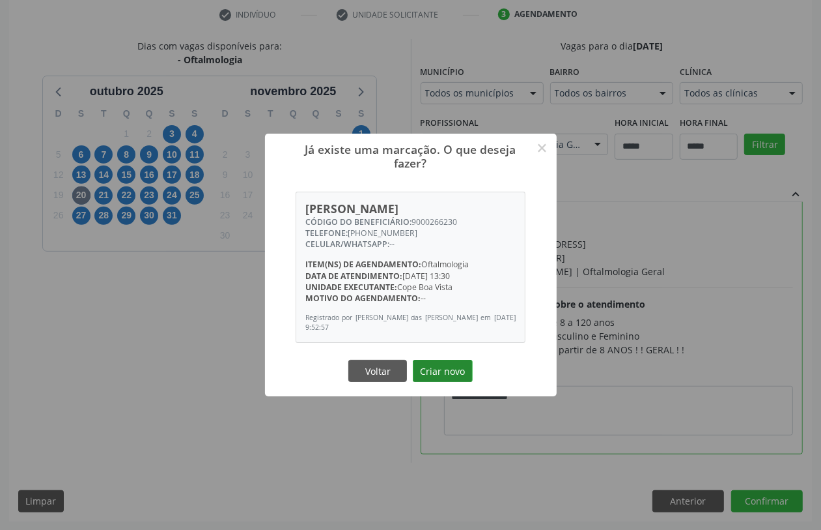
click at [445, 368] on button "Criar novo" at bounding box center [443, 371] width 60 height 22
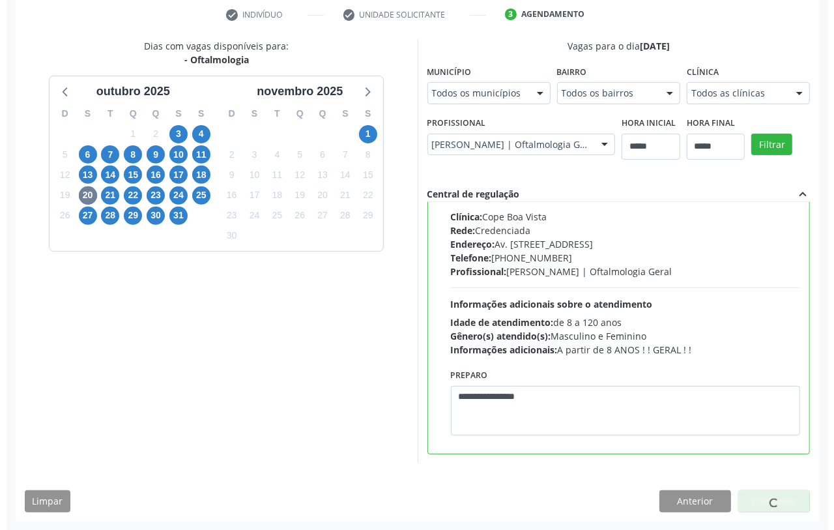
scroll to position [0, 0]
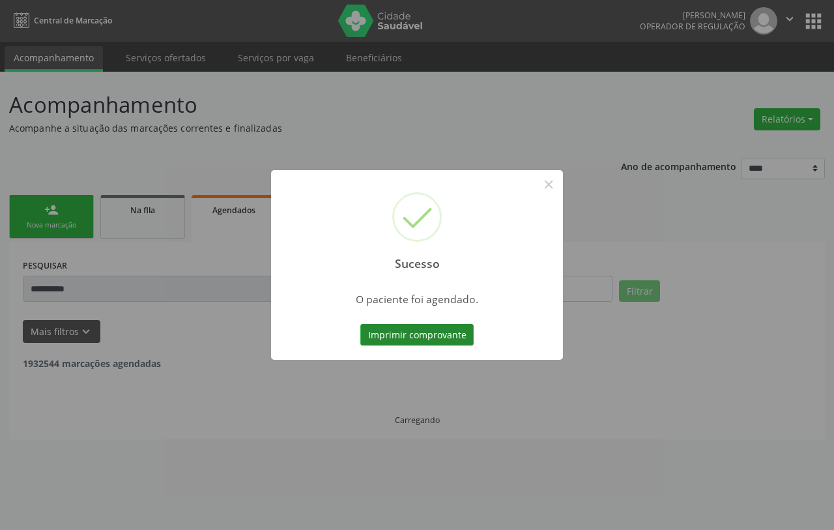
click at [432, 330] on button "Imprimir comprovante" at bounding box center [416, 335] width 113 height 22
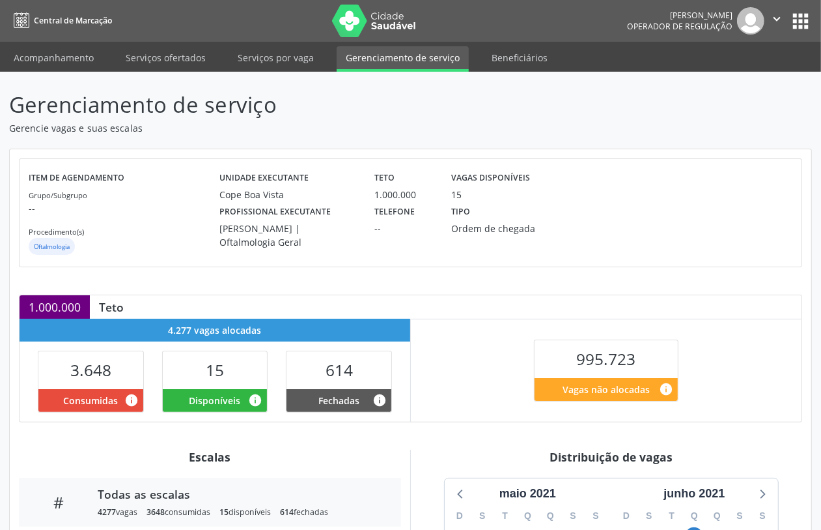
scroll to position [229, 0]
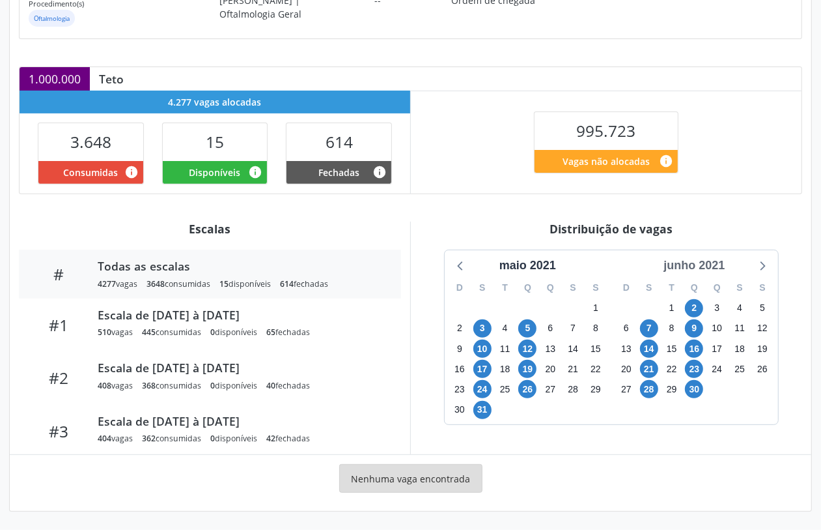
click at [692, 259] on div "junho 2021" at bounding box center [695, 266] width 72 height 18
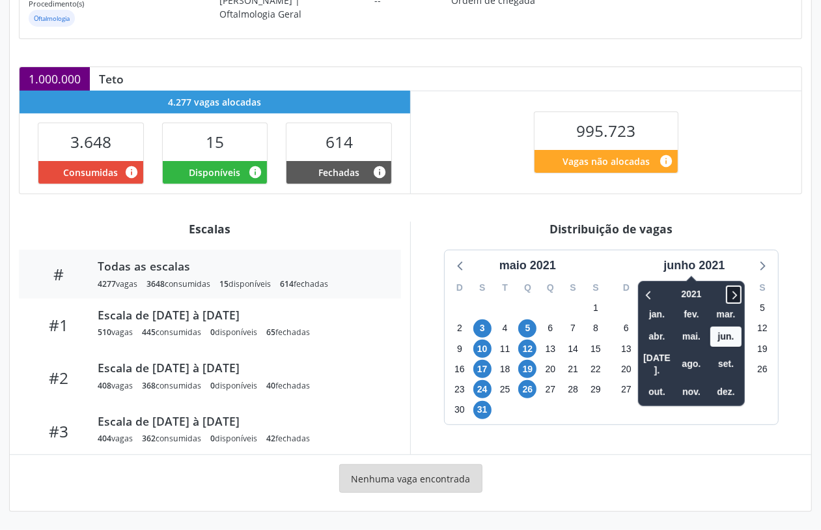
click at [736, 297] on icon at bounding box center [734, 295] width 13 height 16
click at [658, 382] on span "out." at bounding box center [657, 392] width 31 height 20
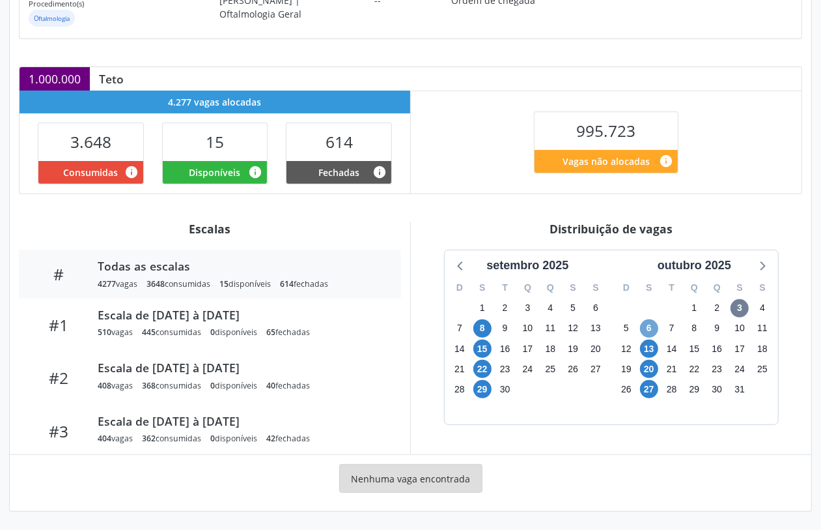
click at [645, 322] on span "6" at bounding box center [649, 328] width 18 height 18
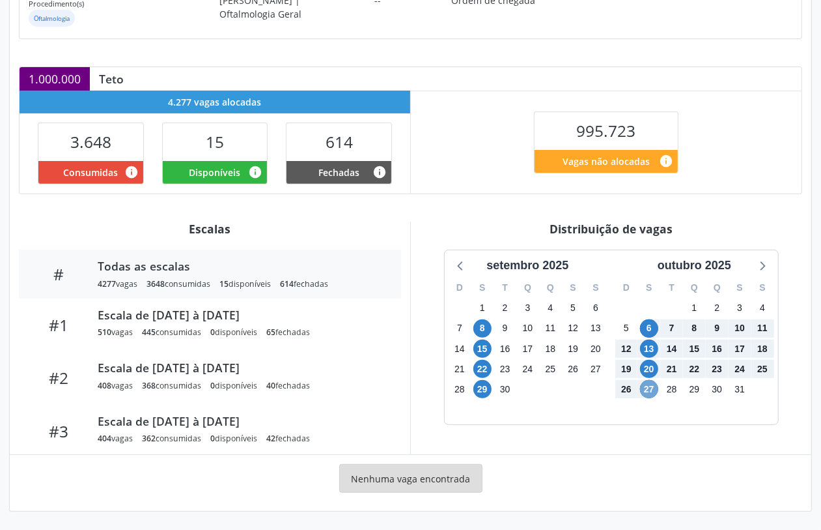
drag, startPoint x: 646, startPoint y: 389, endPoint x: 637, endPoint y: 375, distance: 16.6
click at [644, 385] on span "27" at bounding box center [649, 389] width 18 height 18
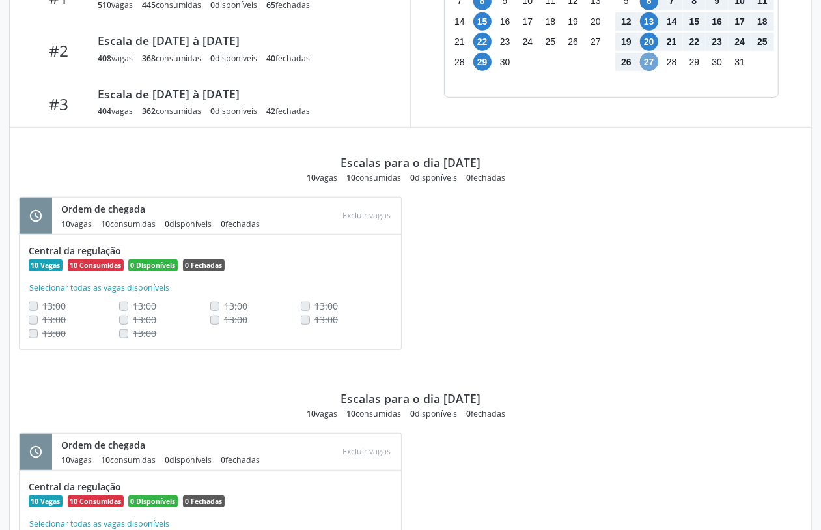
scroll to position [311, 0]
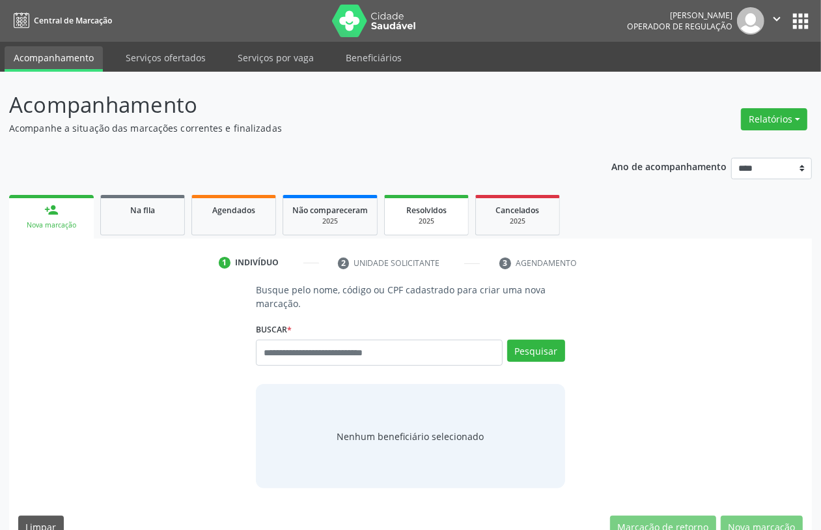
drag, startPoint x: 409, startPoint y: 212, endPoint x: 427, endPoint y: 216, distance: 18.0
click at [409, 210] on span "Resolvidos" at bounding box center [426, 210] width 40 height 11
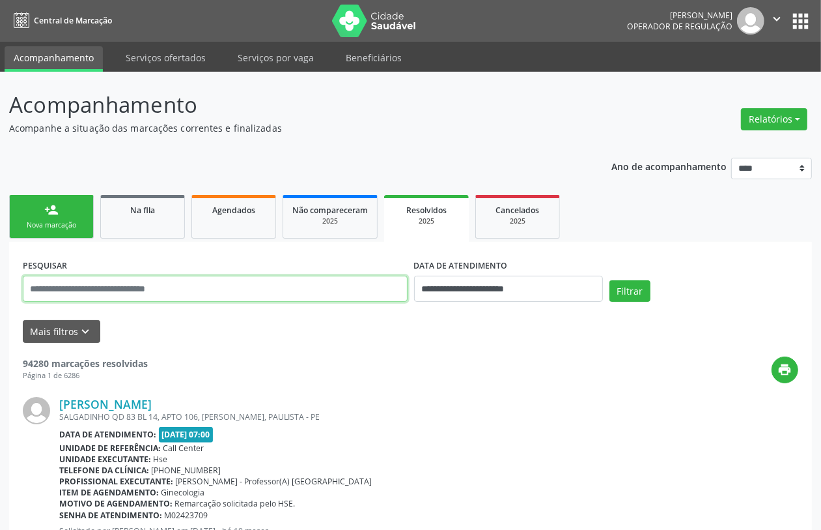
paste input "**********"
type input "**********"
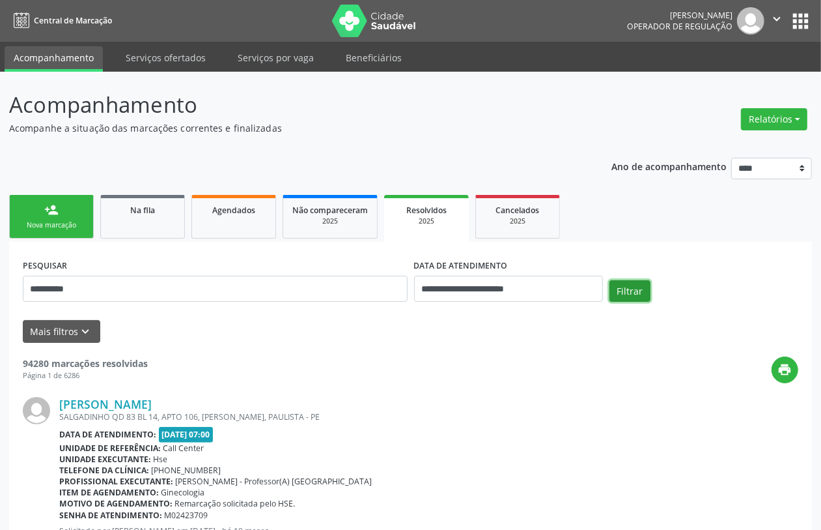
click at [610, 292] on button "Filtrar" at bounding box center [630, 291] width 41 height 22
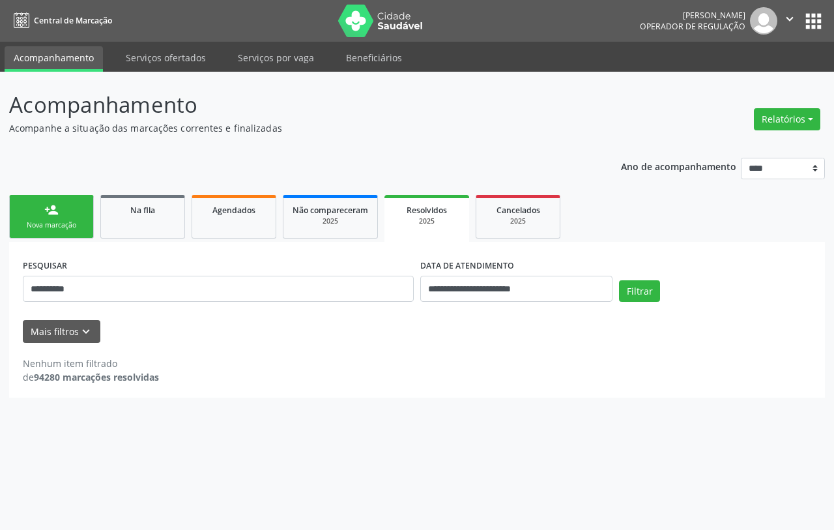
click at [59, 216] on div "person_add" at bounding box center [51, 210] width 14 height 14
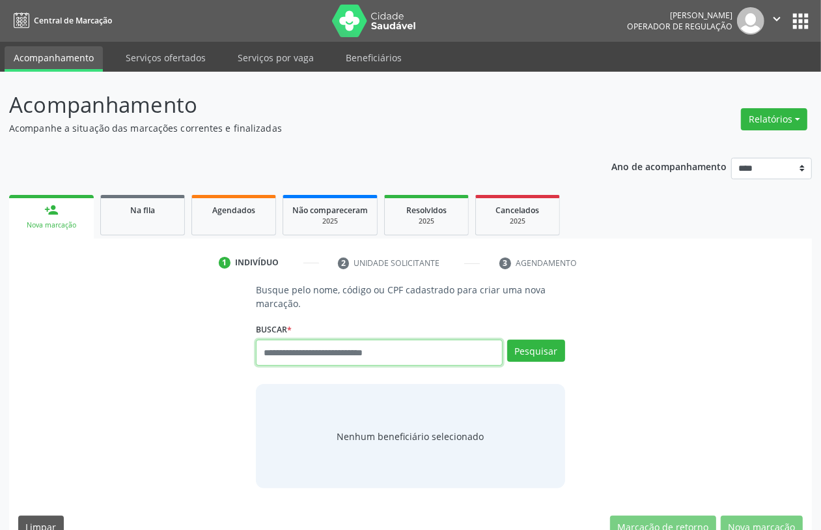
paste input "**********"
type input "**********"
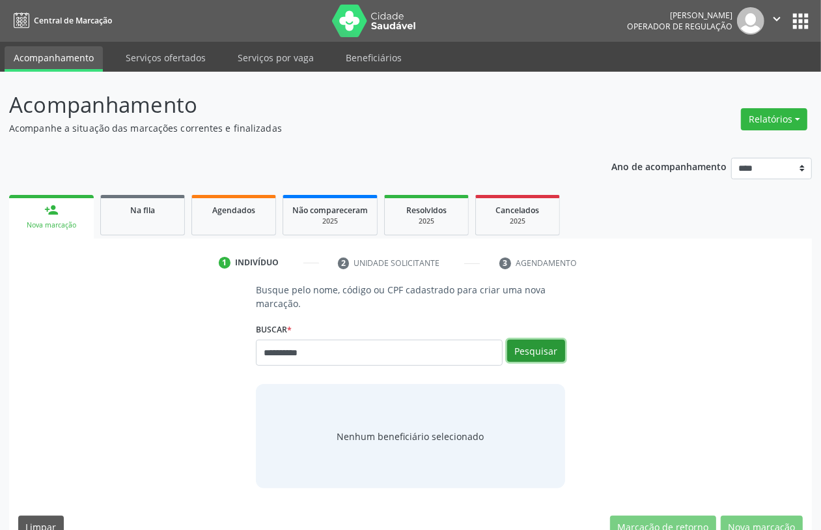
click at [548, 343] on button "Pesquisar" at bounding box center [536, 350] width 58 height 22
click at [82, 434] on div "**********" at bounding box center [410, 385] width 785 height 205
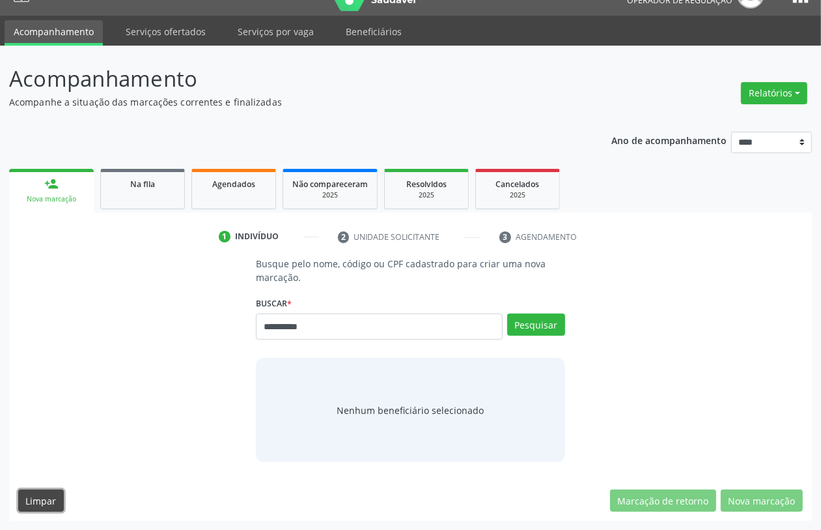
click at [37, 499] on button "Limpar" at bounding box center [41, 500] width 46 height 22
drag, startPoint x: 331, startPoint y: 334, endPoint x: 51, endPoint y: 336, distance: 280.1
click at [51, 336] on div "**********" at bounding box center [410, 359] width 785 height 205
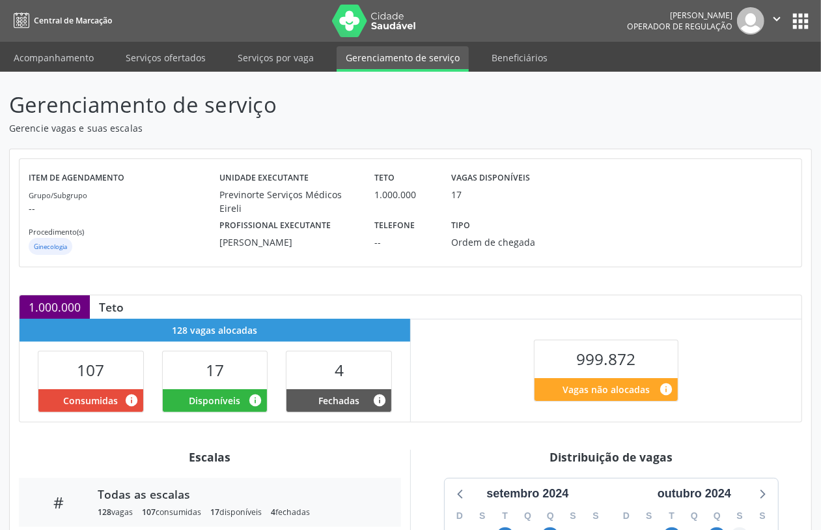
scroll to position [229, 0]
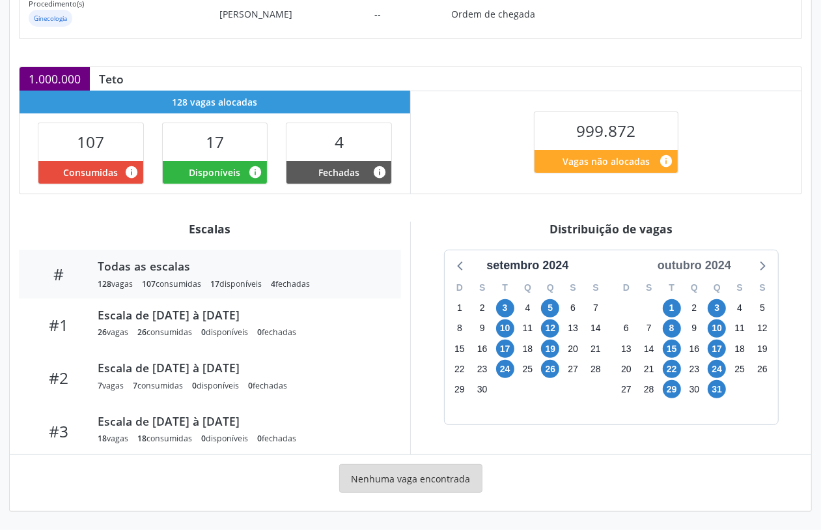
click at [704, 267] on div "outubro 2024" at bounding box center [695, 266] width 84 height 18
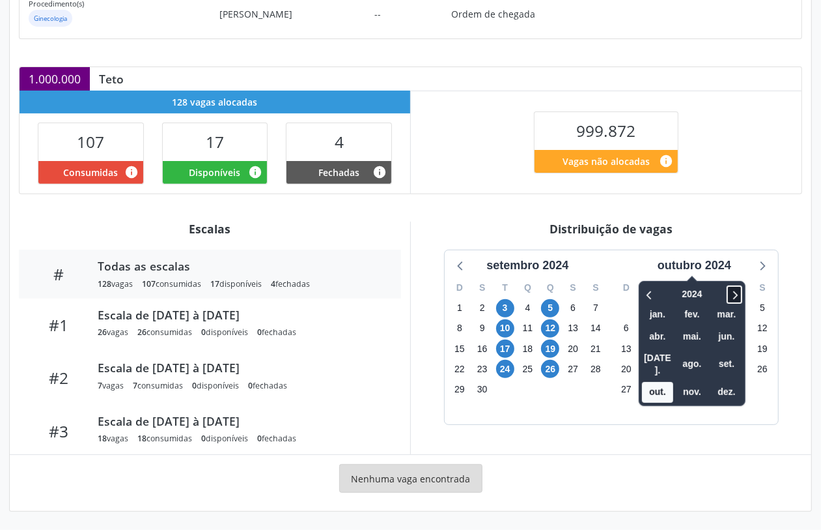
click at [732, 293] on icon at bounding box center [734, 295] width 13 height 16
click at [649, 382] on span "out." at bounding box center [657, 392] width 31 height 20
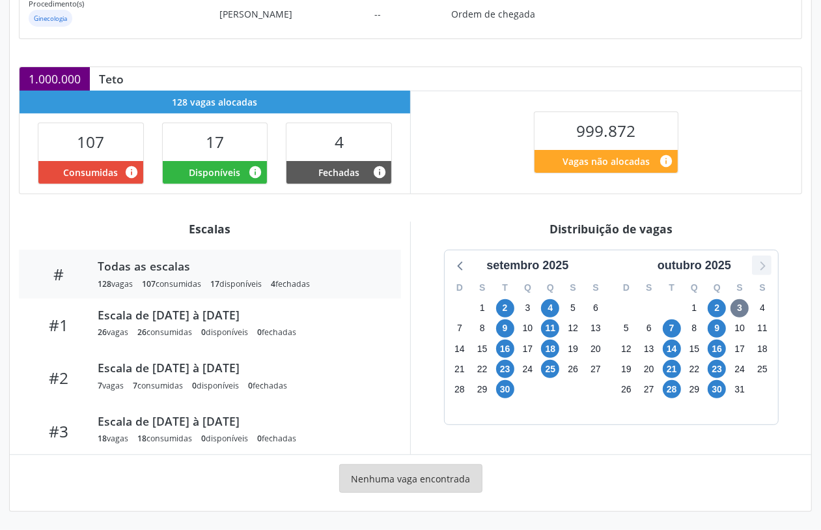
click at [764, 269] on icon at bounding box center [762, 265] width 17 height 17
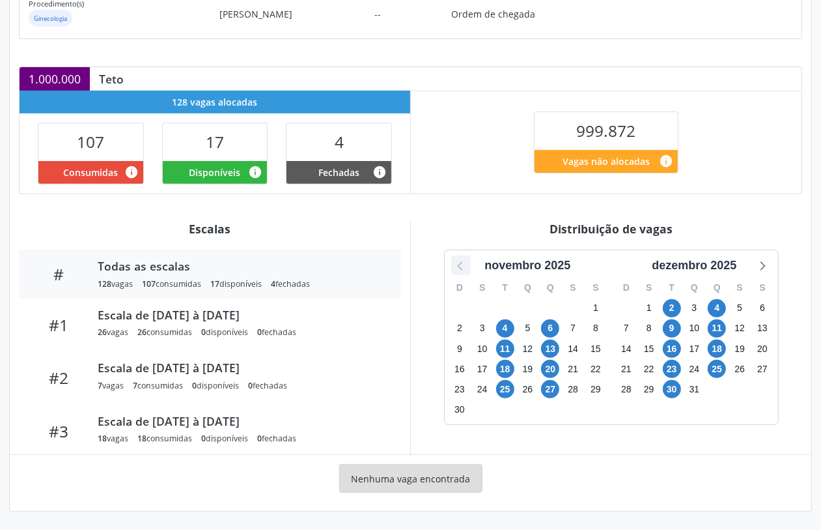
click at [464, 261] on icon at bounding box center [461, 265] width 17 height 17
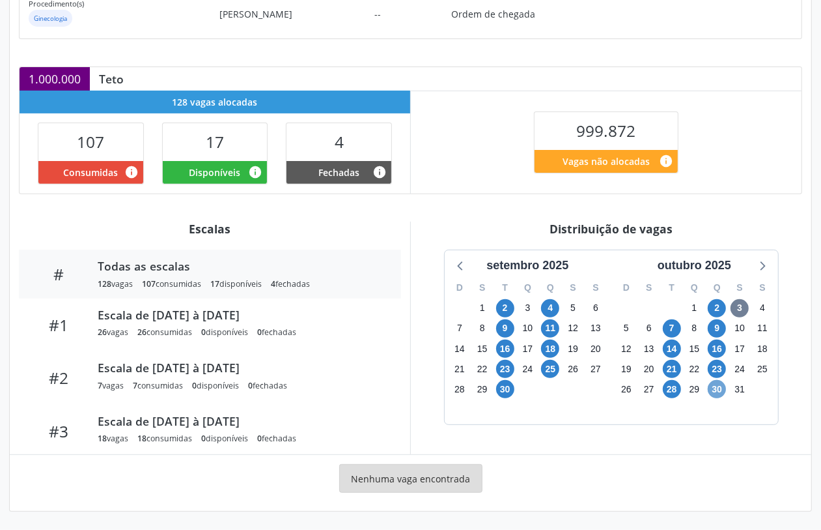
click at [711, 391] on span "30" at bounding box center [717, 389] width 18 height 18
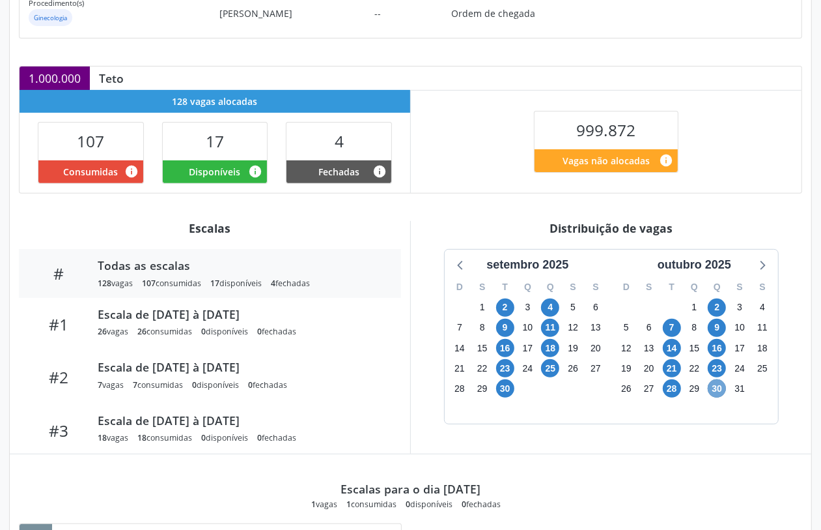
scroll to position [66, 0]
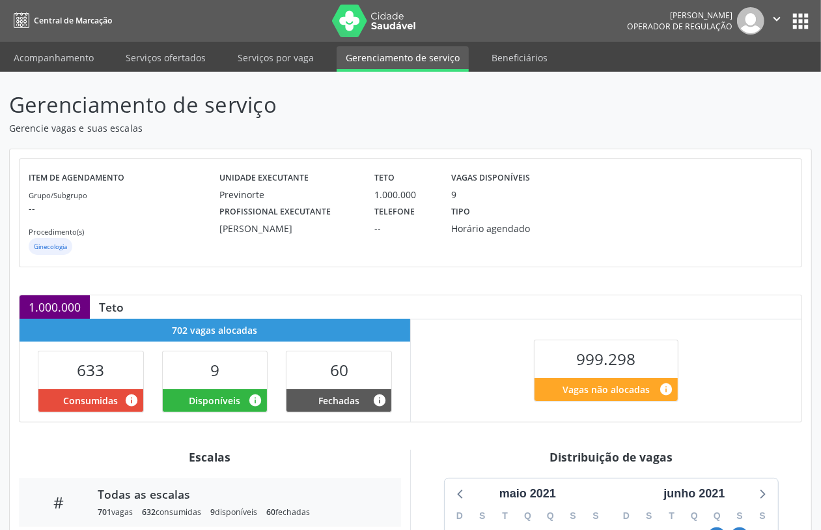
scroll to position [229, 0]
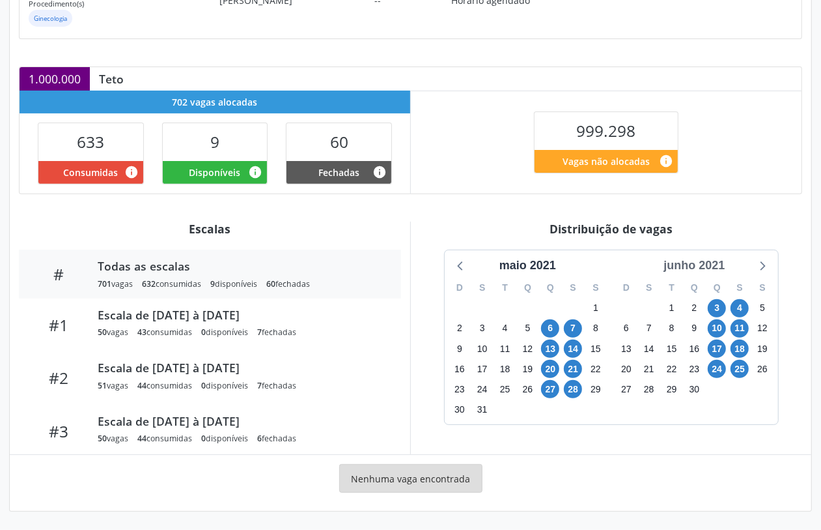
click at [705, 257] on div "junho 2021" at bounding box center [695, 266] width 72 height 18
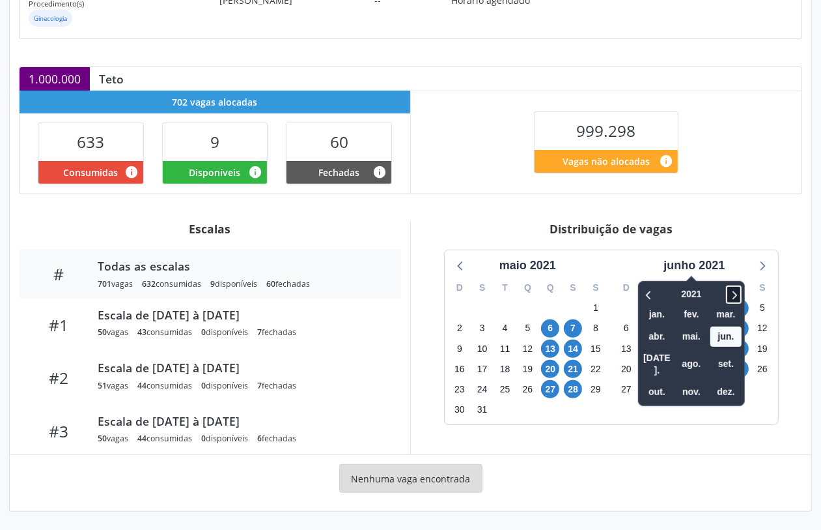
click at [739, 298] on icon at bounding box center [734, 295] width 13 height 16
click at [739, 294] on icon at bounding box center [734, 295] width 13 height 16
click at [738, 294] on icon at bounding box center [735, 295] width 5 height 8
click at [701, 382] on span "nov." at bounding box center [691, 392] width 31 height 20
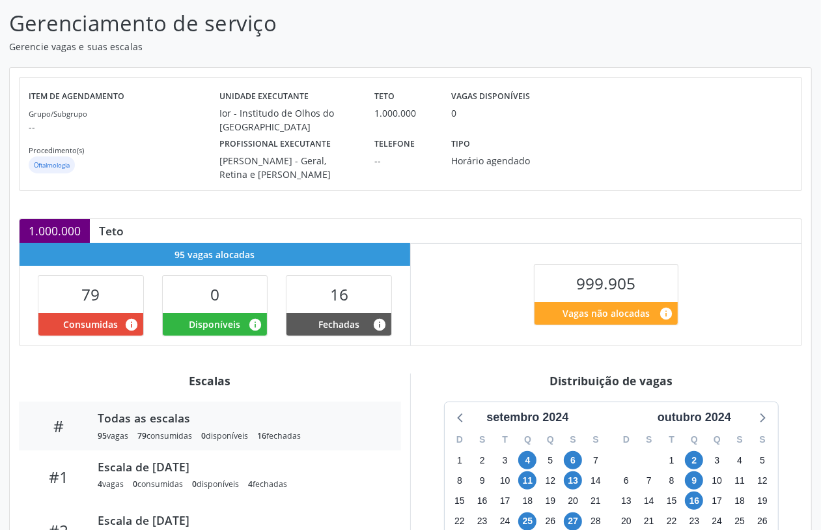
scroll to position [163, 0]
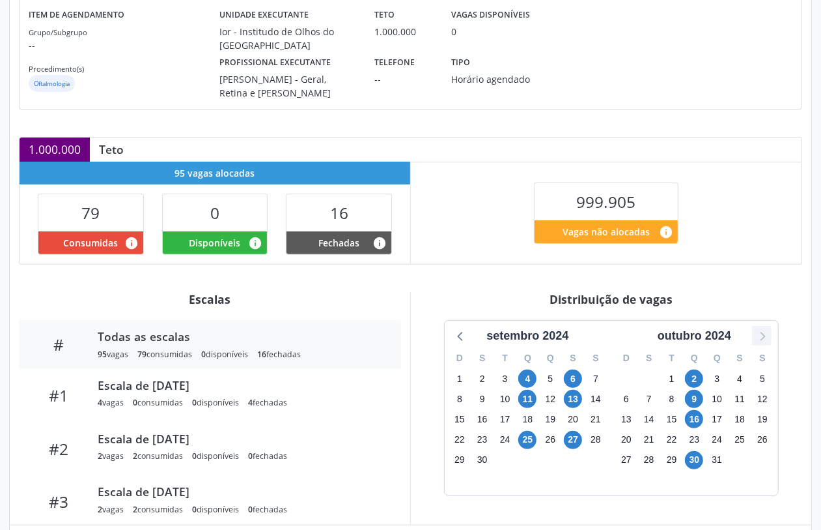
click at [763, 337] on icon at bounding box center [762, 335] width 17 height 17
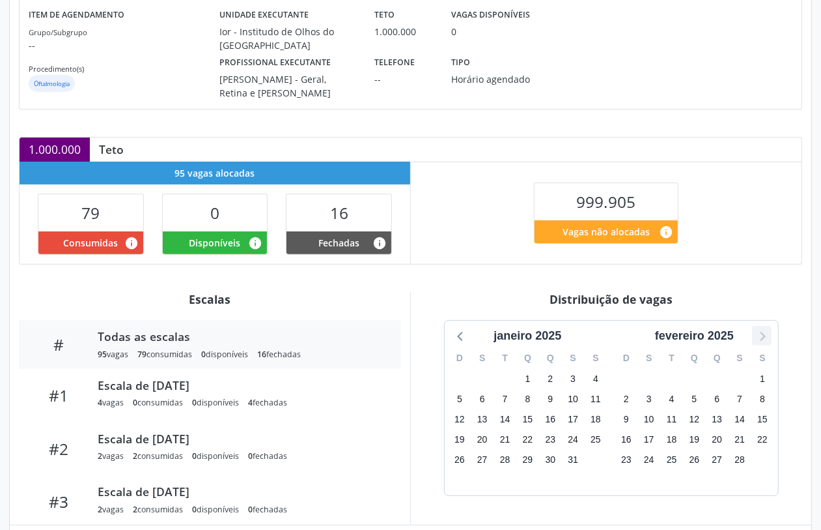
click at [763, 337] on icon at bounding box center [762, 335] width 17 height 17
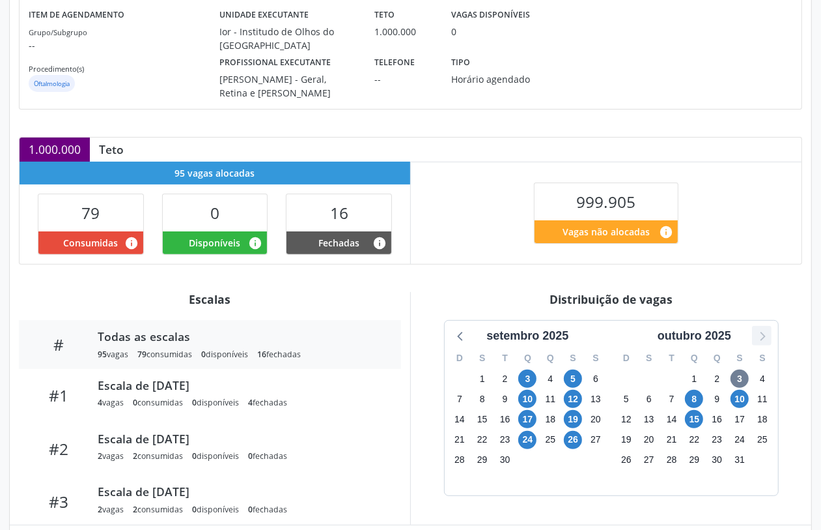
click at [763, 334] on icon at bounding box center [762, 336] width 5 height 9
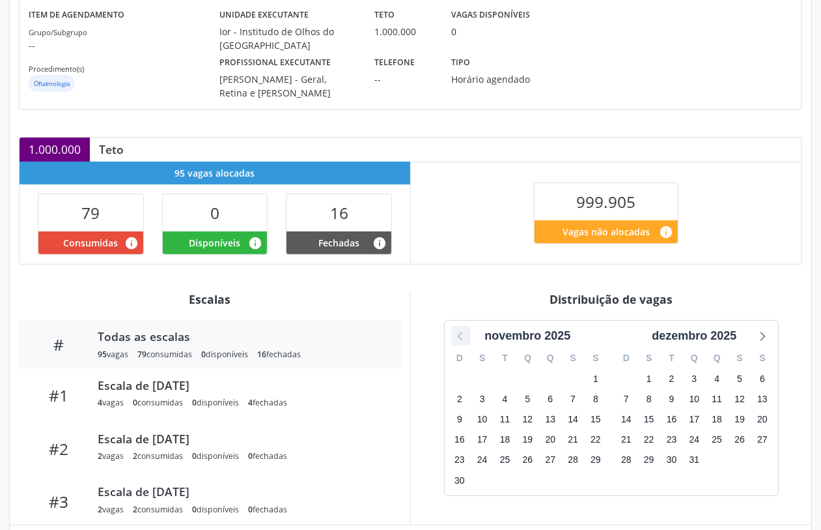
click at [460, 339] on icon at bounding box center [459, 336] width 5 height 9
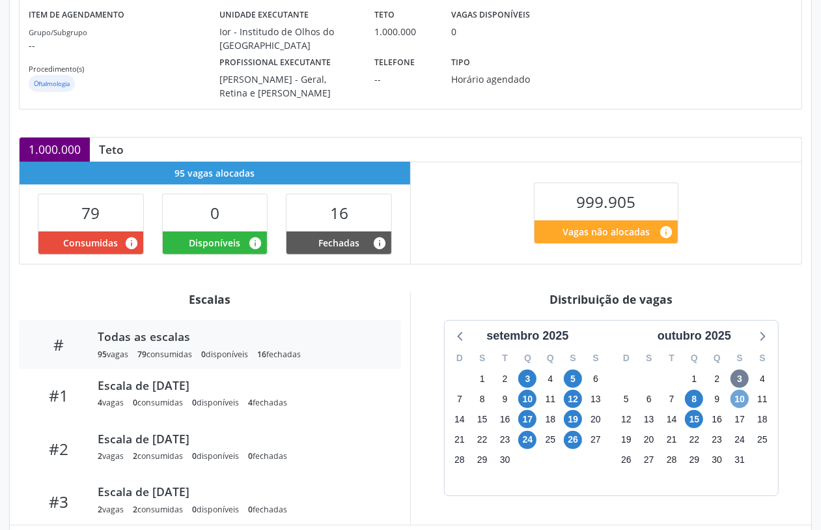
click at [743, 398] on span "10" at bounding box center [740, 399] width 18 height 18
drag, startPoint x: 458, startPoint y: 154, endPoint x: 414, endPoint y: 145, distance: 44.6
click at [458, 154] on div "1.000.000 Teto" at bounding box center [411, 148] width 782 height 23
